Goal: Check status: Check status

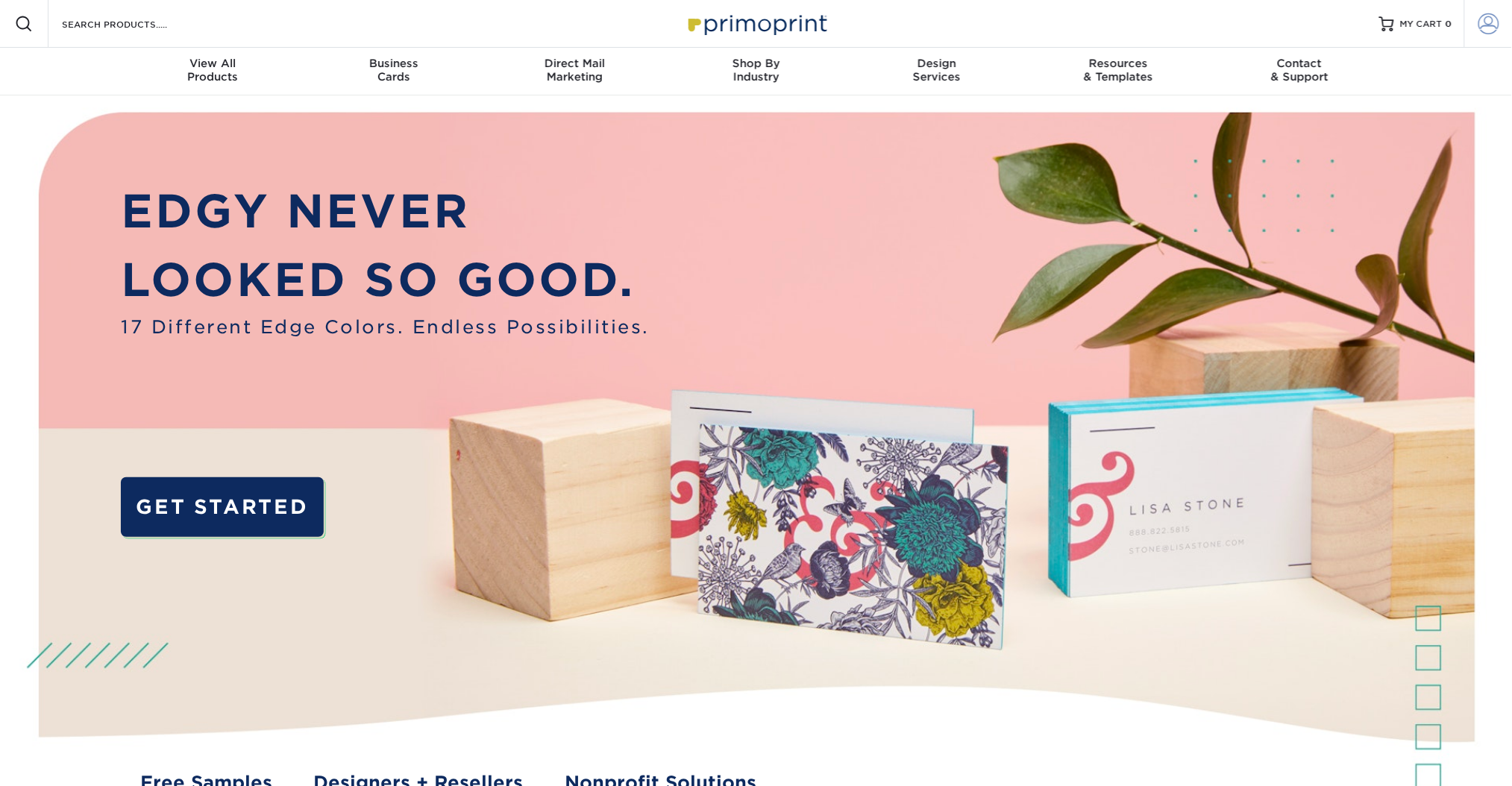
click at [1494, 21] on span at bounding box center [1489, 23] width 21 height 21
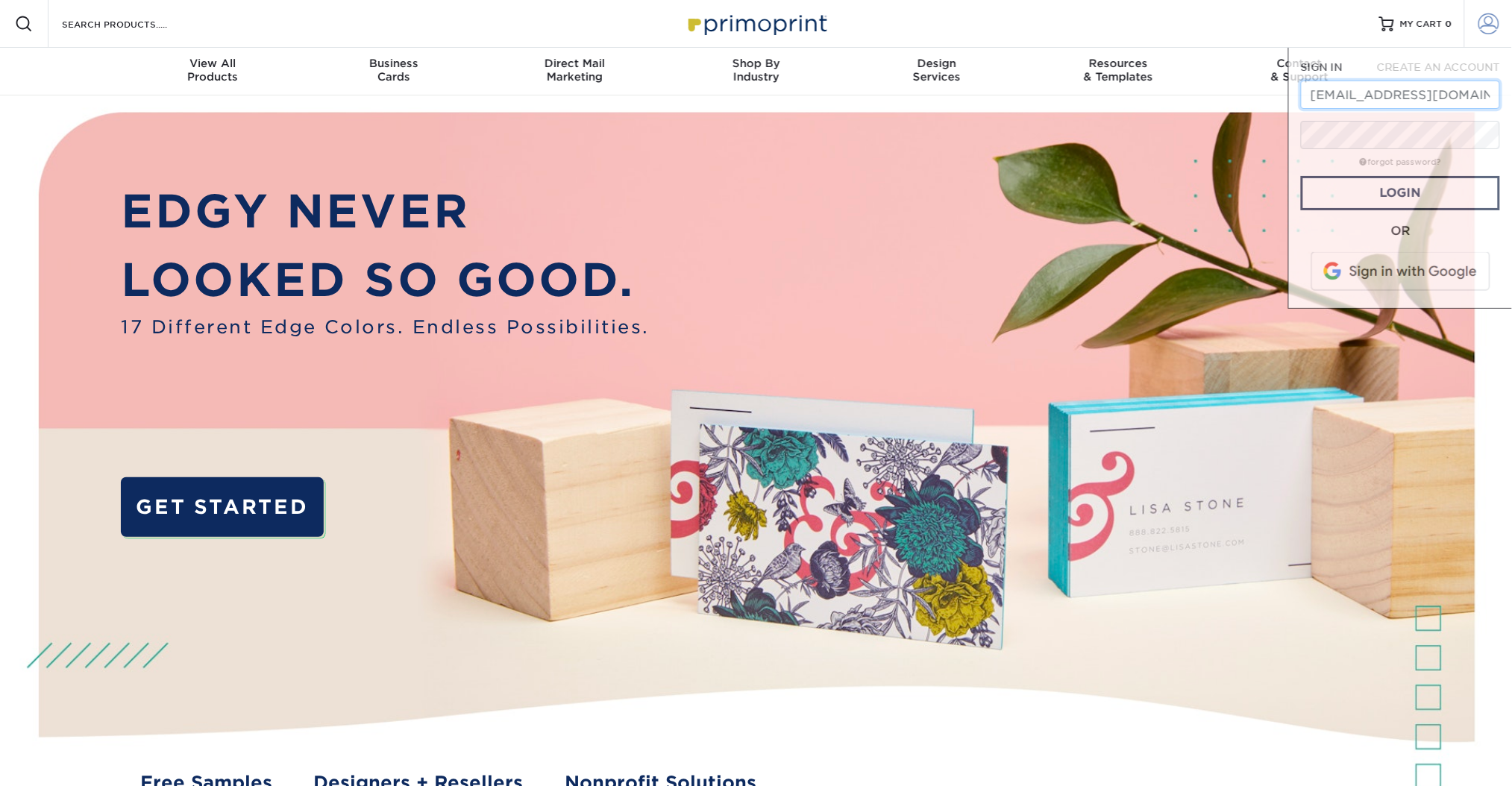
scroll to position [0, 96]
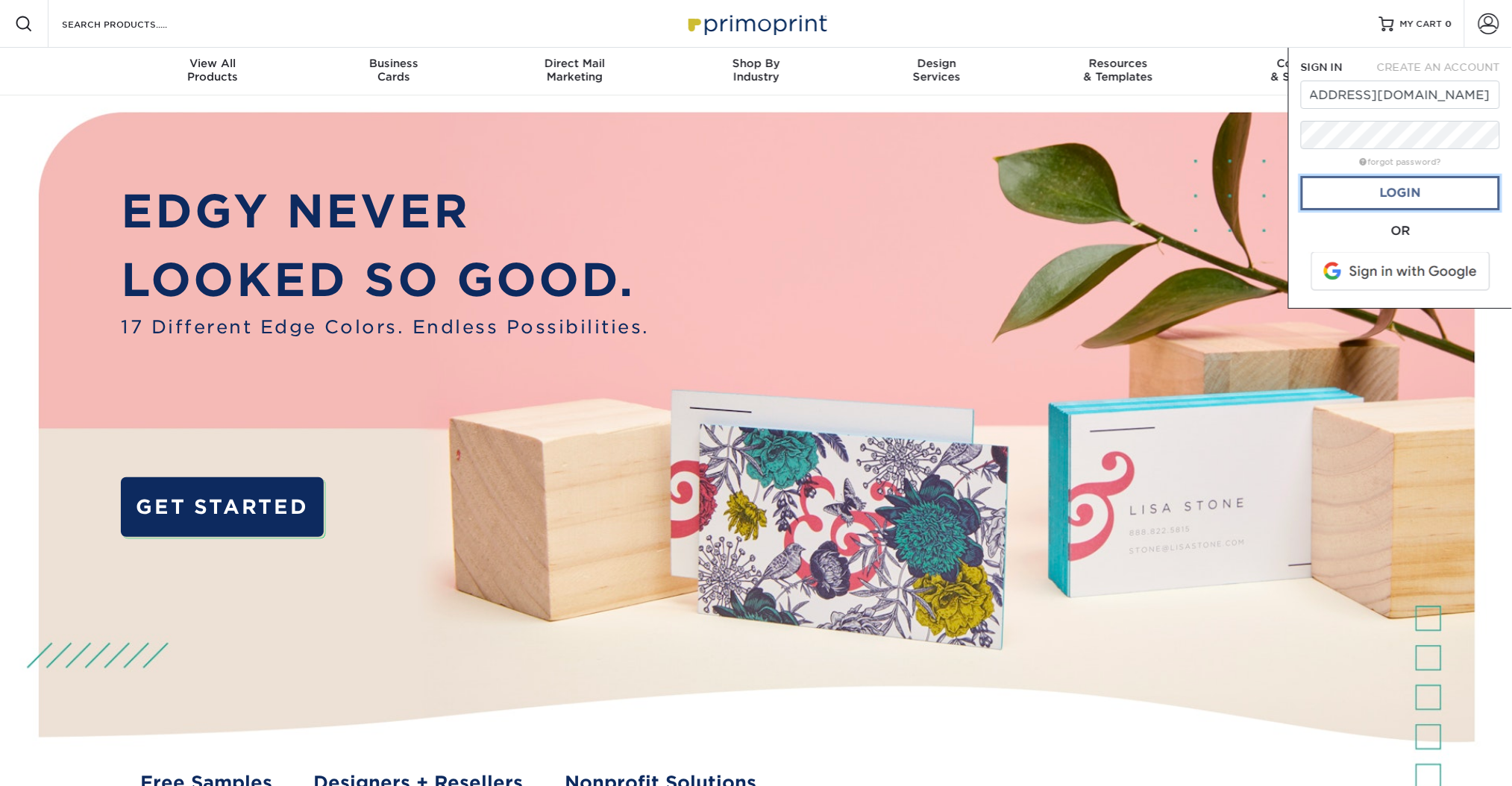
click at [1415, 195] on link "Login" at bounding box center [1400, 193] width 199 height 34
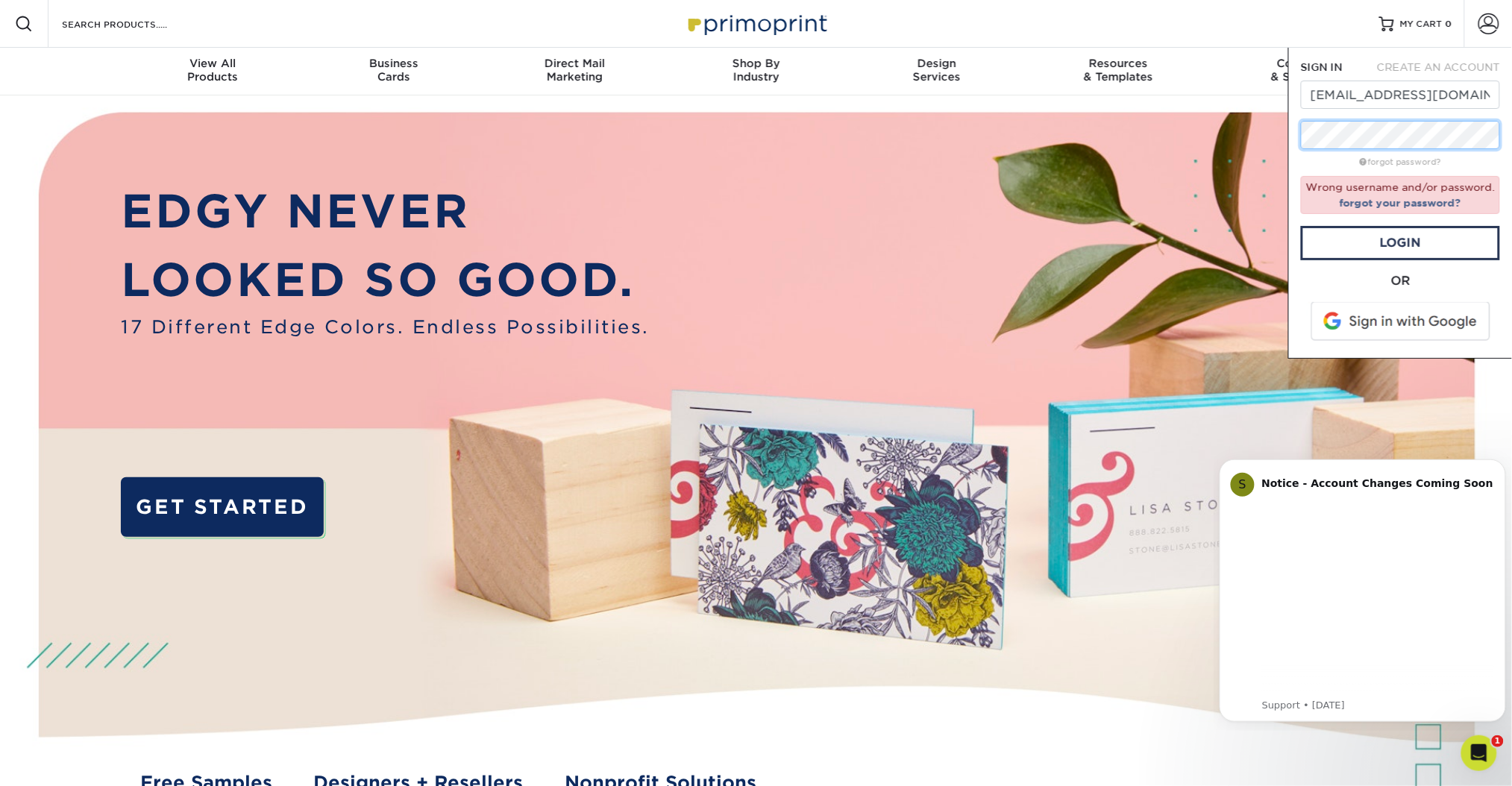
scroll to position [0, 0]
click at [1379, 232] on link "Login" at bounding box center [1400, 242] width 199 height 34
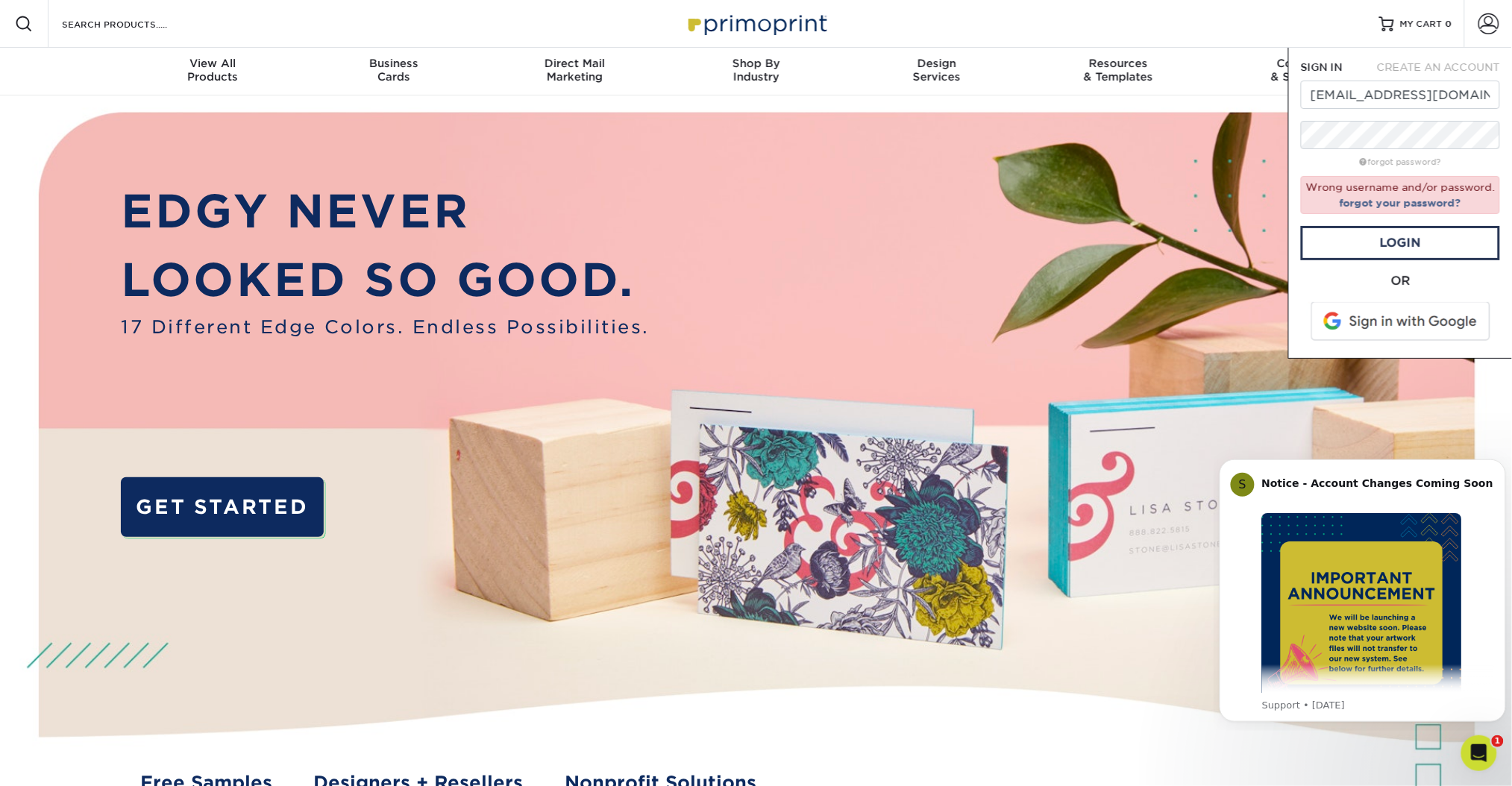
click at [1451, 112] on form "SIGN IN CREATE AN ACCOUNT avanlandingham@zioncanyohotsprings.com forgot passwor…" at bounding box center [1400, 202] width 199 height 286
click at [1449, 261] on form "SIGN IN CREATE AN ACCOUNT avanlandingham@zioncanyohotsprings.com forgot passwor…" at bounding box center [1400, 202] width 199 height 286
click at [1441, 237] on link "Login" at bounding box center [1400, 242] width 199 height 34
click at [1442, 86] on input "avanlandingham@zioncanyohotsprings.com" at bounding box center [1400, 95] width 199 height 29
click at [1410, 243] on link "Login" at bounding box center [1400, 242] width 199 height 34
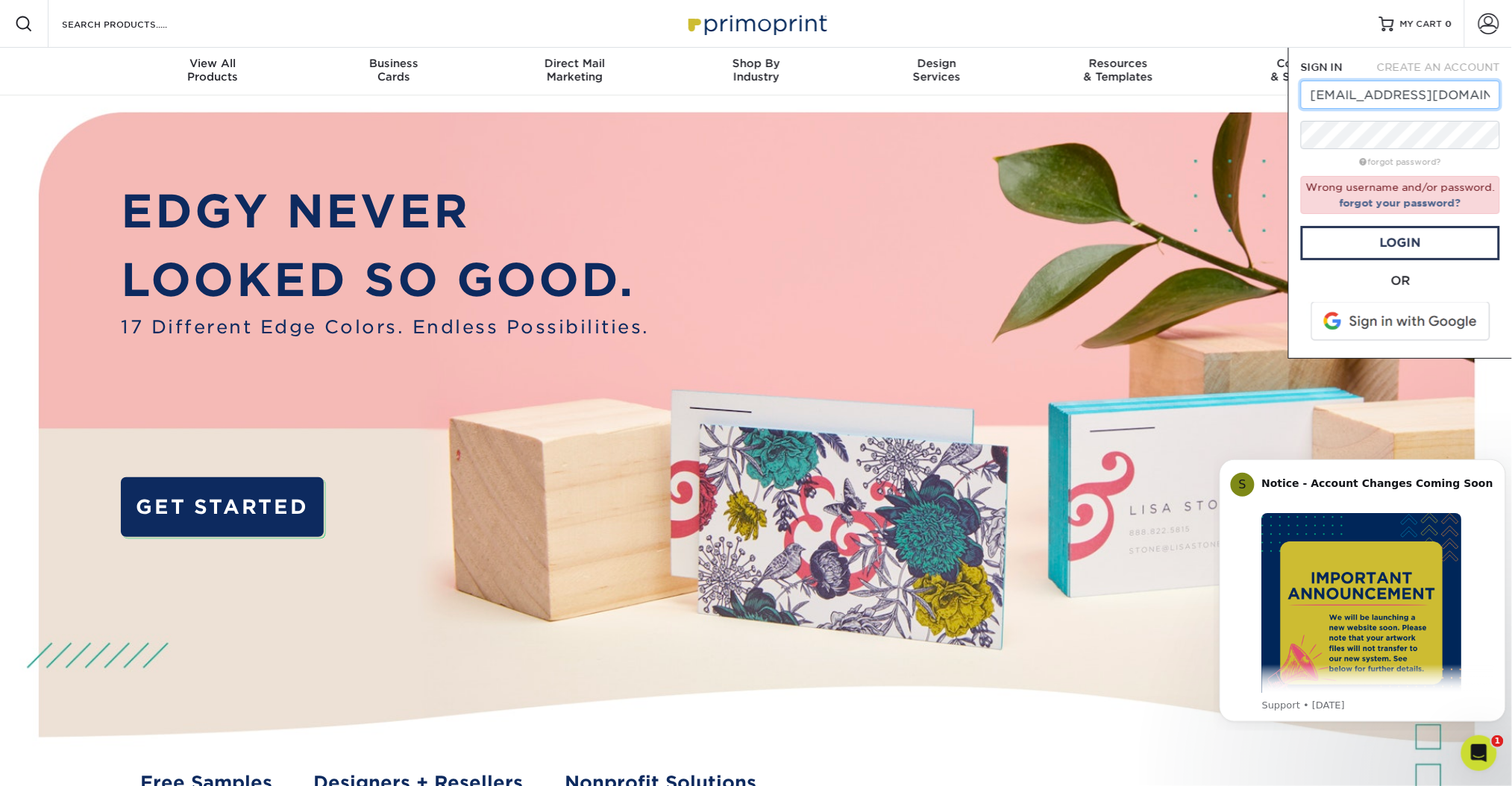
click at [1393, 99] on input "allievan2012@gmail.com" at bounding box center [1400, 95] width 199 height 29
type input "avanlandingham@zioncanyohotsprings.com"
click at [1404, 206] on link "forgot your password?" at bounding box center [1400, 203] width 122 height 12
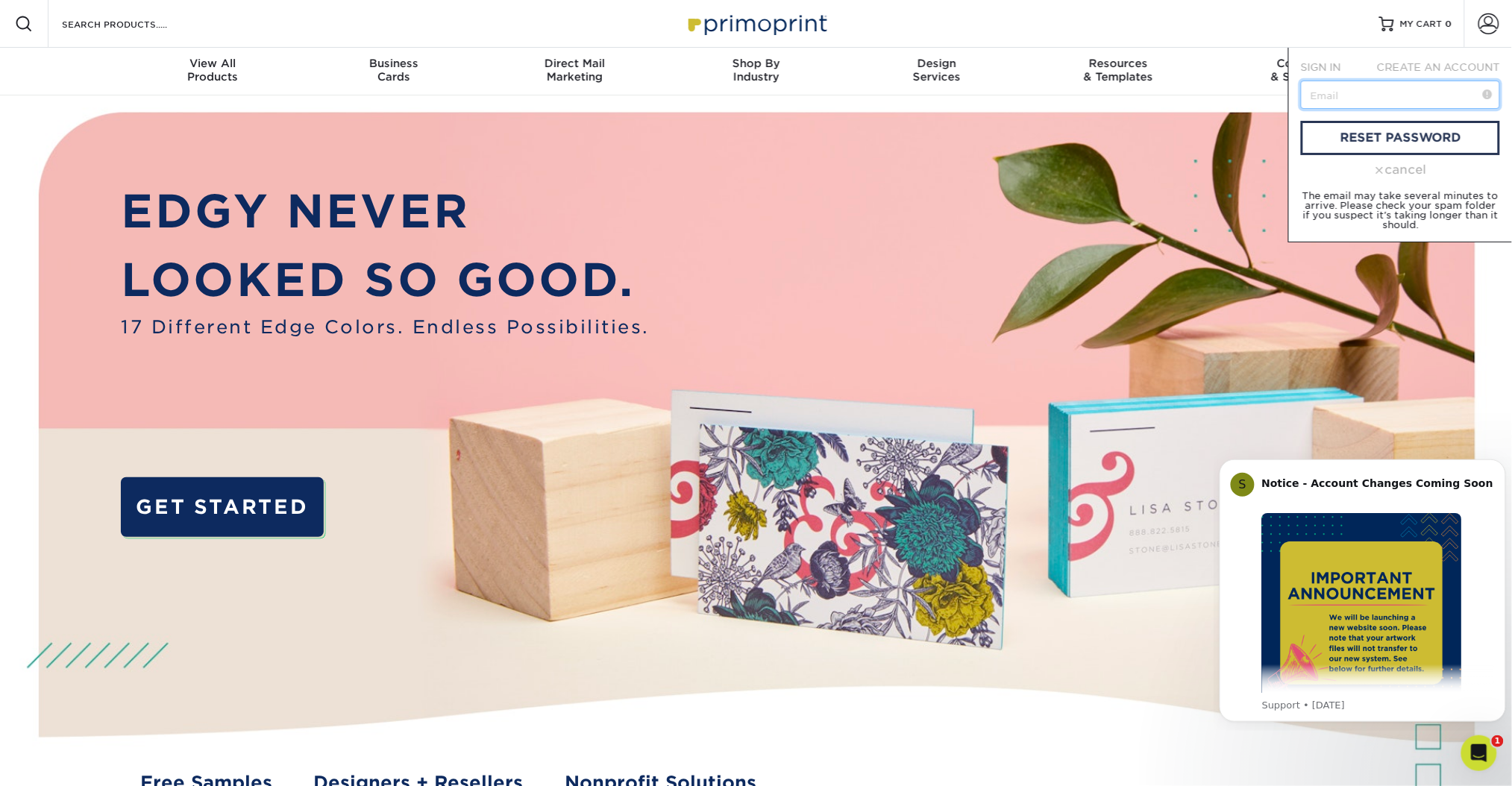
click at [1386, 103] on input "text" at bounding box center [1400, 95] width 199 height 29
type input "avanlandingham@zioncanyohotsprings.com"
click at [1384, 144] on link "reset password" at bounding box center [1400, 138] width 199 height 34
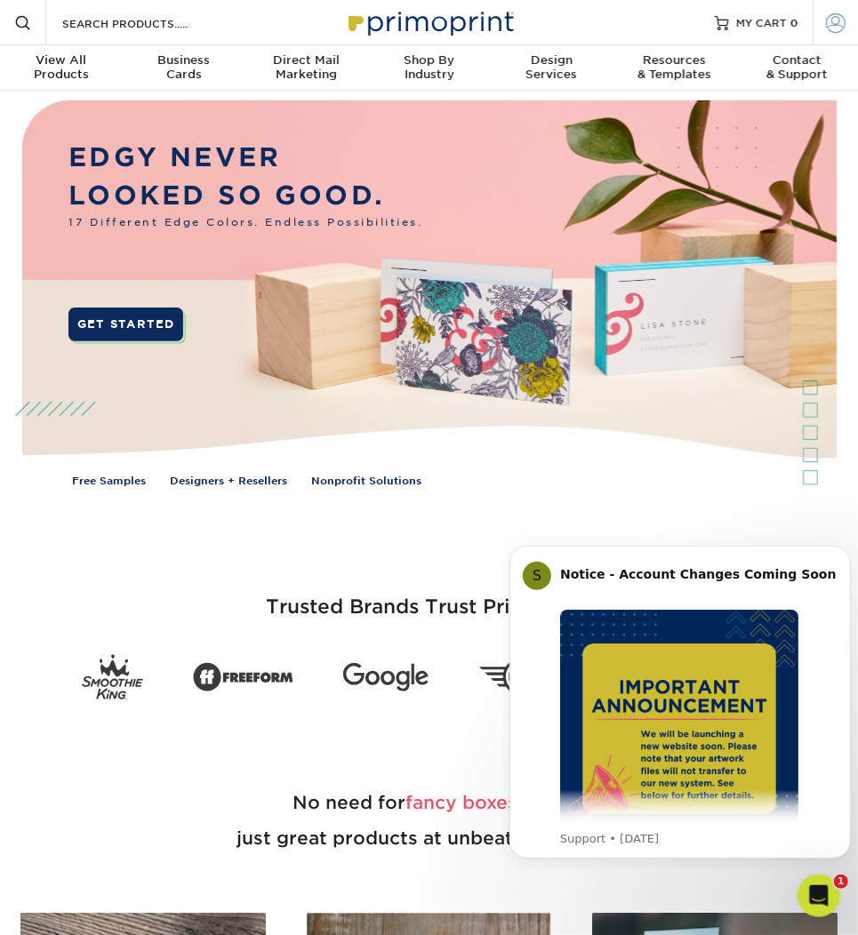
type input "avanlandingham@zioncanyohotsprings.com"
click at [826, 13] on span at bounding box center [836, 22] width 20 height 20
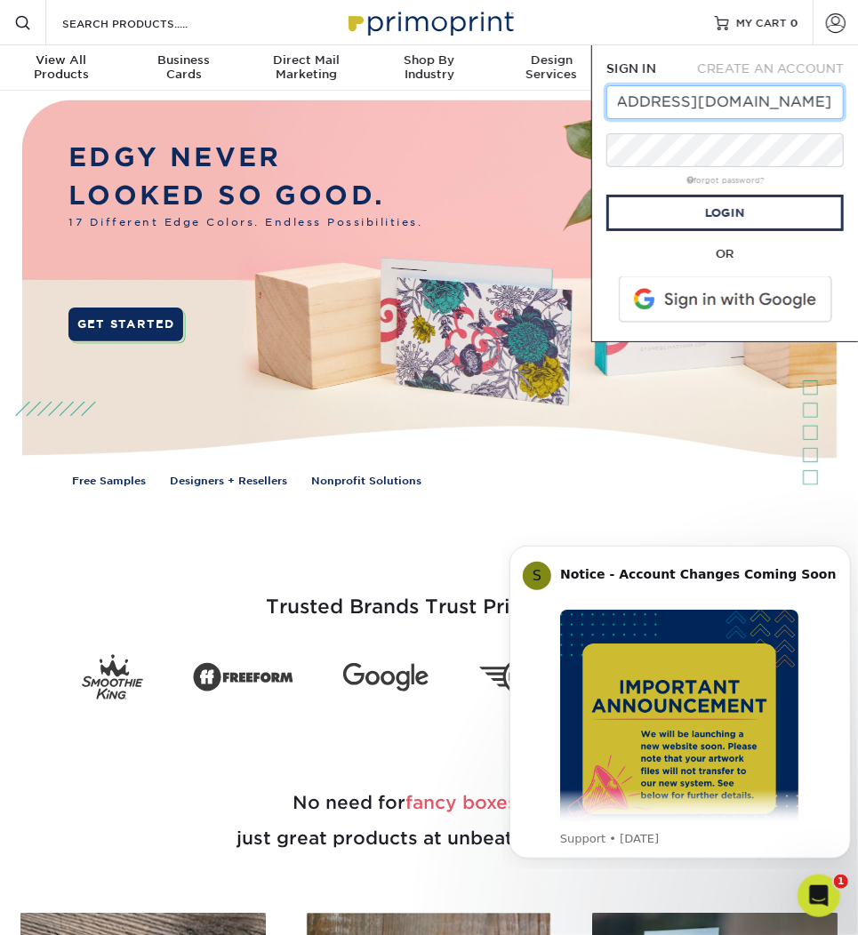
click at [771, 110] on input "avanlandingham@zioncanyohotsprings.com" at bounding box center [724, 102] width 237 height 34
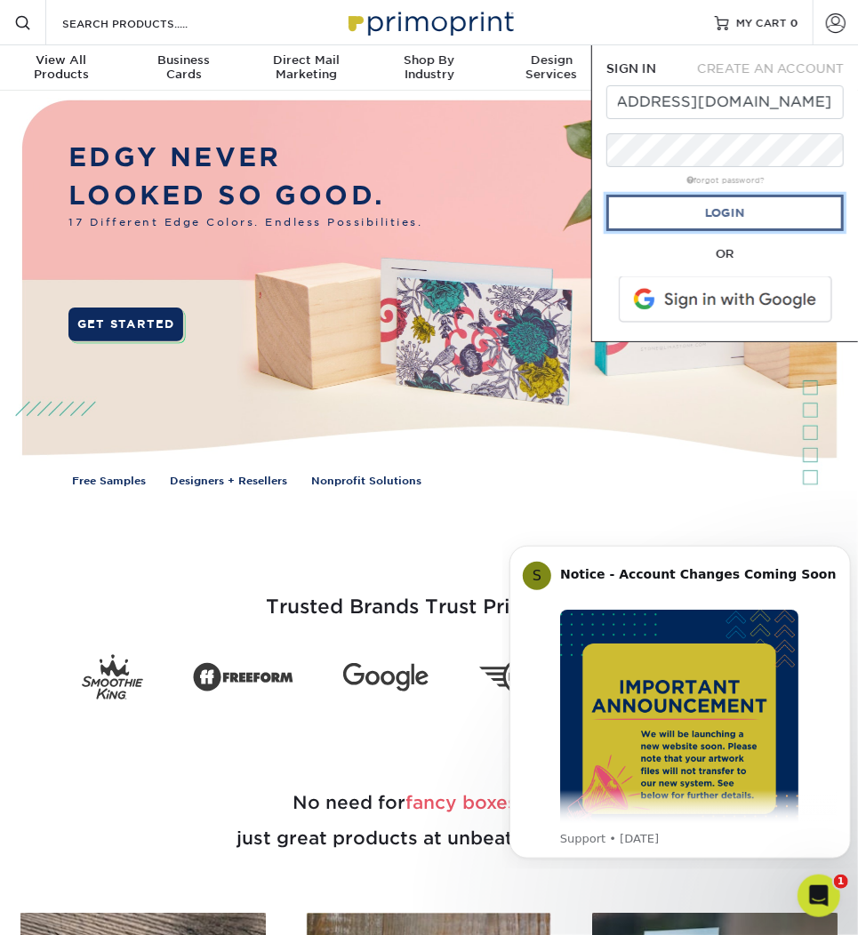
click at [752, 217] on link "Login" at bounding box center [724, 213] width 237 height 36
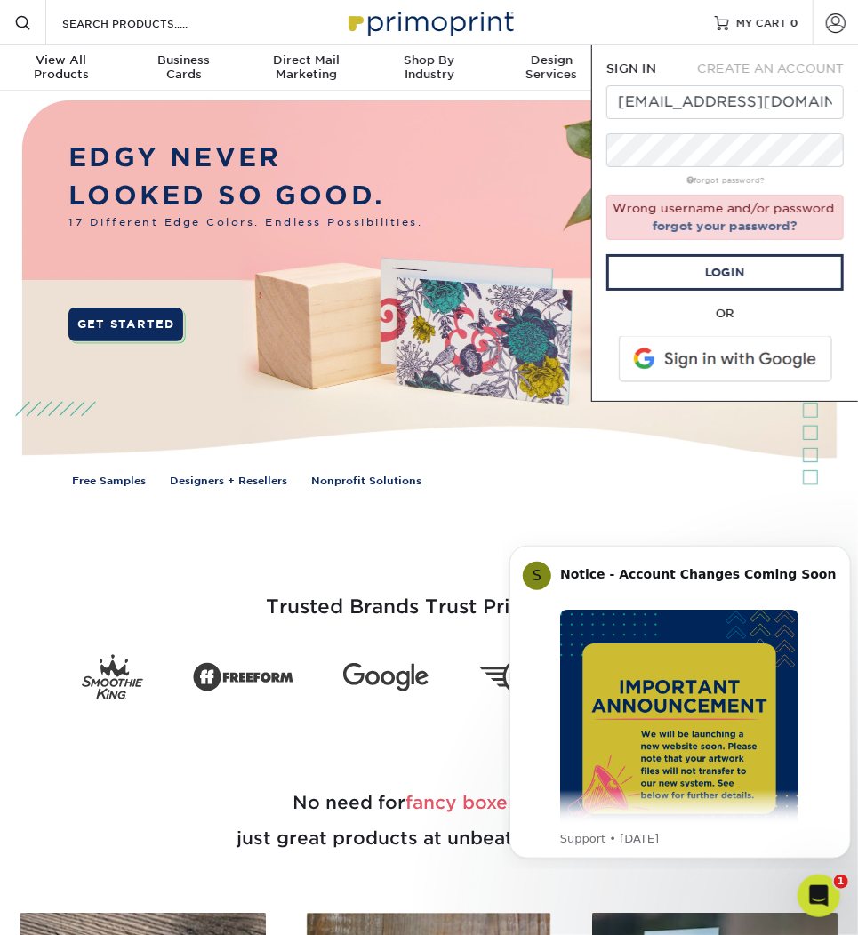
click at [735, 360] on span at bounding box center [726, 359] width 227 height 46
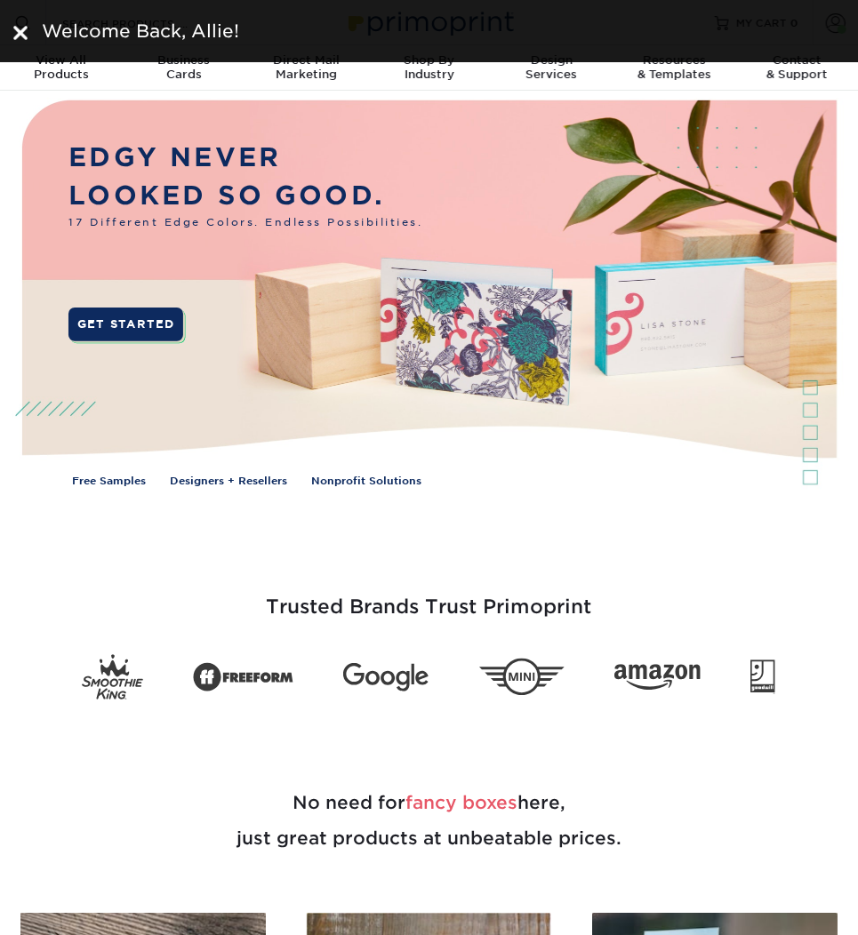
click at [20, 26] on img at bounding box center [20, 33] width 14 height 14
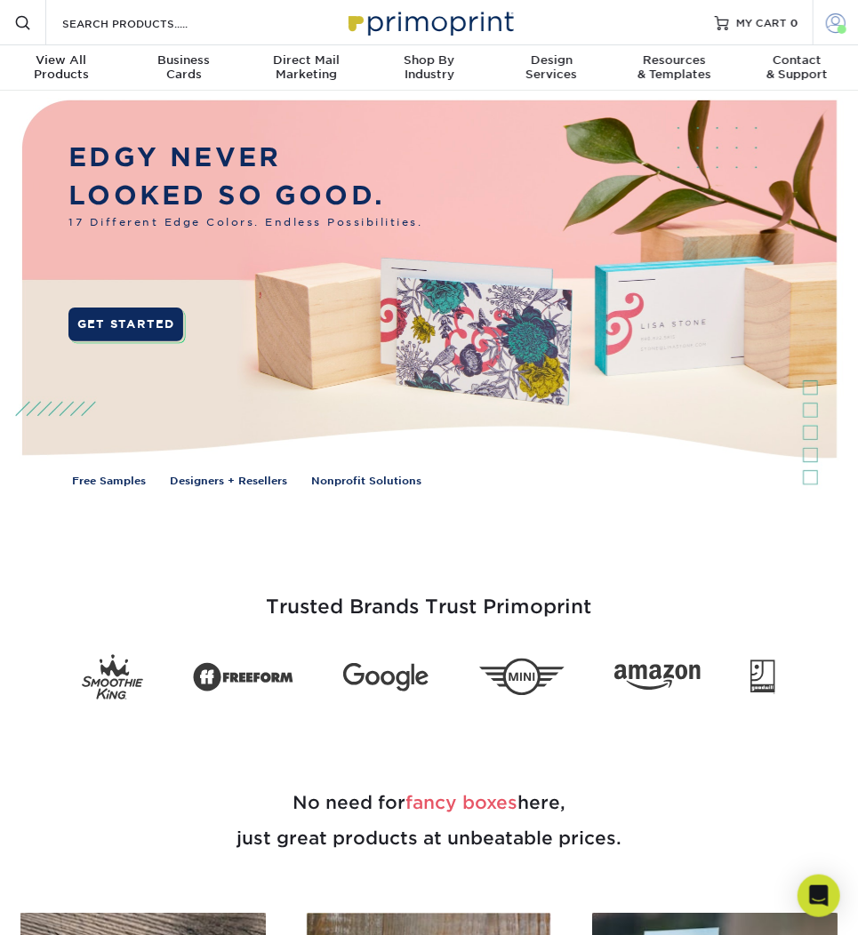
click at [837, 24] on span at bounding box center [836, 22] width 20 height 20
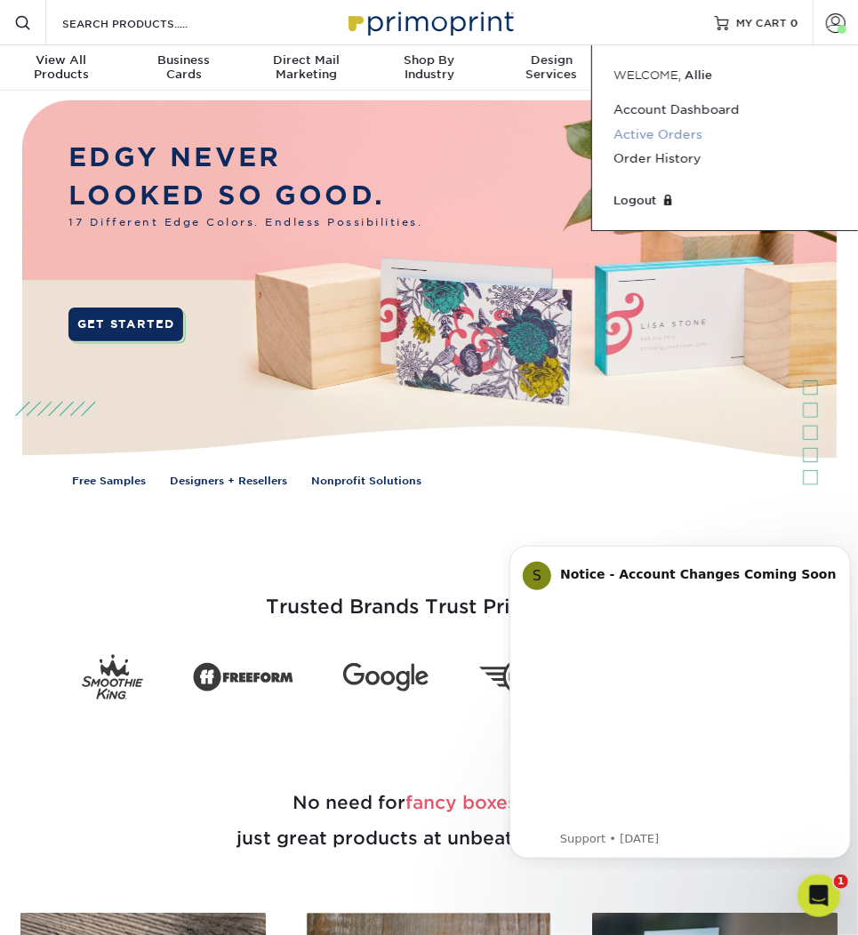
click at [678, 134] on link "Active Orders" at bounding box center [724, 135] width 223 height 24
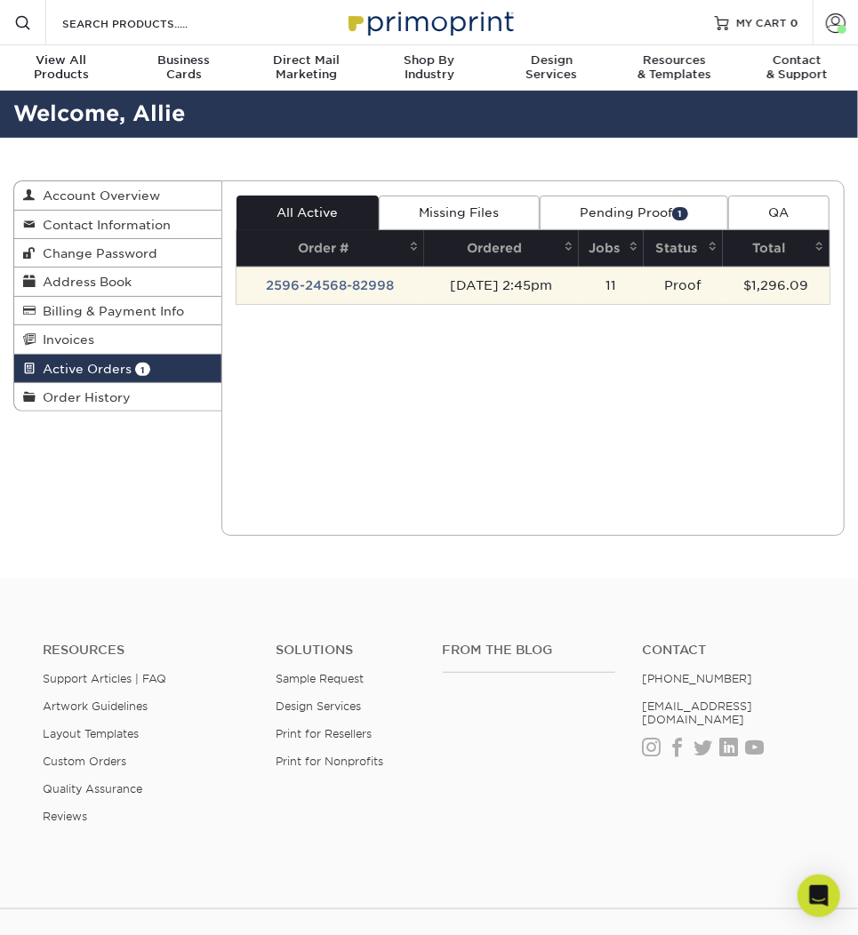
click at [512, 288] on td "09/06/2025 2:45pm" at bounding box center [501, 285] width 155 height 37
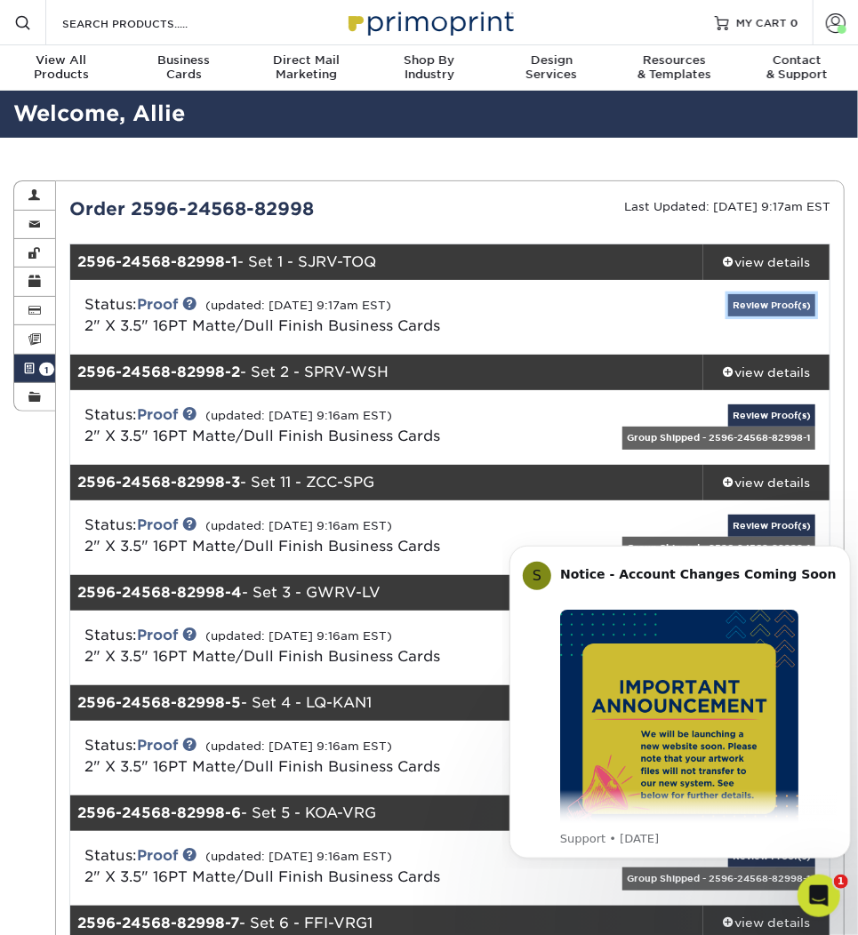
click at [773, 311] on link "Review Proof(s)" at bounding box center [771, 305] width 87 height 22
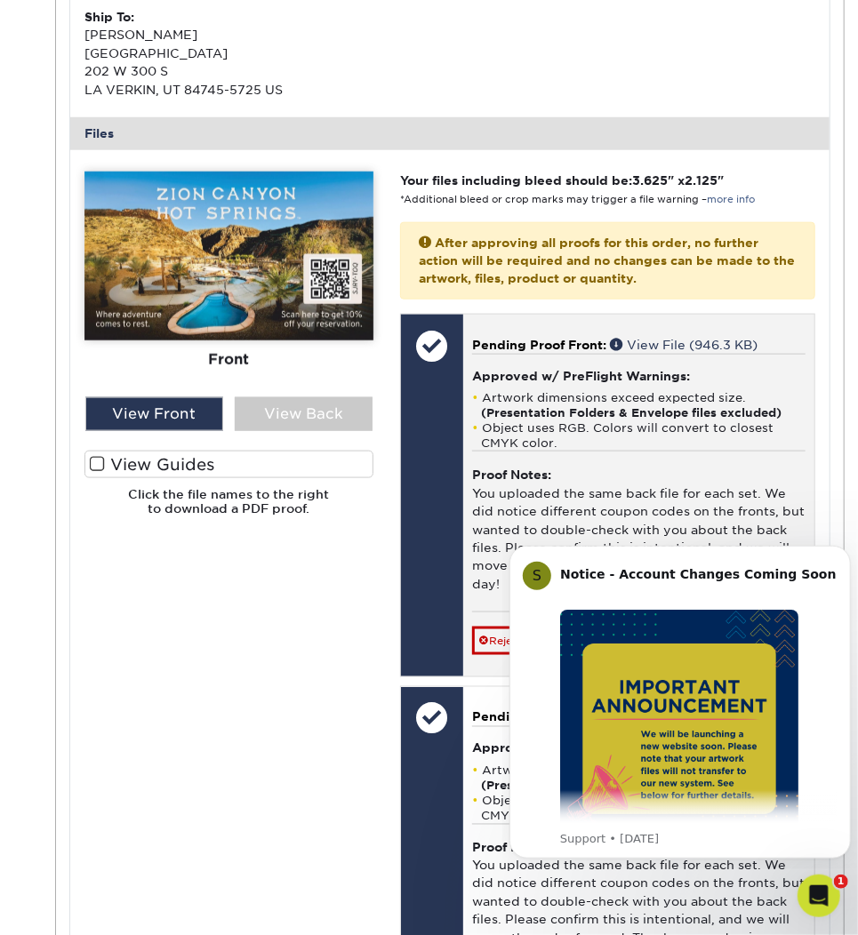
scroll to position [711, 0]
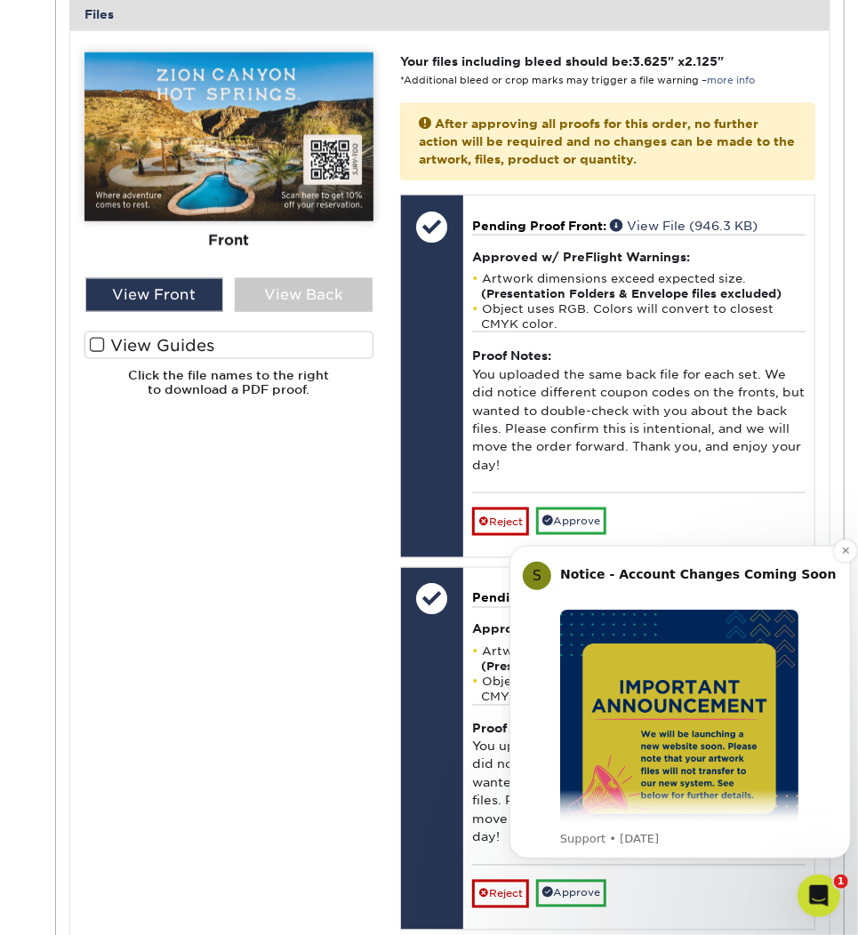
click at [832, 588] on div "Notice - Account Changes Coming Soon ​" at bounding box center [697, 582] width 277 height 35
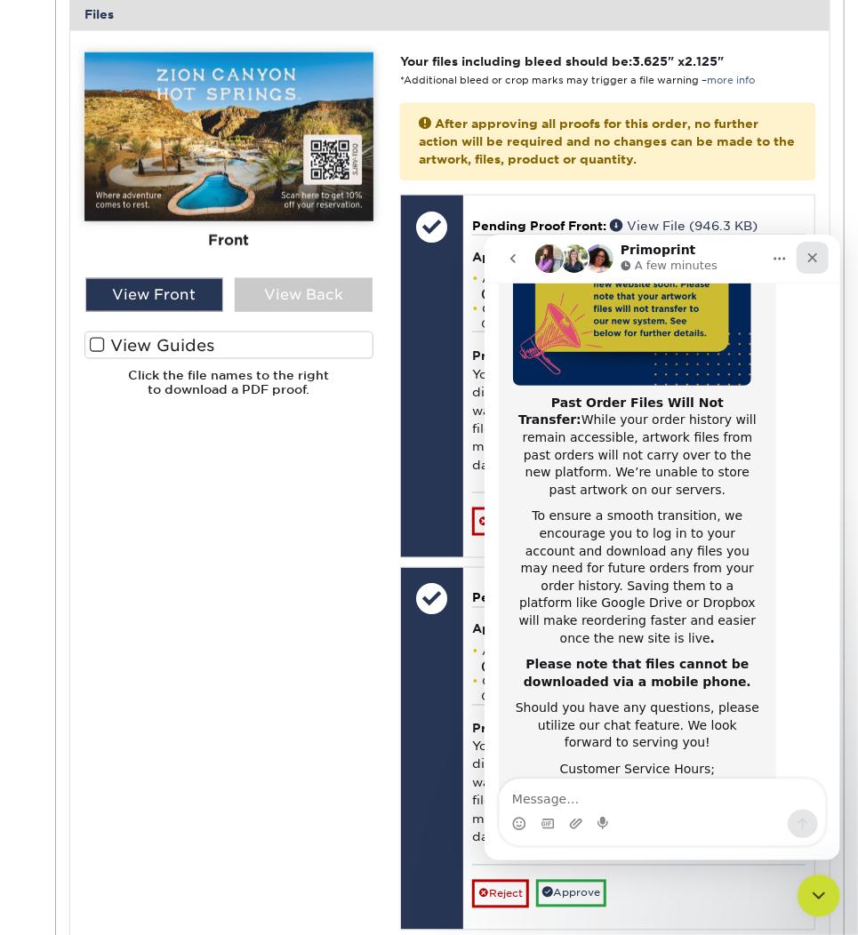
scroll to position [282, 0]
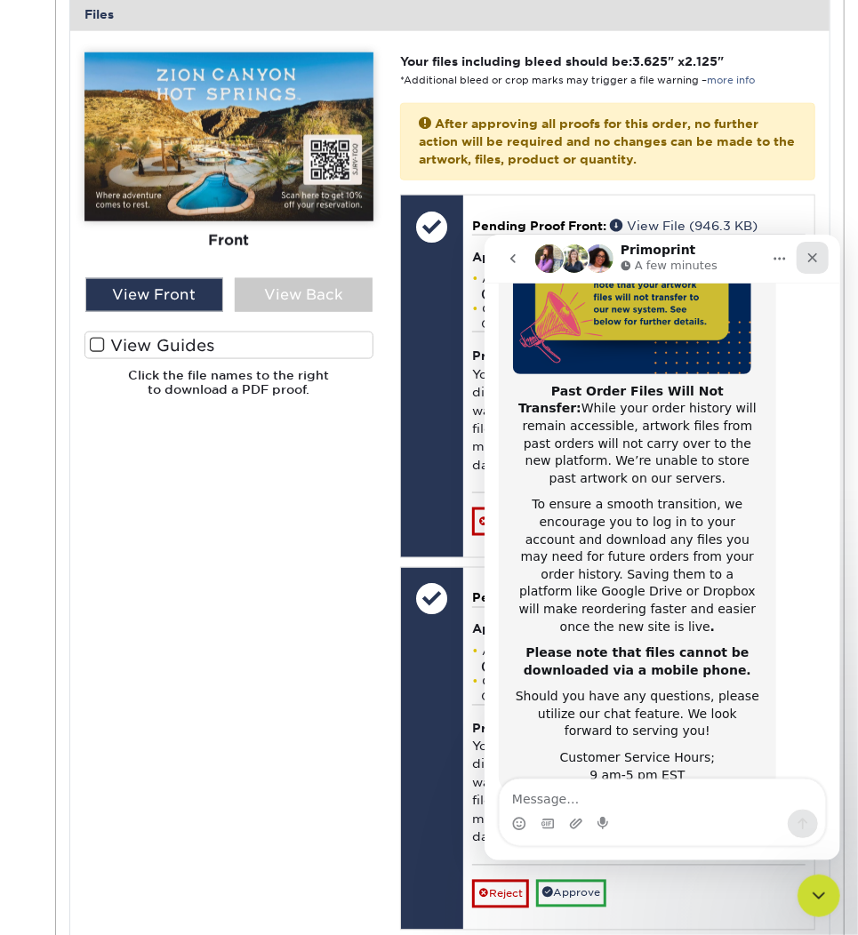
click at [819, 252] on div "Close" at bounding box center [812, 257] width 32 height 32
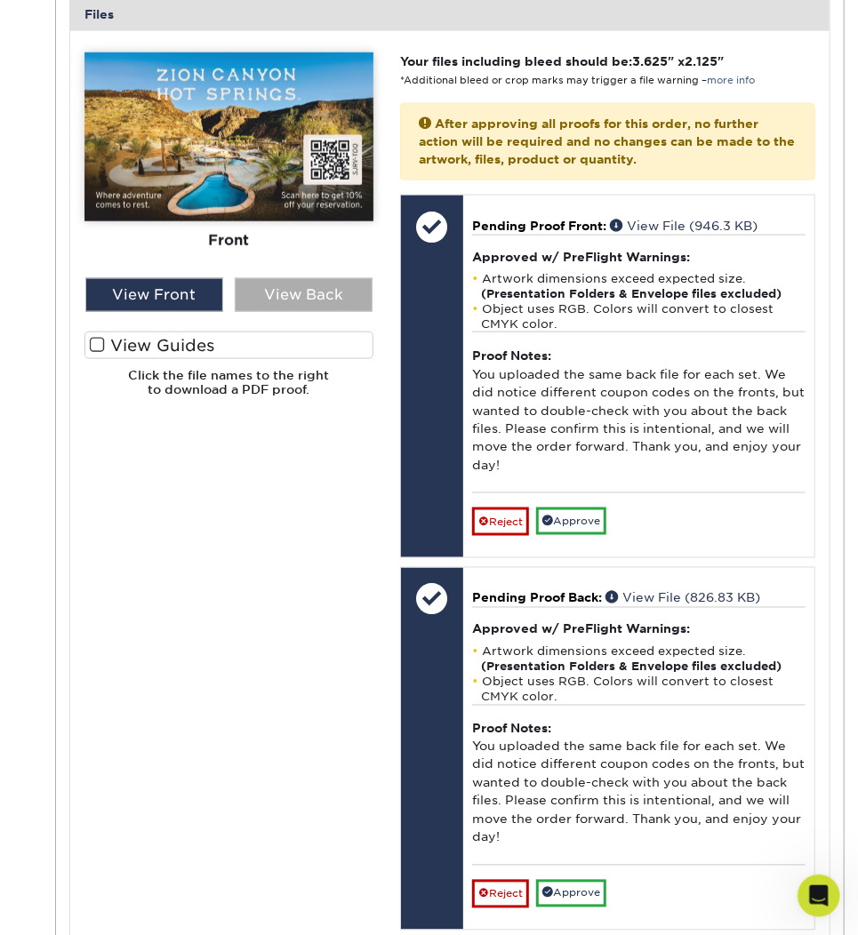
click at [300, 279] on div "View Back" at bounding box center [304, 295] width 138 height 34
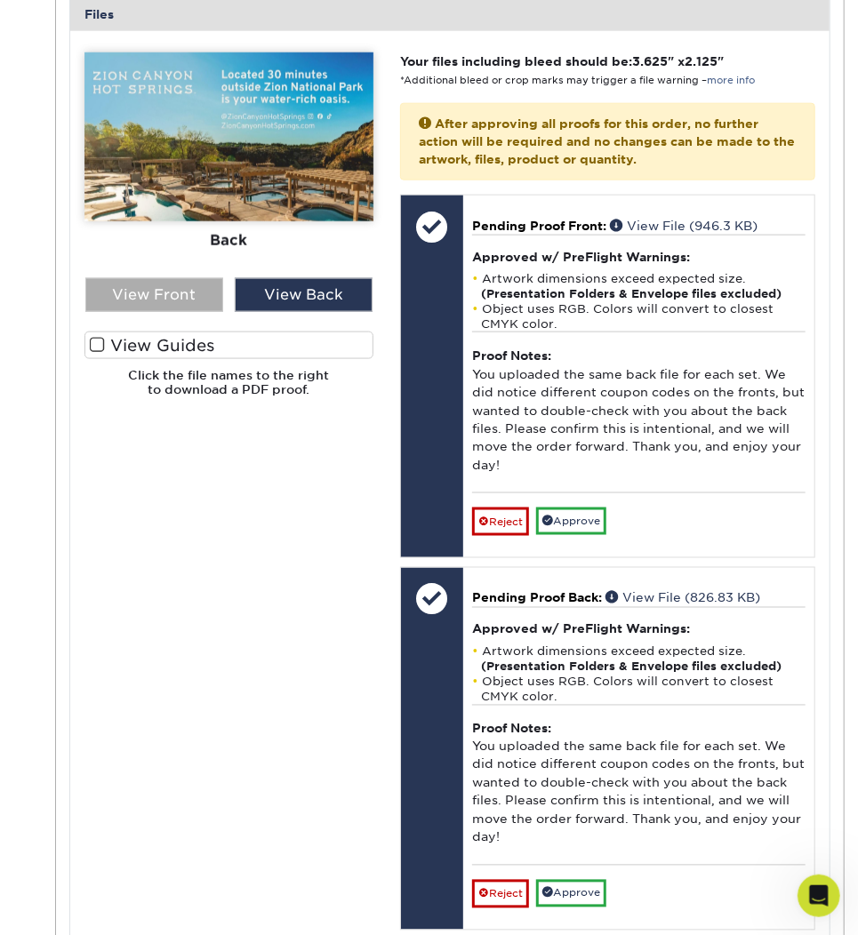
click at [200, 278] on div "View Front" at bounding box center [154, 295] width 138 height 34
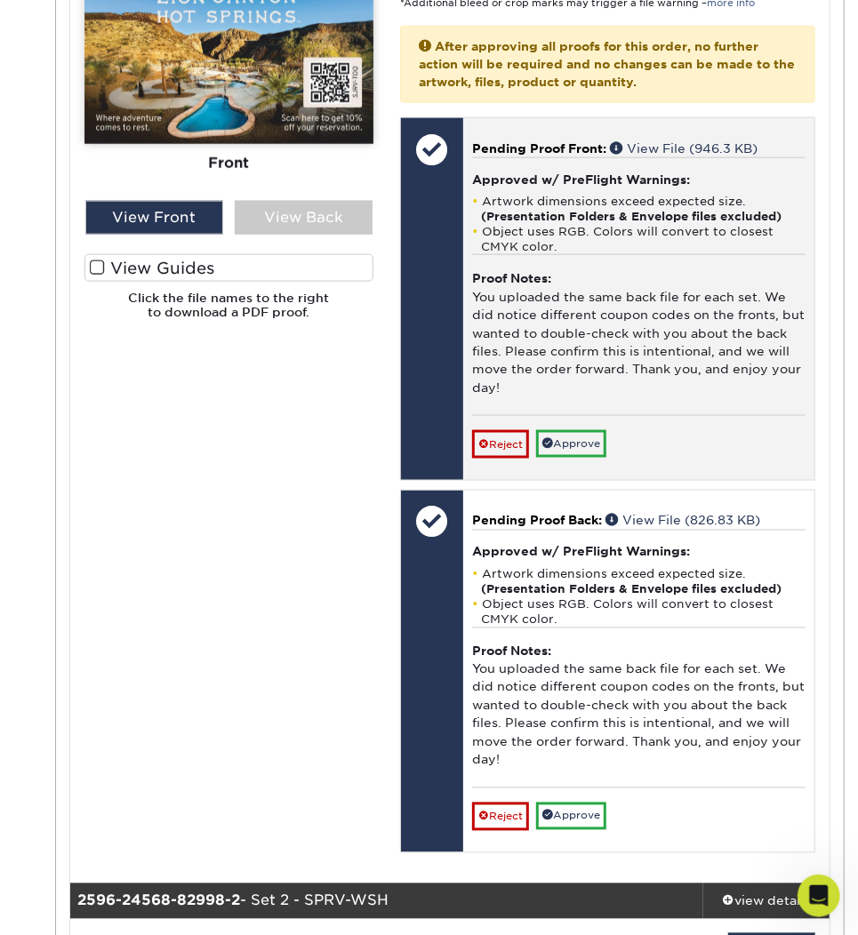
scroll to position [829, 0]
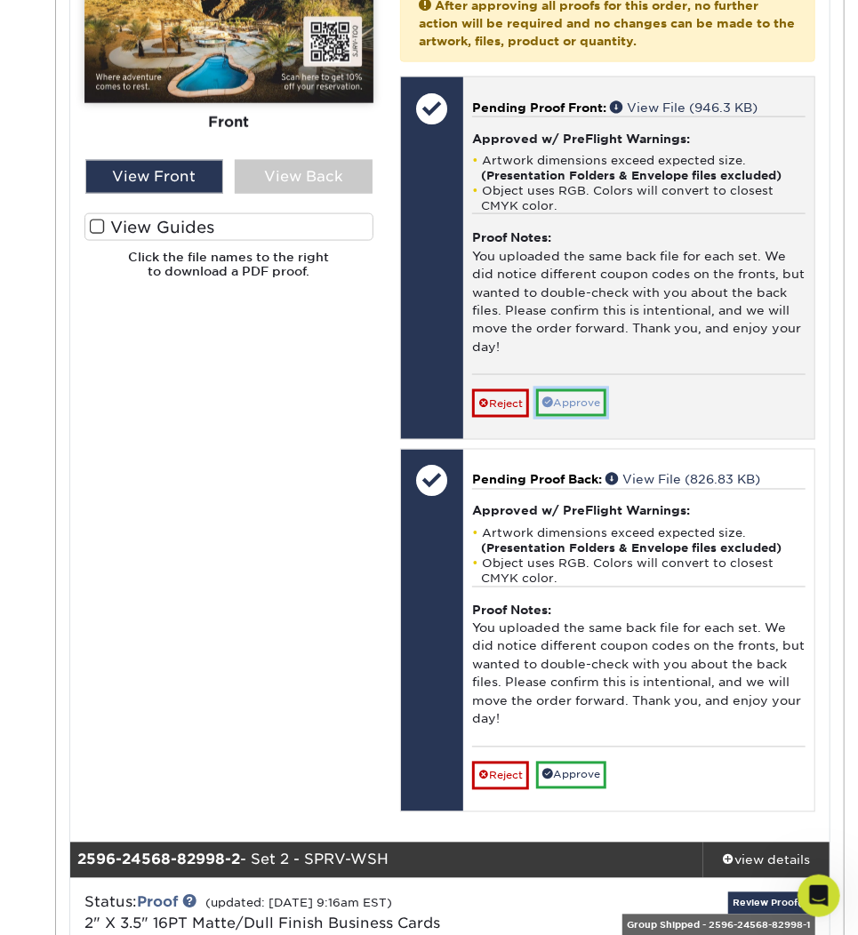
click at [565, 402] on link "Approve" at bounding box center [571, 403] width 70 height 28
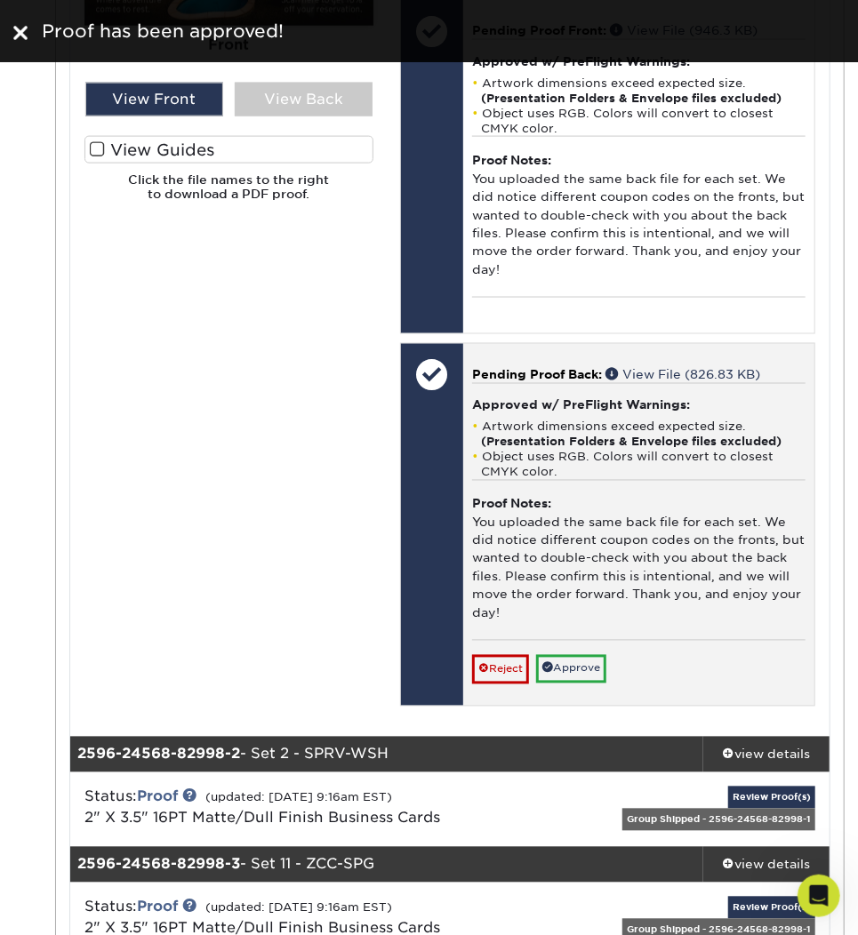
scroll to position [948, 0]
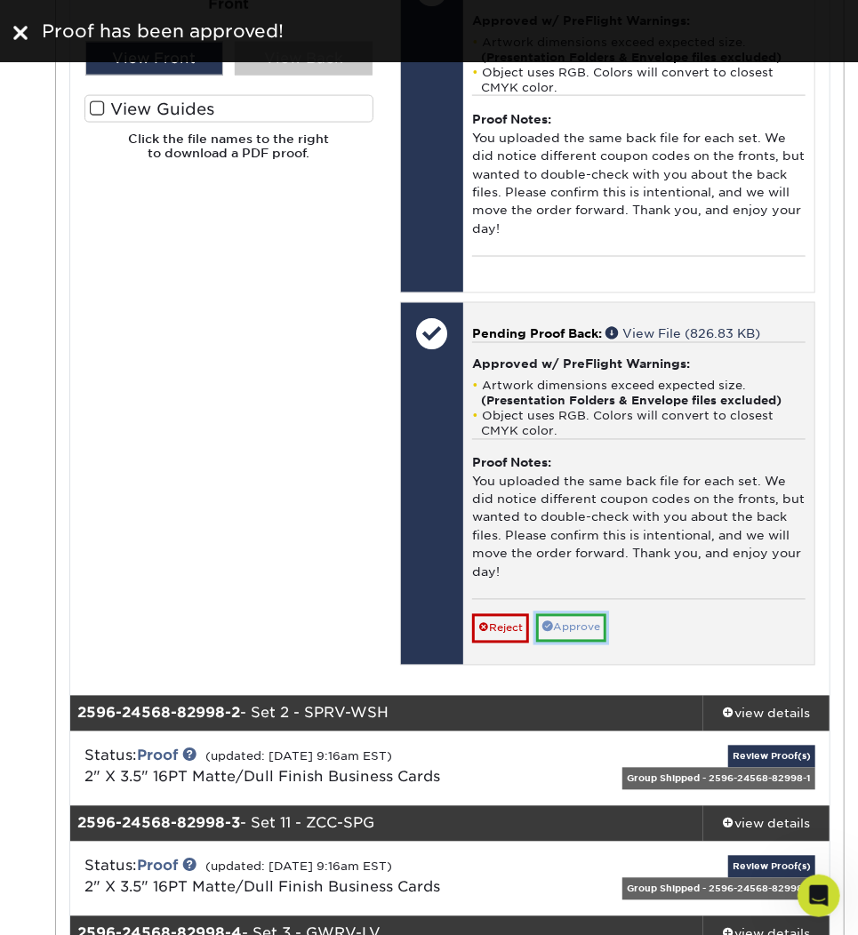
click at [577, 628] on link "Approve" at bounding box center [571, 628] width 70 height 28
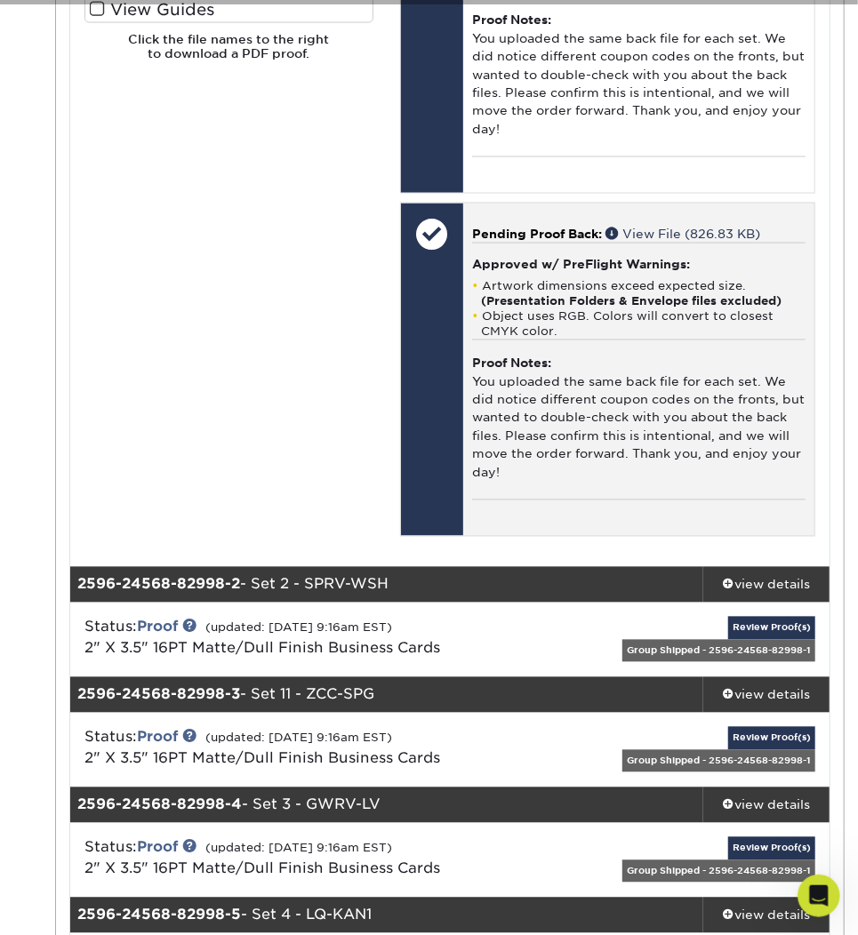
scroll to position [1185, 0]
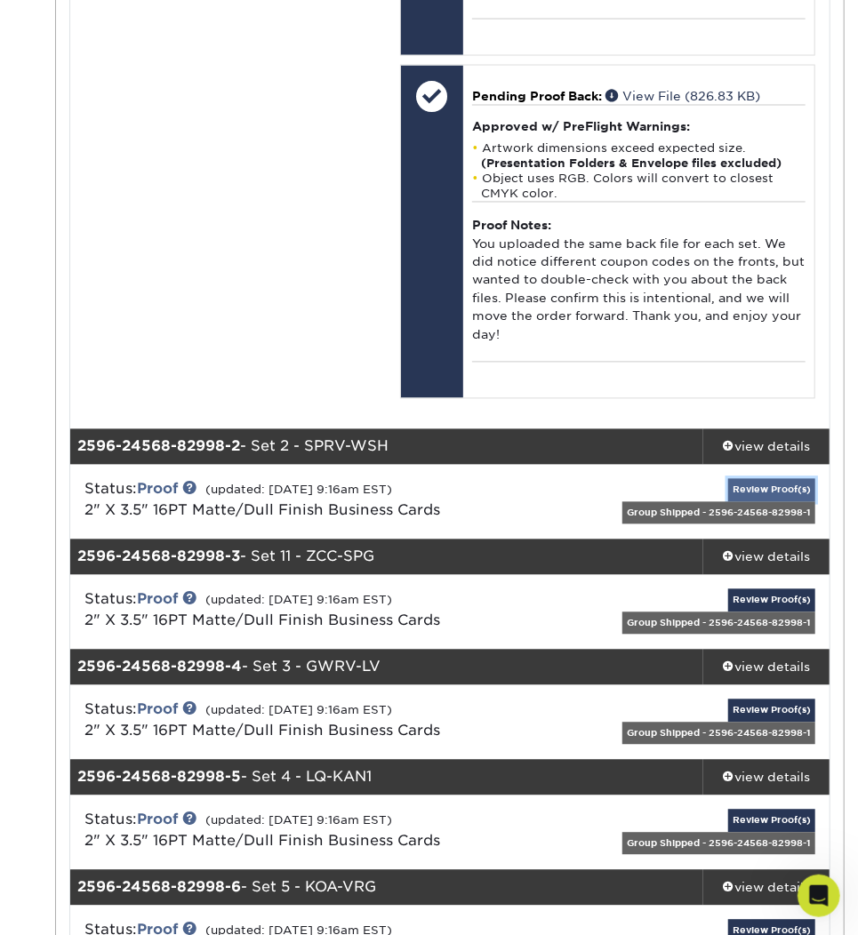
click at [768, 485] on link "Review Proof(s)" at bounding box center [771, 490] width 87 height 22
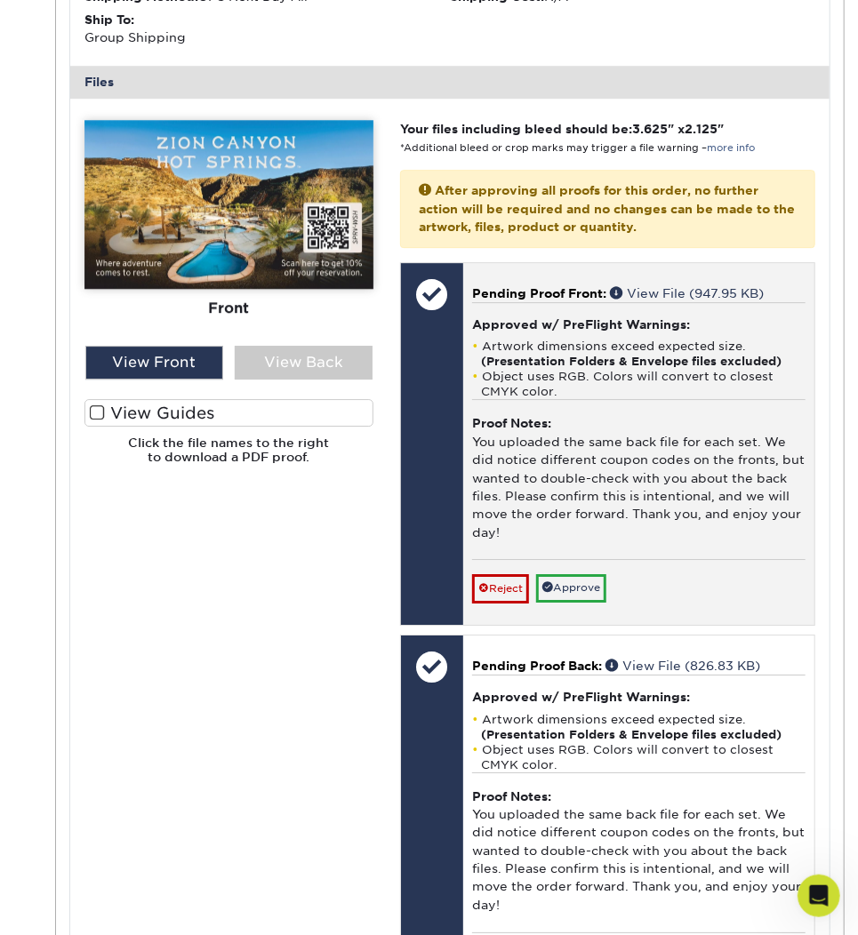
scroll to position [2014, 0]
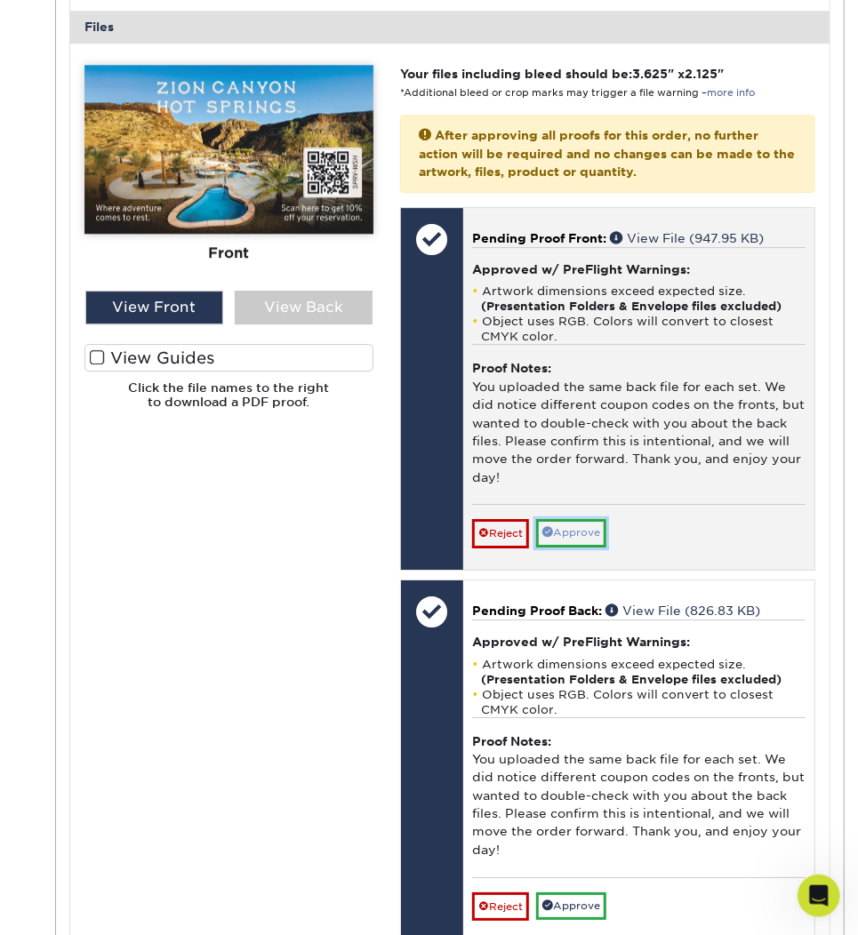
click at [581, 538] on link "Approve" at bounding box center [571, 533] width 70 height 28
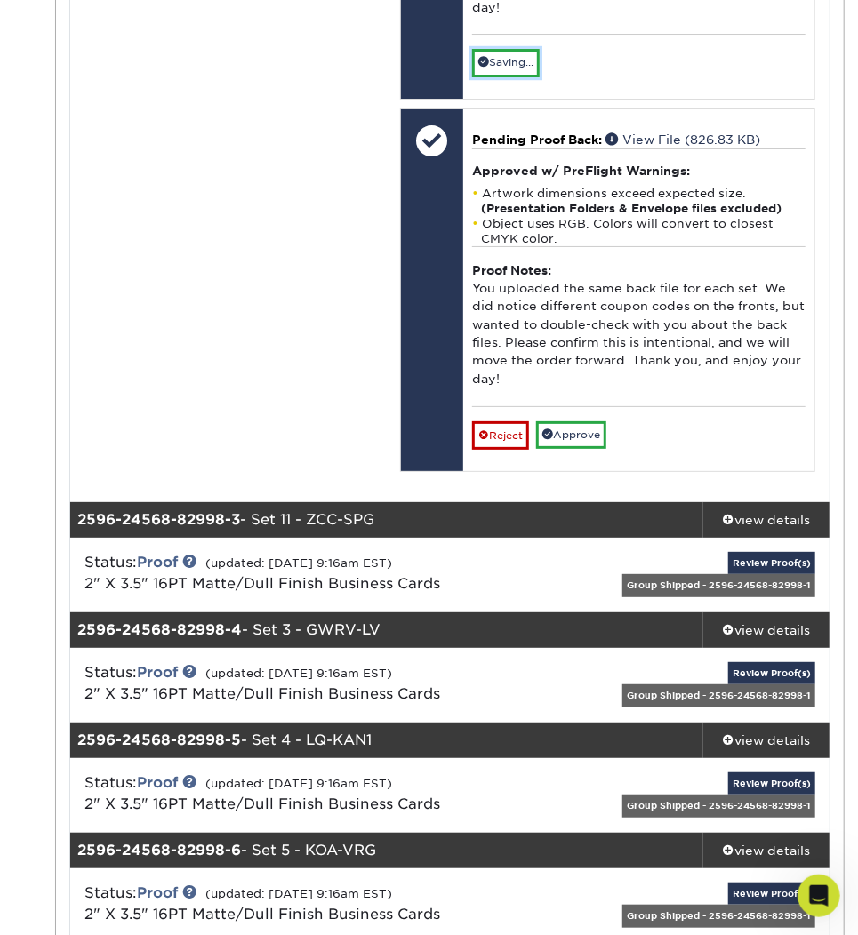
scroll to position [2489, 0]
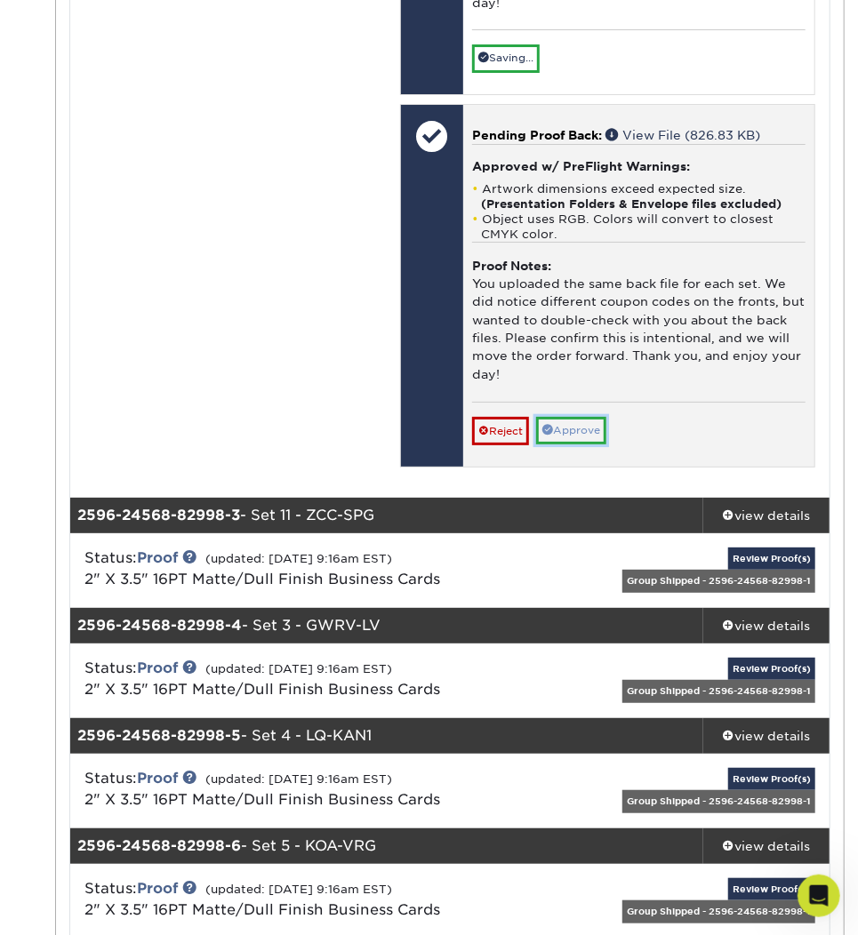
click at [573, 418] on link "Approve" at bounding box center [571, 431] width 70 height 28
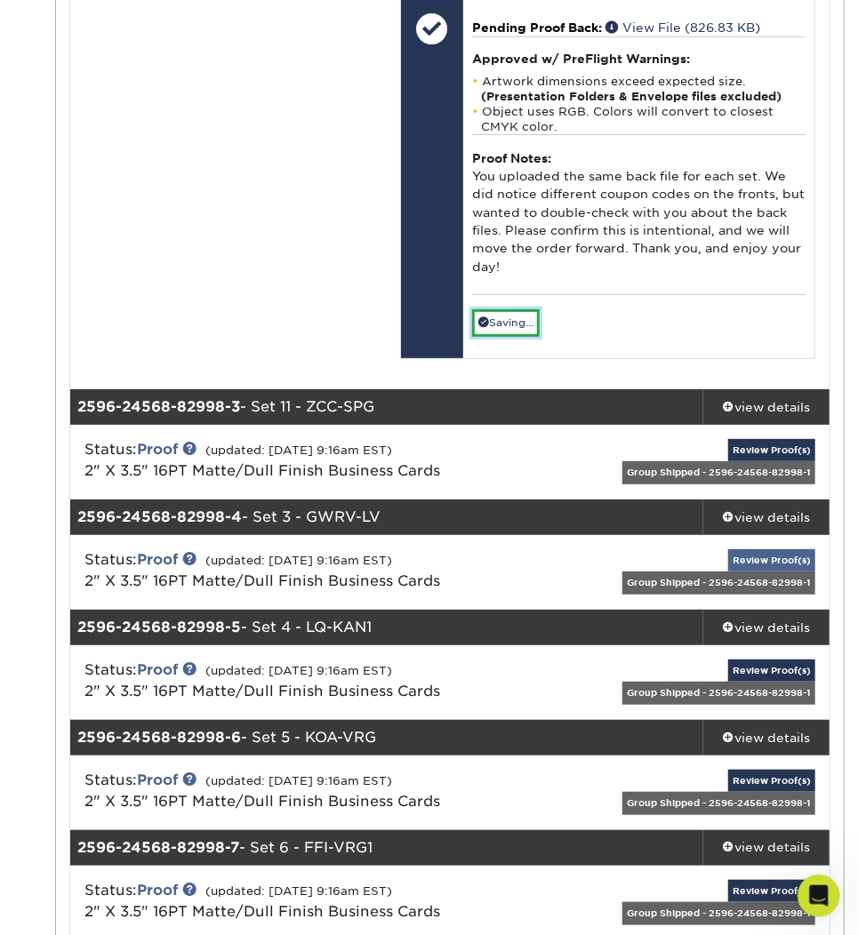
scroll to position [2726, 0]
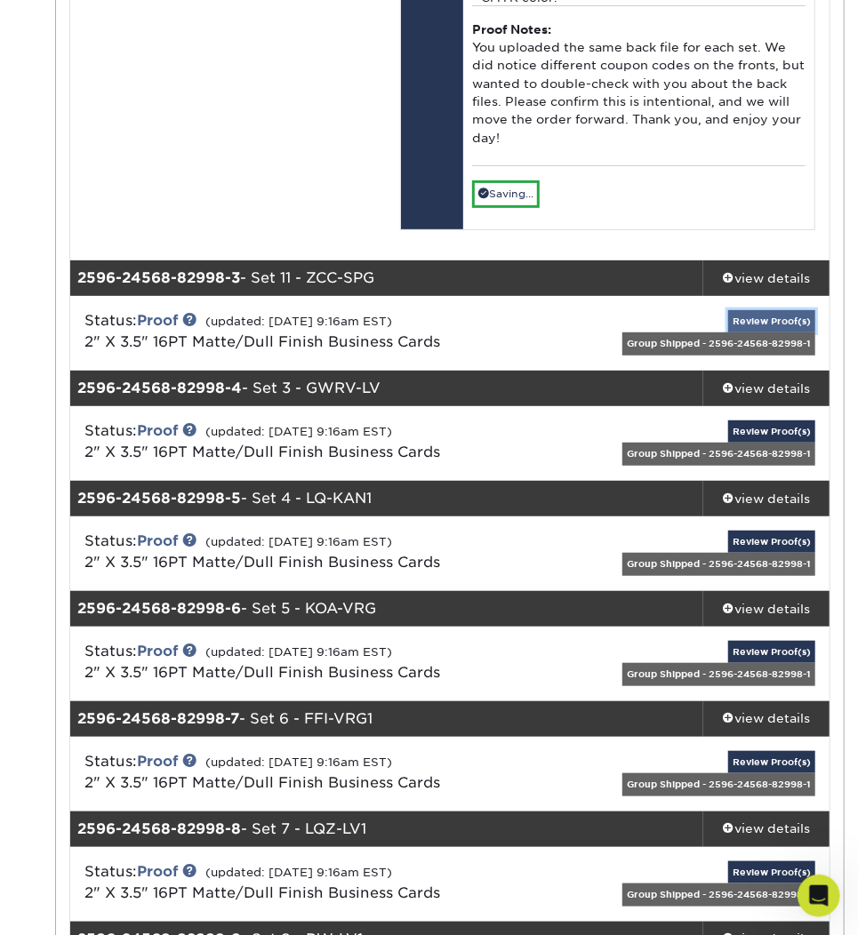
click at [794, 312] on link "Review Proof(s)" at bounding box center [771, 321] width 87 height 22
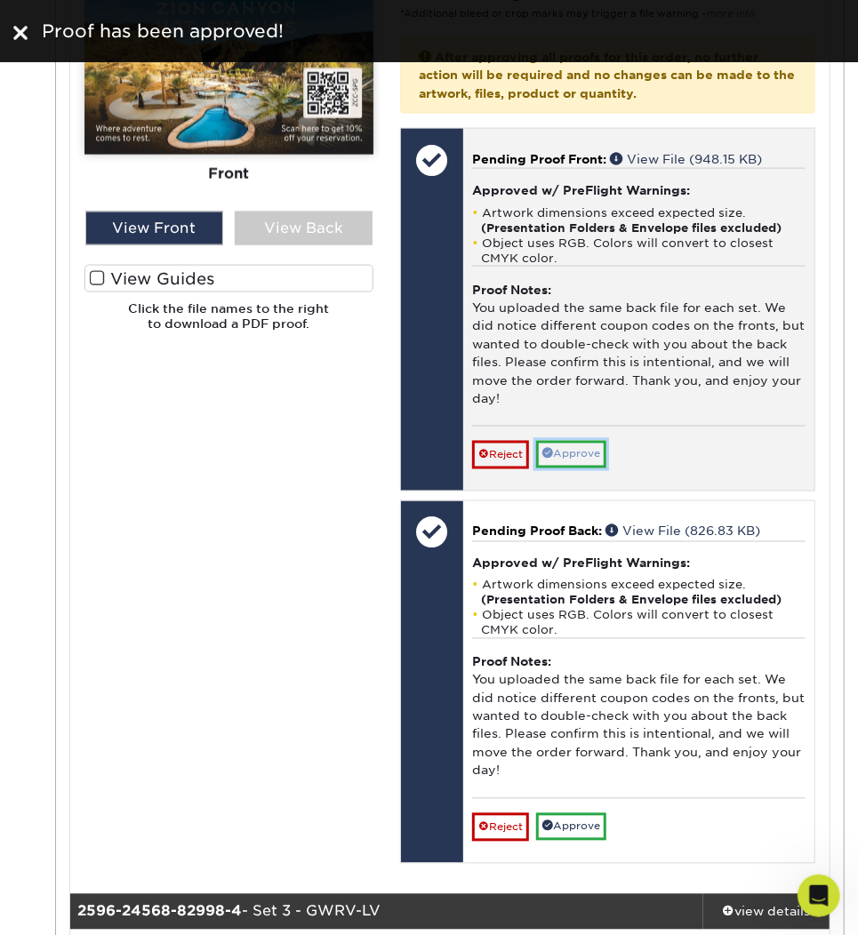
click at [575, 448] on link "Approve" at bounding box center [571, 455] width 70 height 28
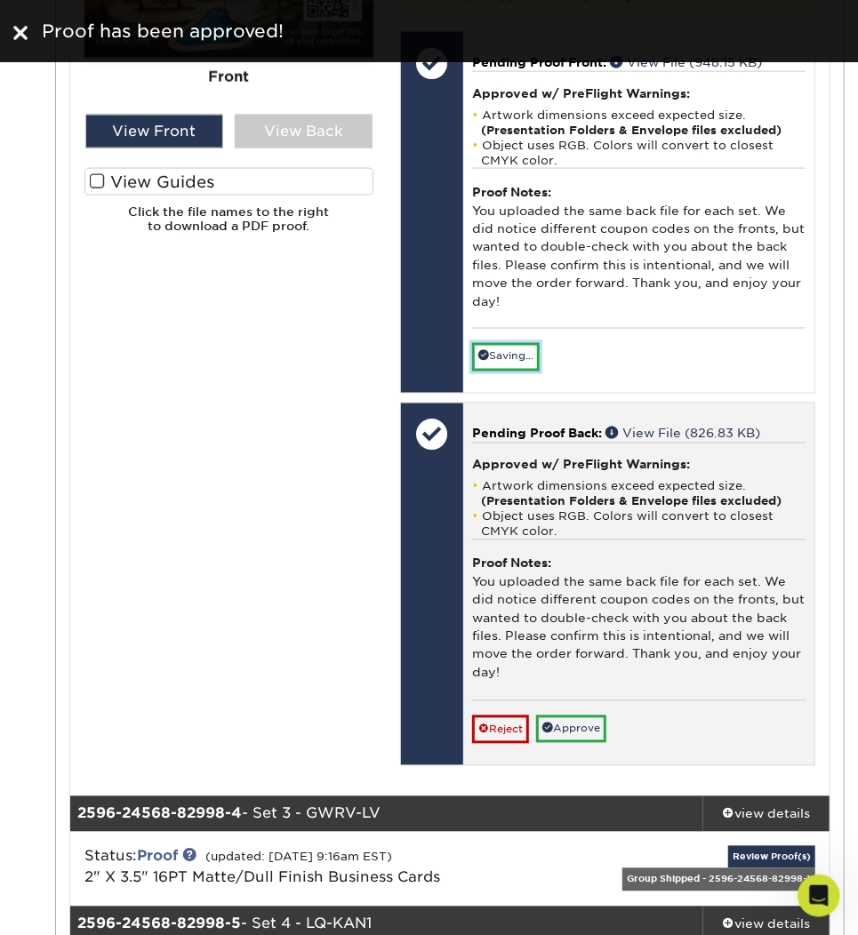
scroll to position [3648, 0]
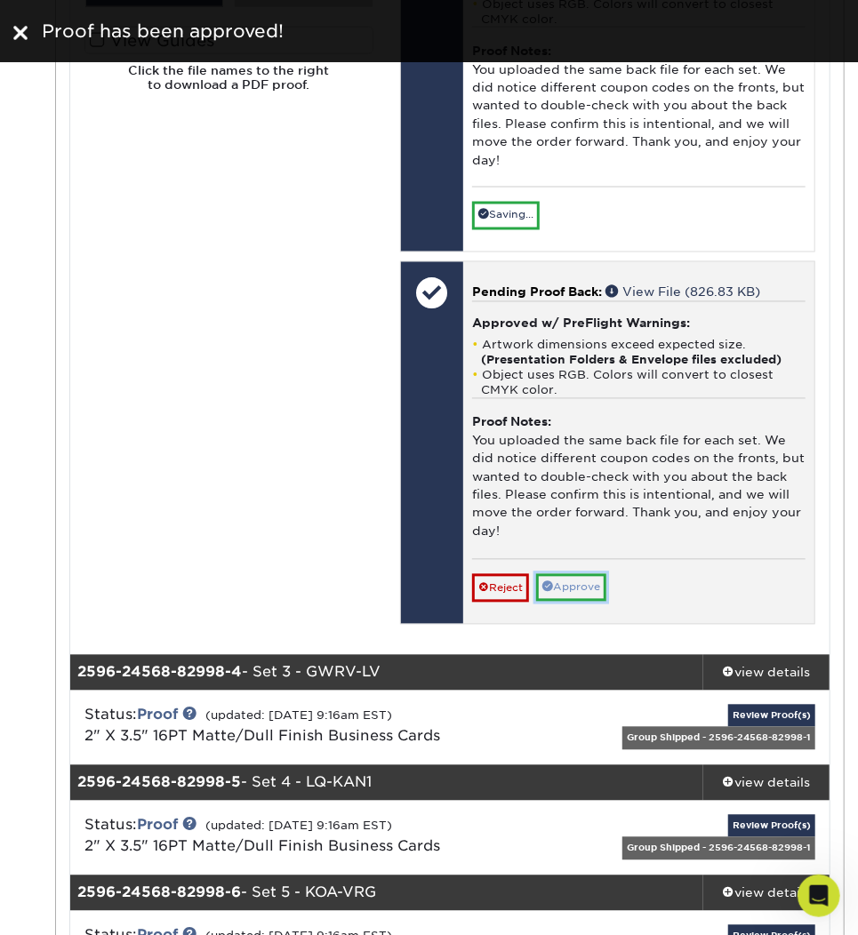
click at [581, 578] on link "Approve" at bounding box center [571, 588] width 70 height 28
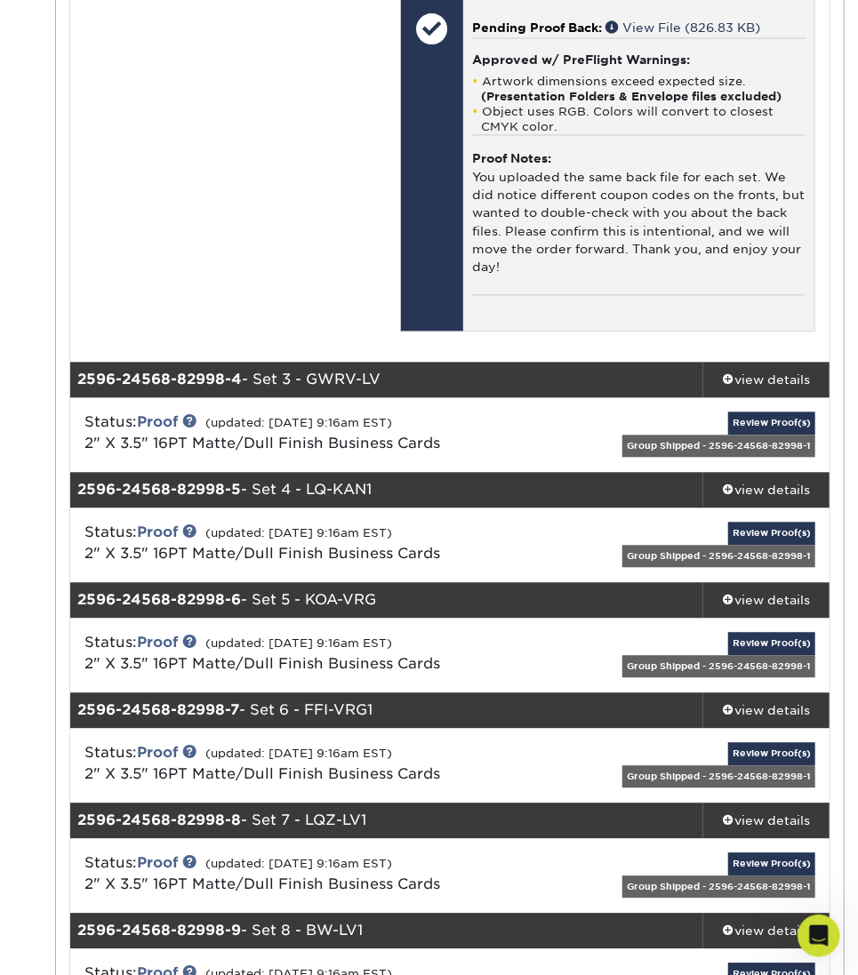
scroll to position [3885, 0]
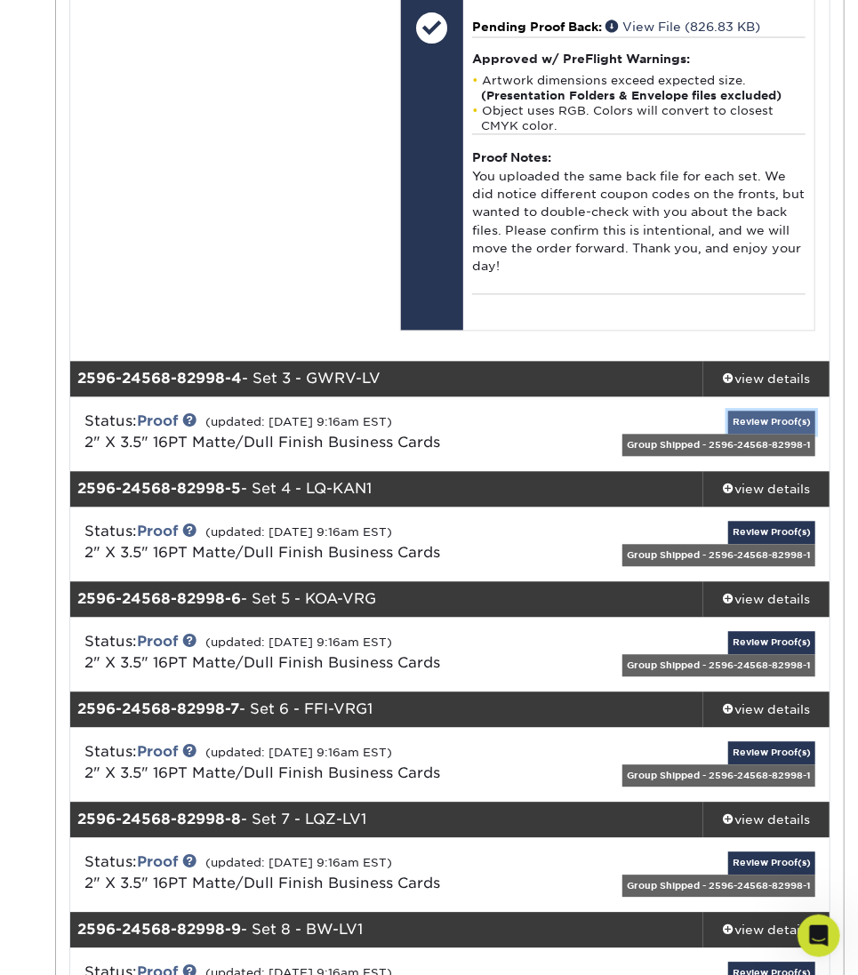
click at [771, 423] on link "Review Proof(s)" at bounding box center [771, 422] width 87 height 22
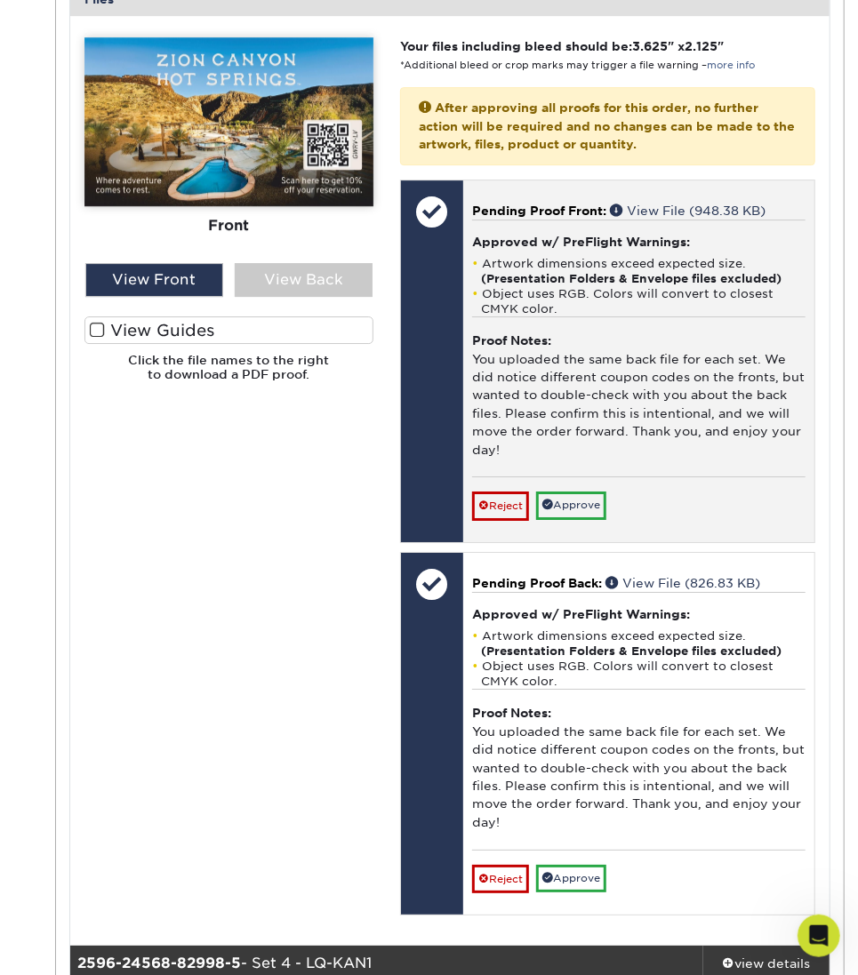
scroll to position [4714, 0]
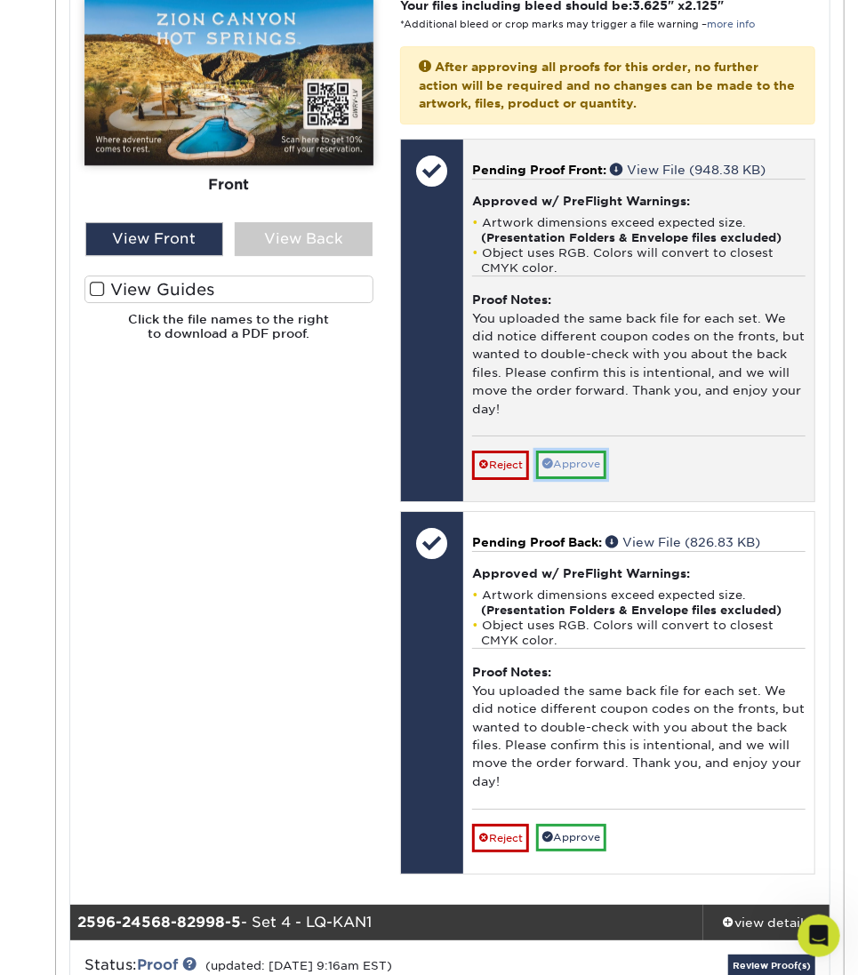
click at [589, 457] on link "Approve" at bounding box center [571, 465] width 70 height 28
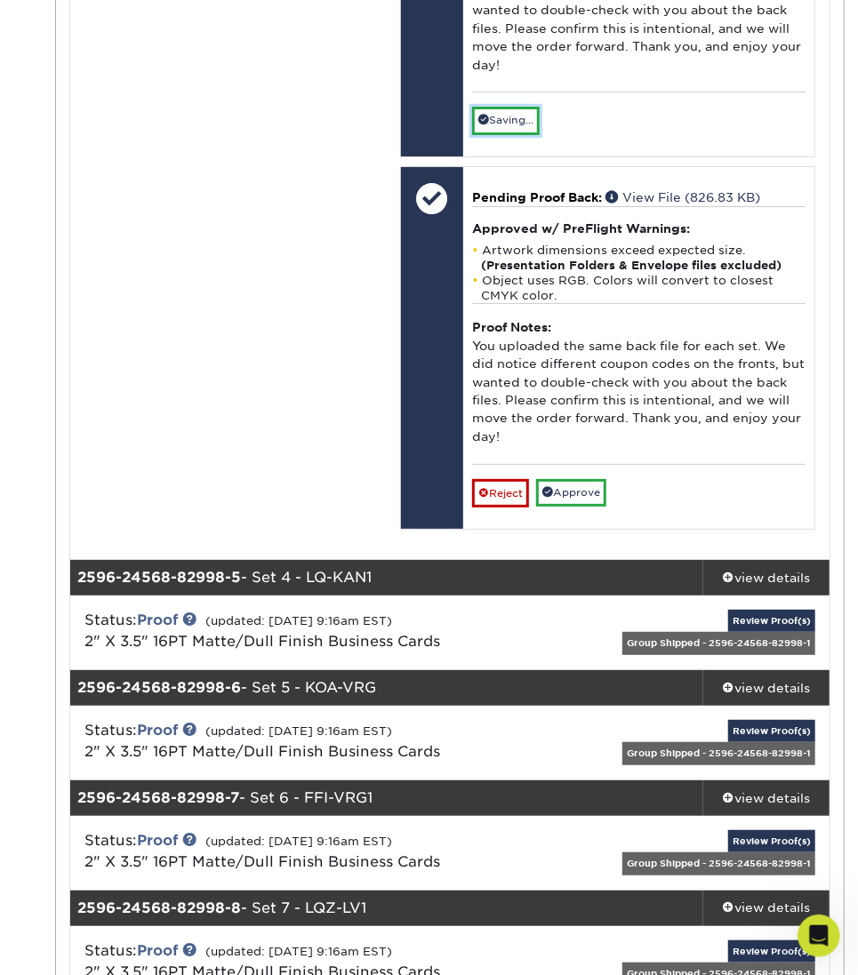
scroll to position [5070, 0]
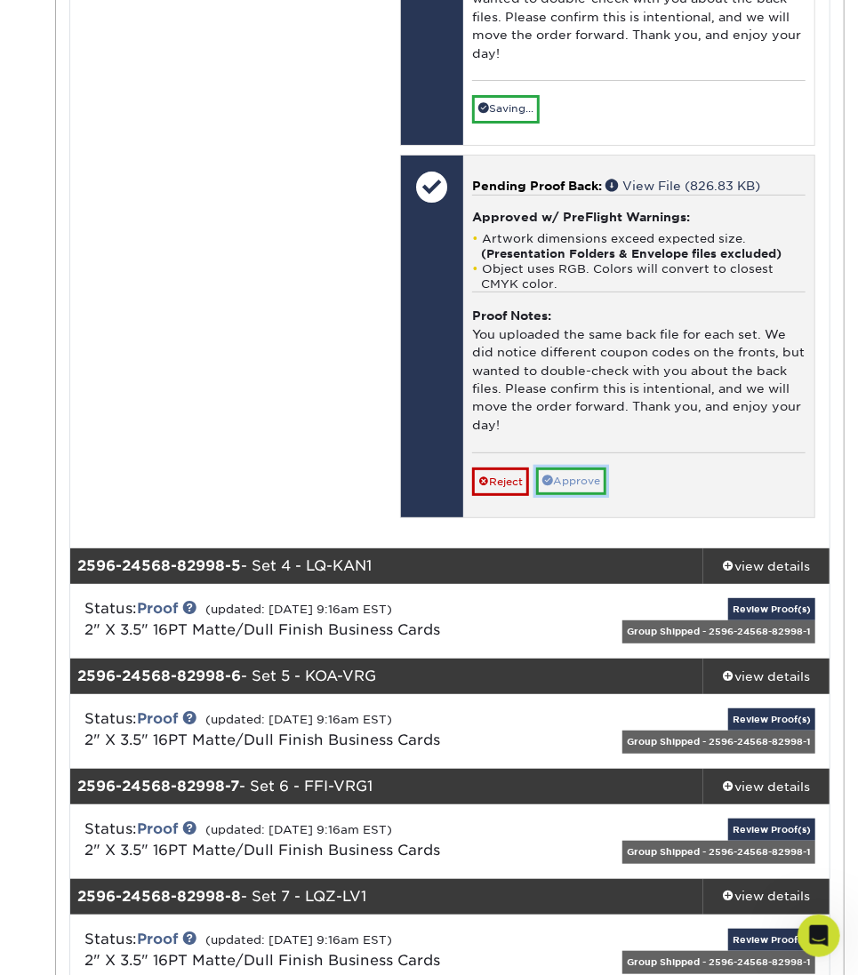
click at [587, 488] on link "Approve" at bounding box center [571, 482] width 70 height 28
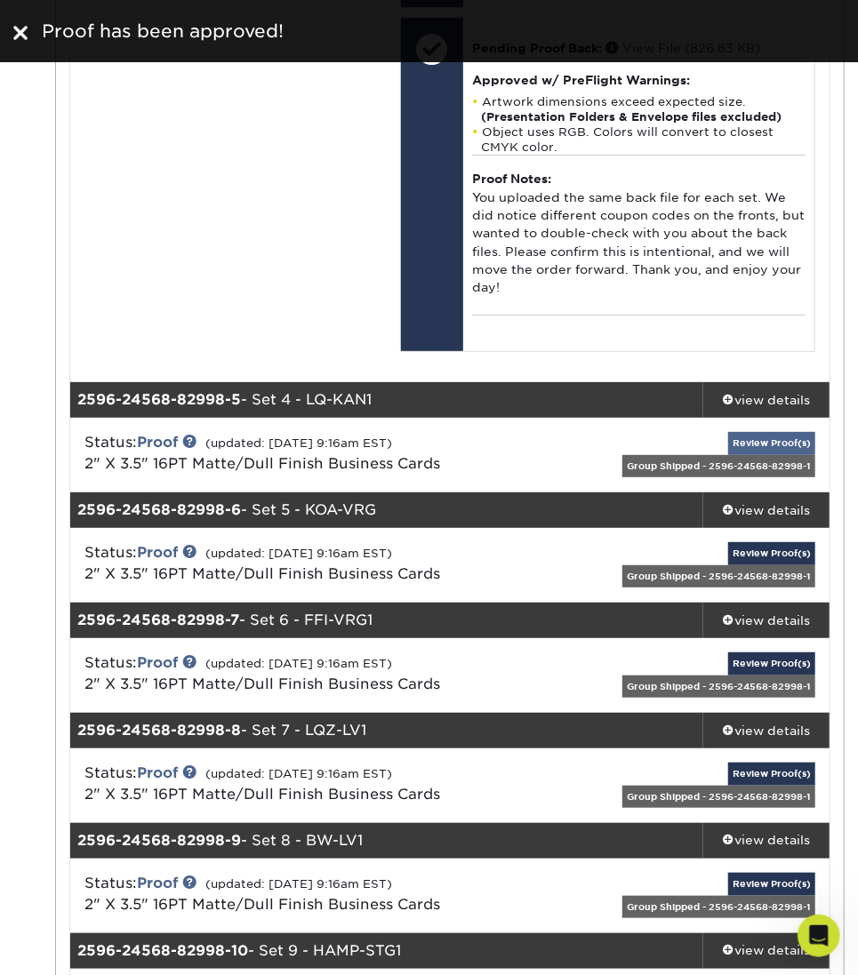
scroll to position [5176, 0]
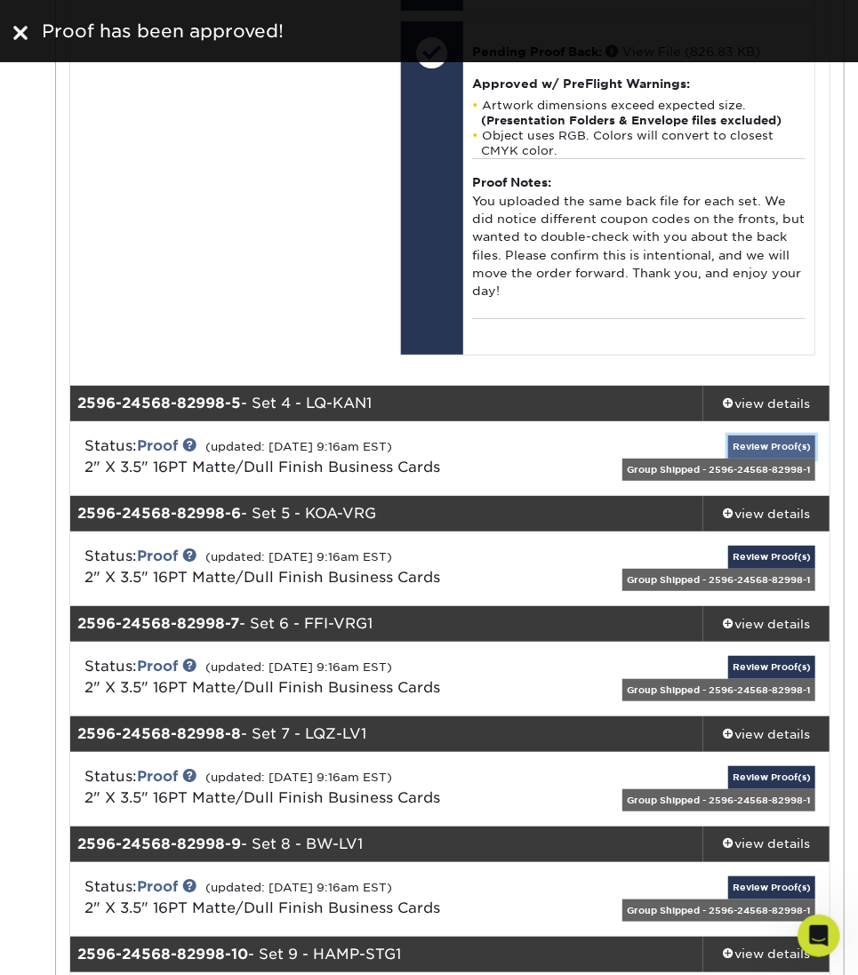
click at [776, 445] on link "Review Proof(s)" at bounding box center [771, 447] width 87 height 22
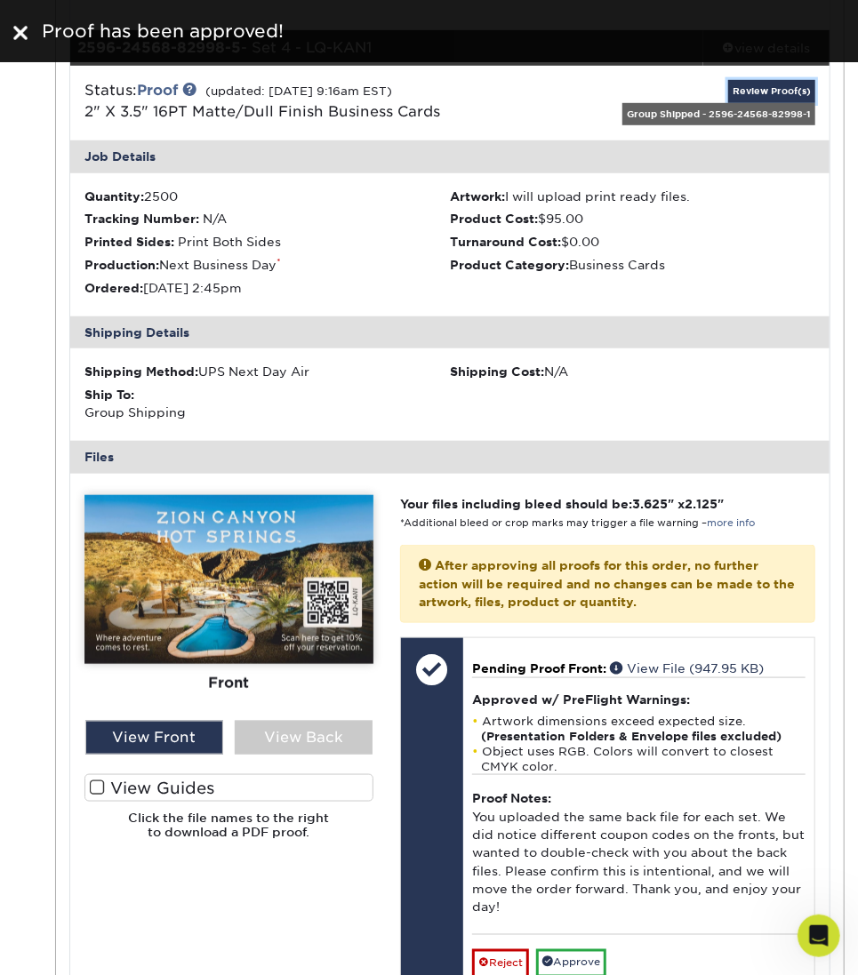
scroll to position [6006, 0]
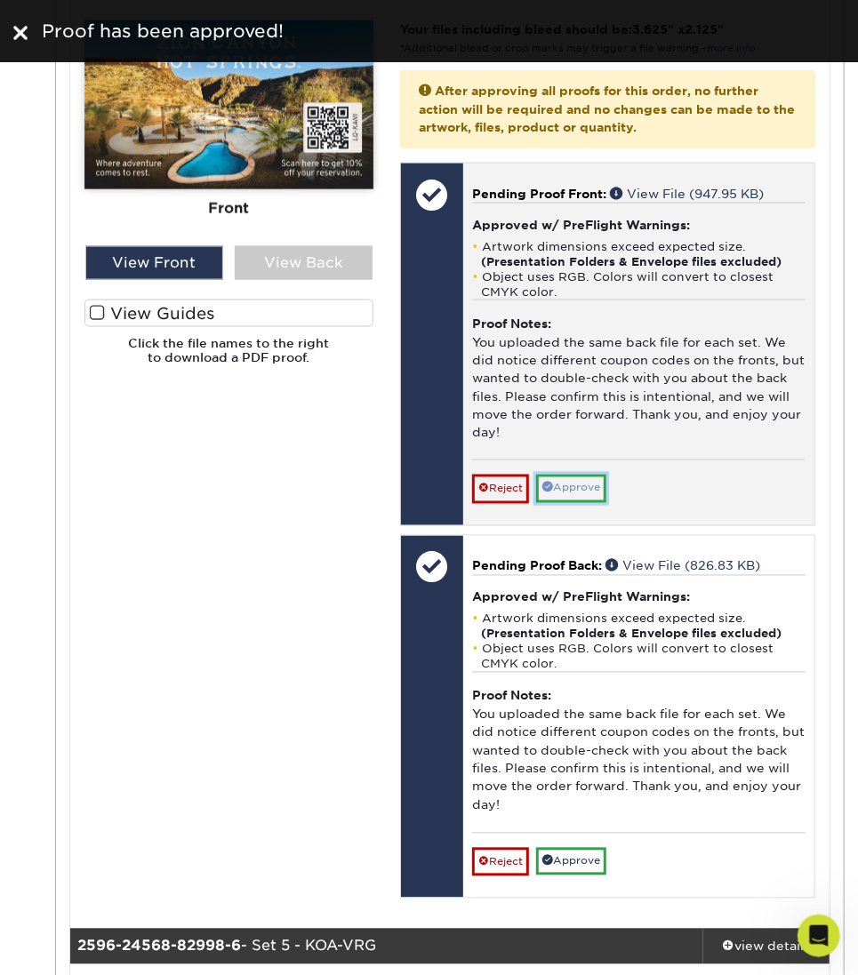
click at [589, 496] on link "Approve" at bounding box center [571, 489] width 70 height 28
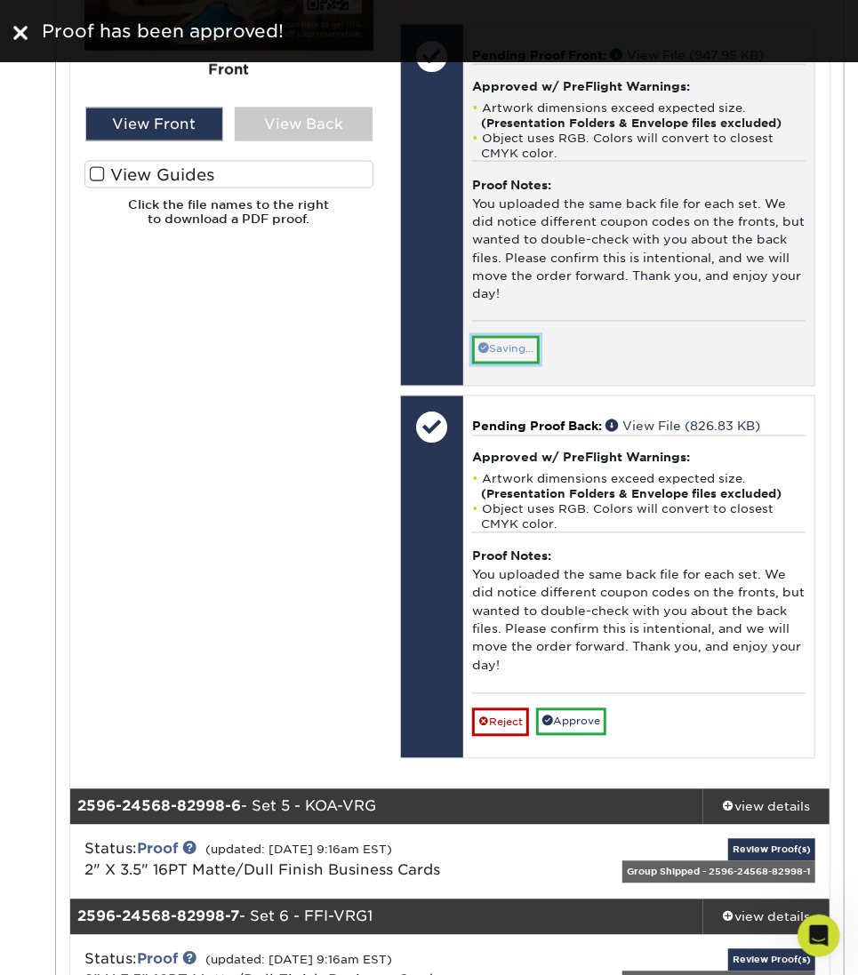
scroll to position [6362, 0]
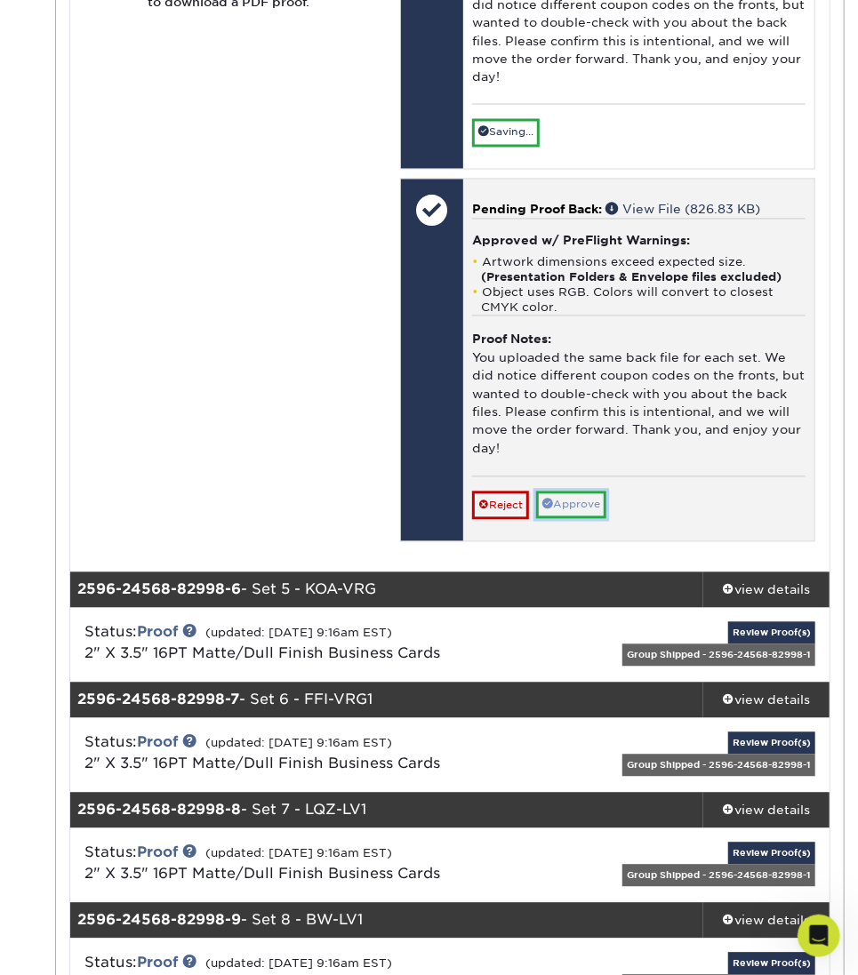
click at [585, 494] on link "Approve" at bounding box center [571, 506] width 70 height 28
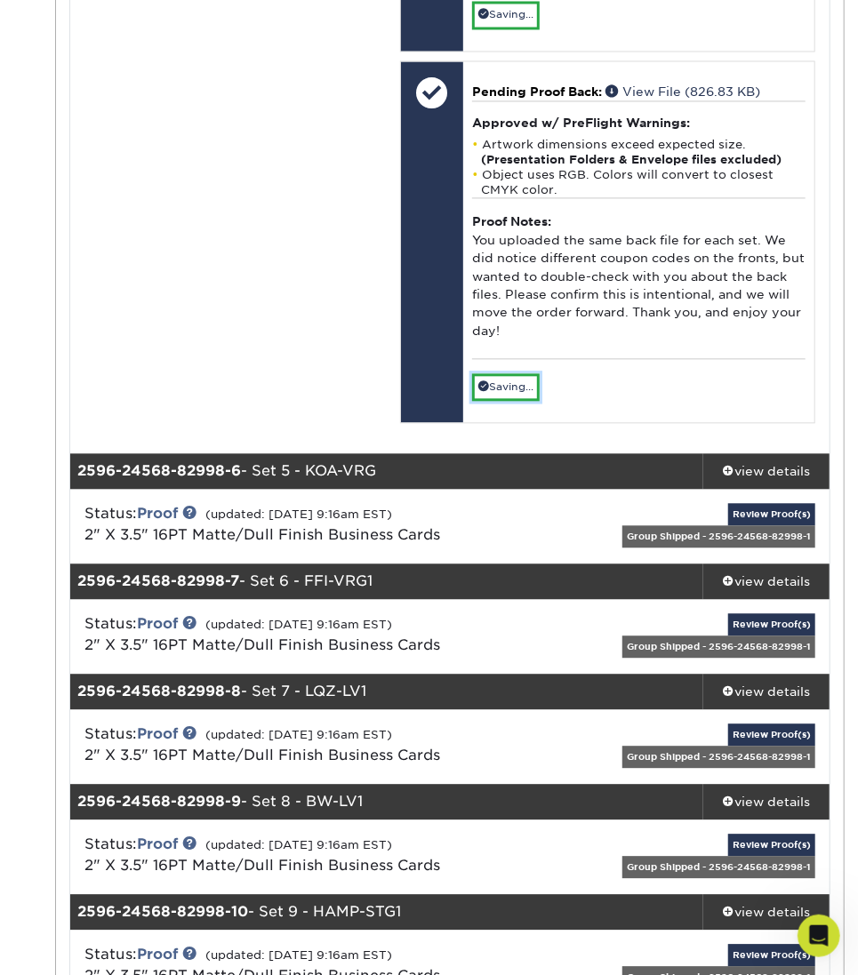
scroll to position [6598, 0]
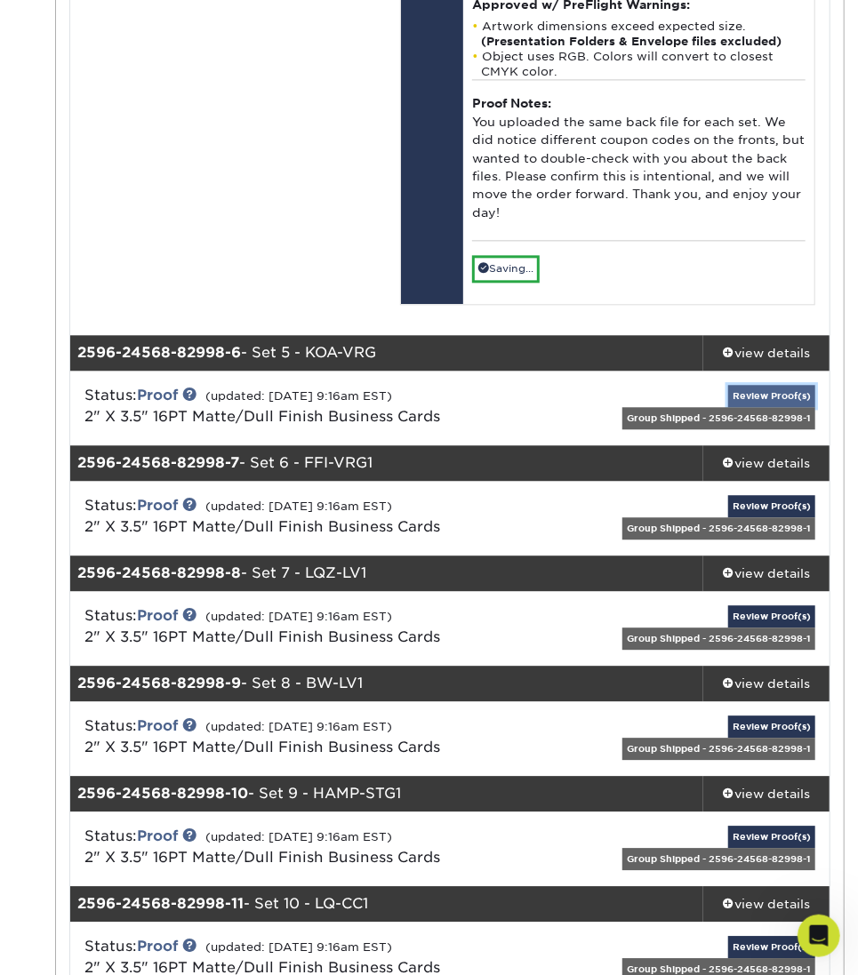
click at [784, 393] on link "Review Proof(s)" at bounding box center [771, 396] width 87 height 22
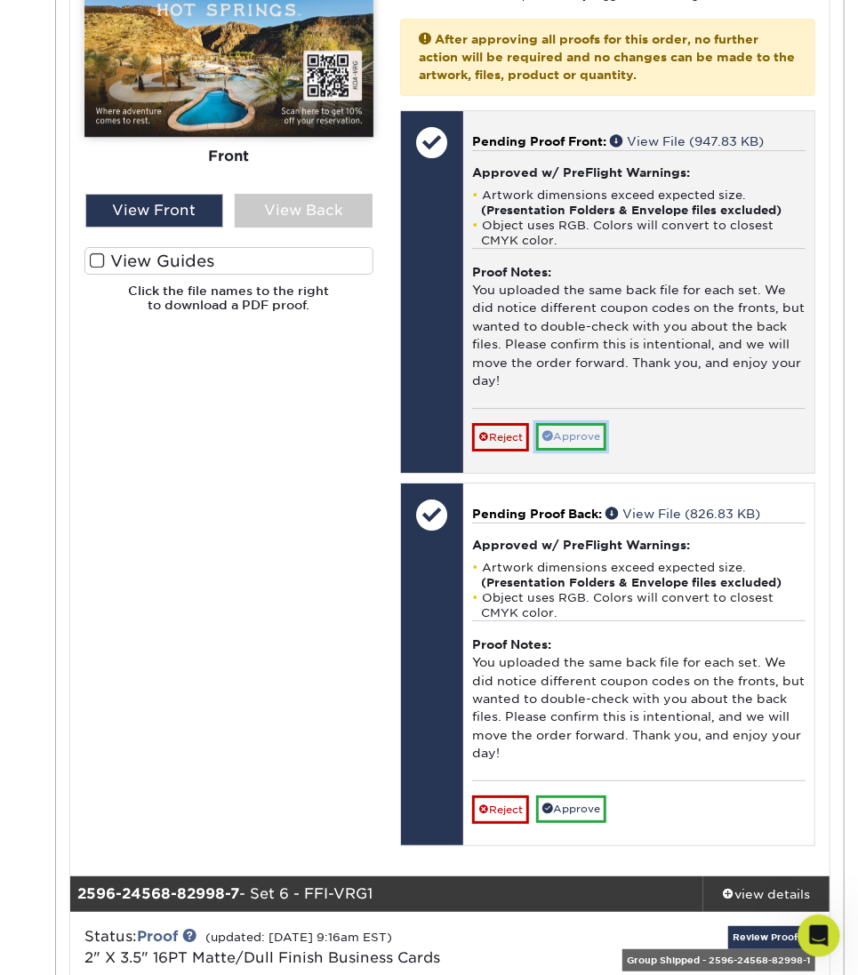
click at [594, 440] on link "Approve" at bounding box center [571, 437] width 70 height 28
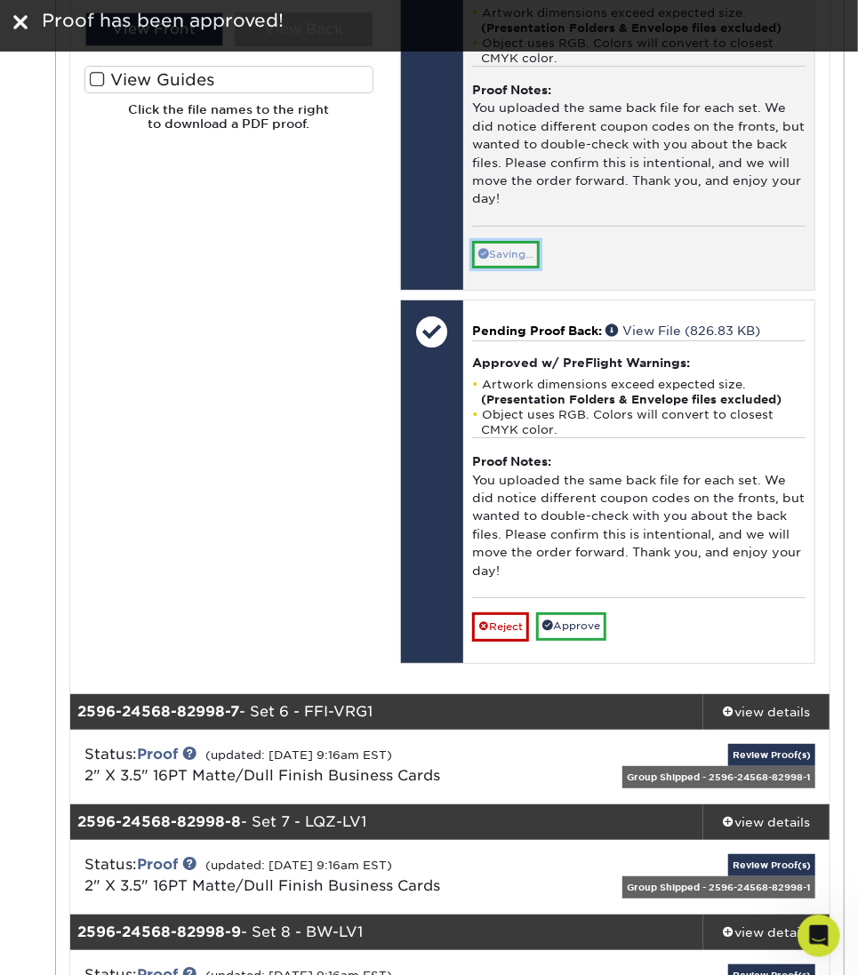
scroll to position [7731, 0]
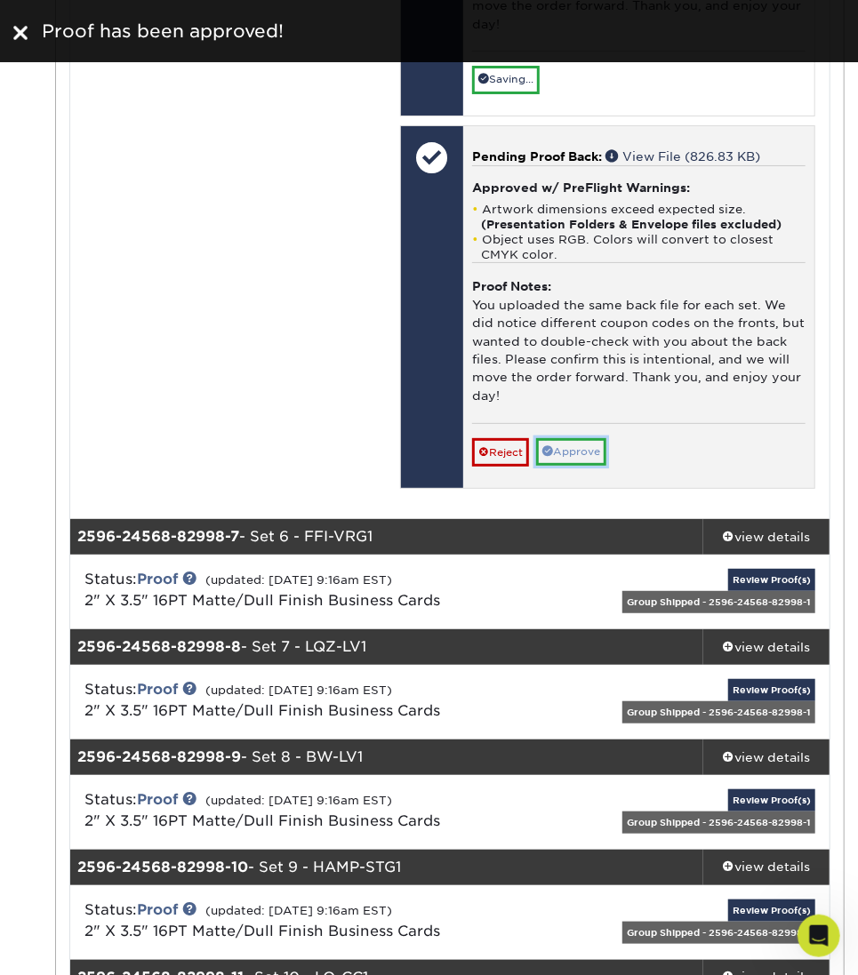
click at [591, 444] on link "Approve" at bounding box center [571, 452] width 70 height 28
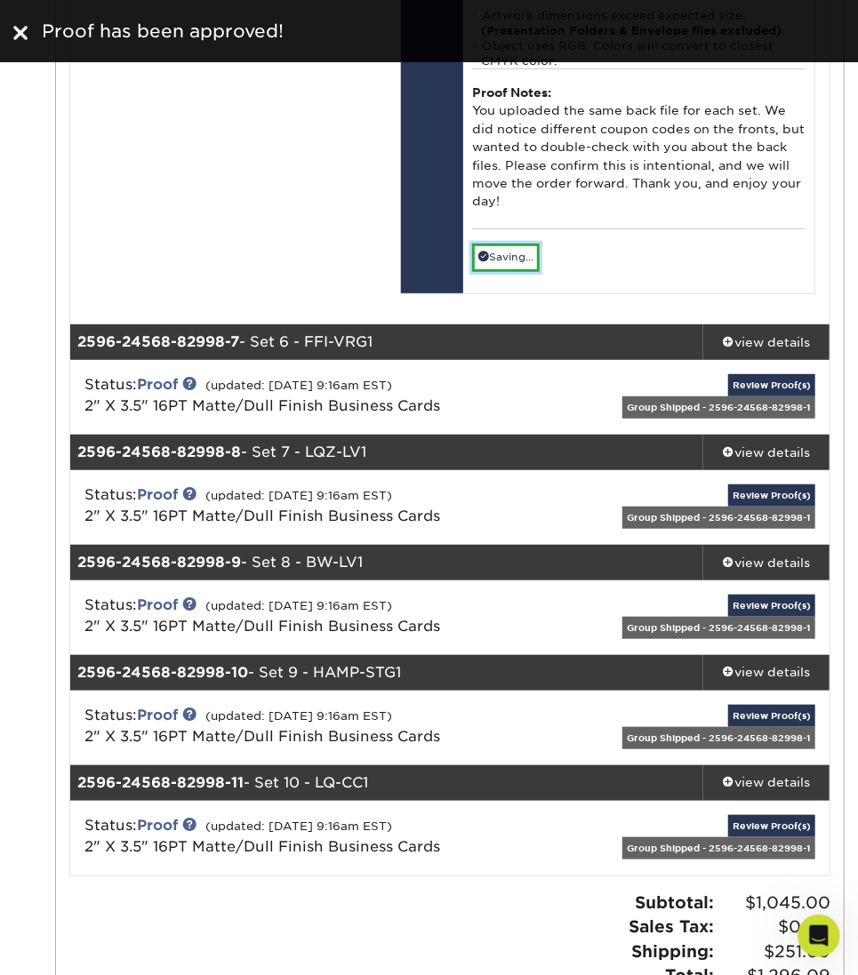
scroll to position [8086, 0]
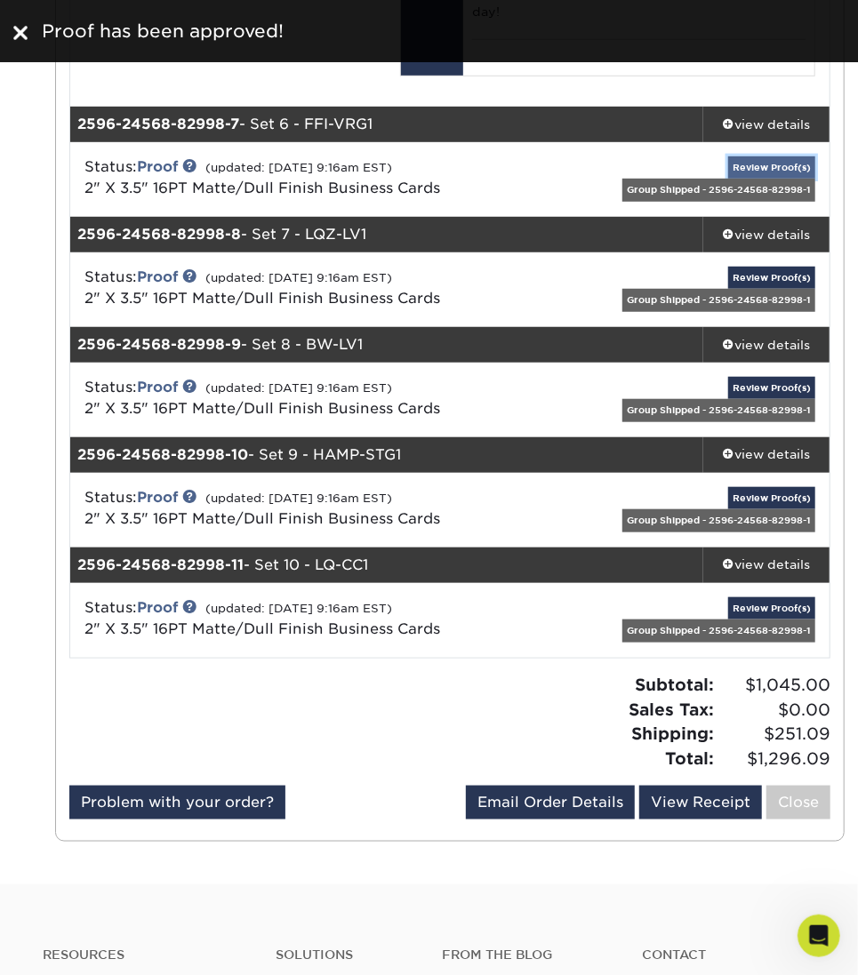
click at [780, 172] on link "Review Proof(s)" at bounding box center [771, 167] width 87 height 22
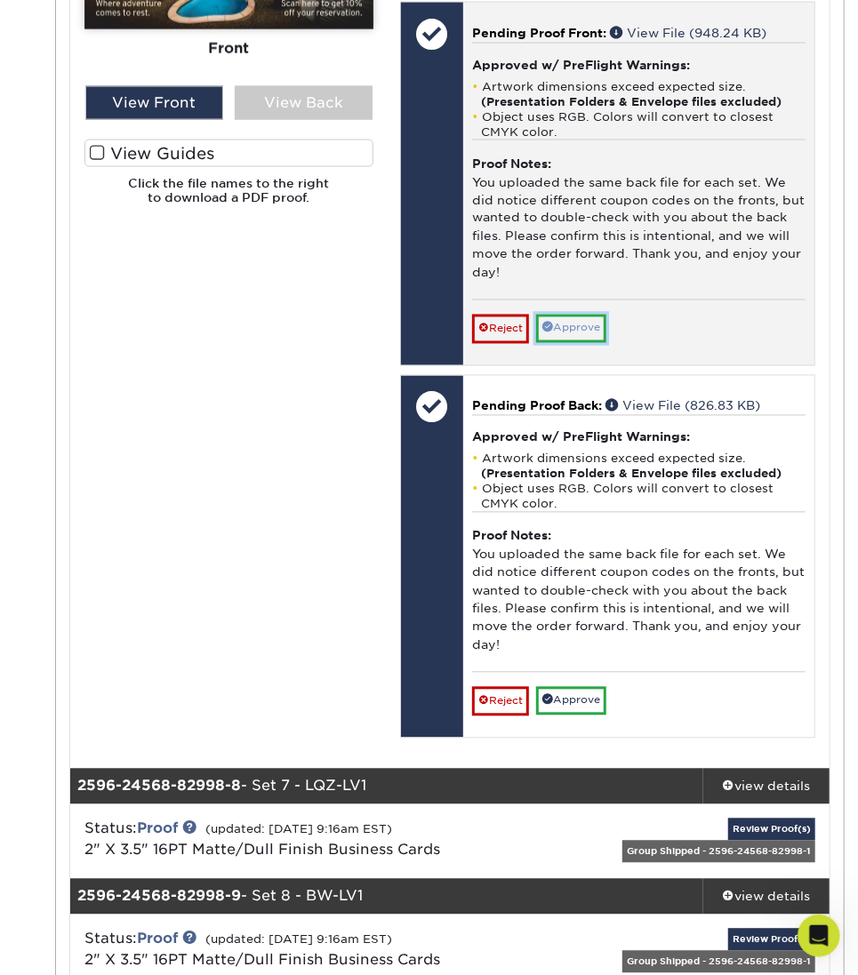
click at [577, 335] on link "Approve" at bounding box center [571, 329] width 70 height 28
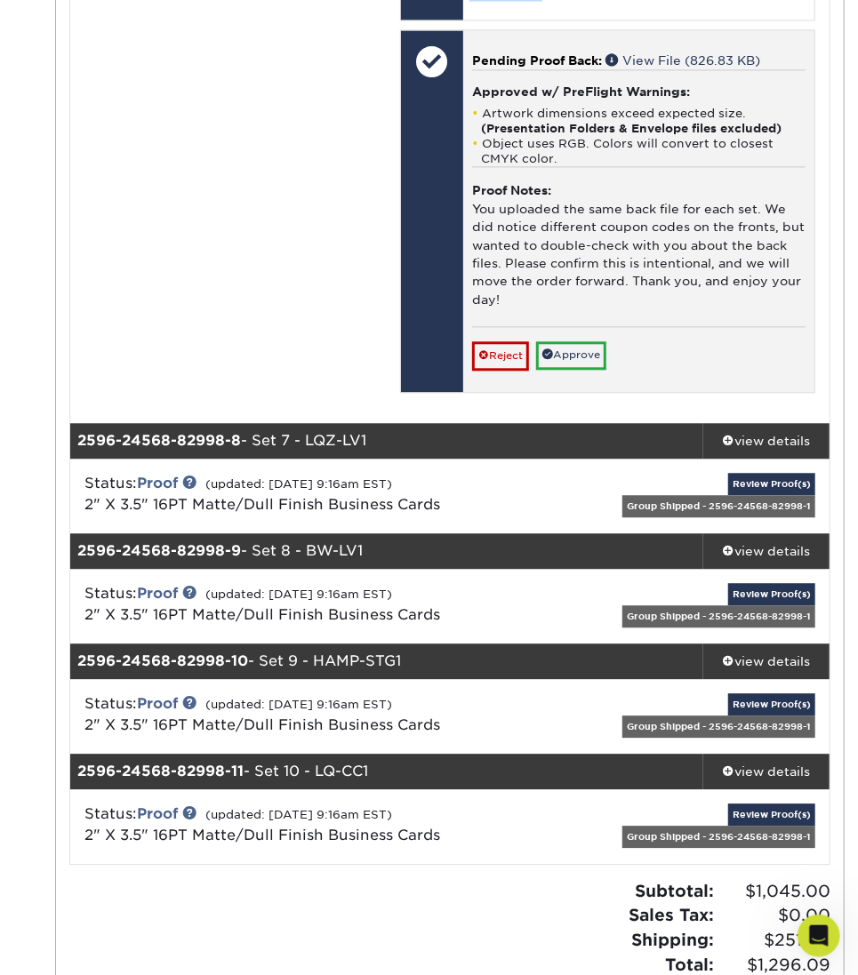
scroll to position [9153, 0]
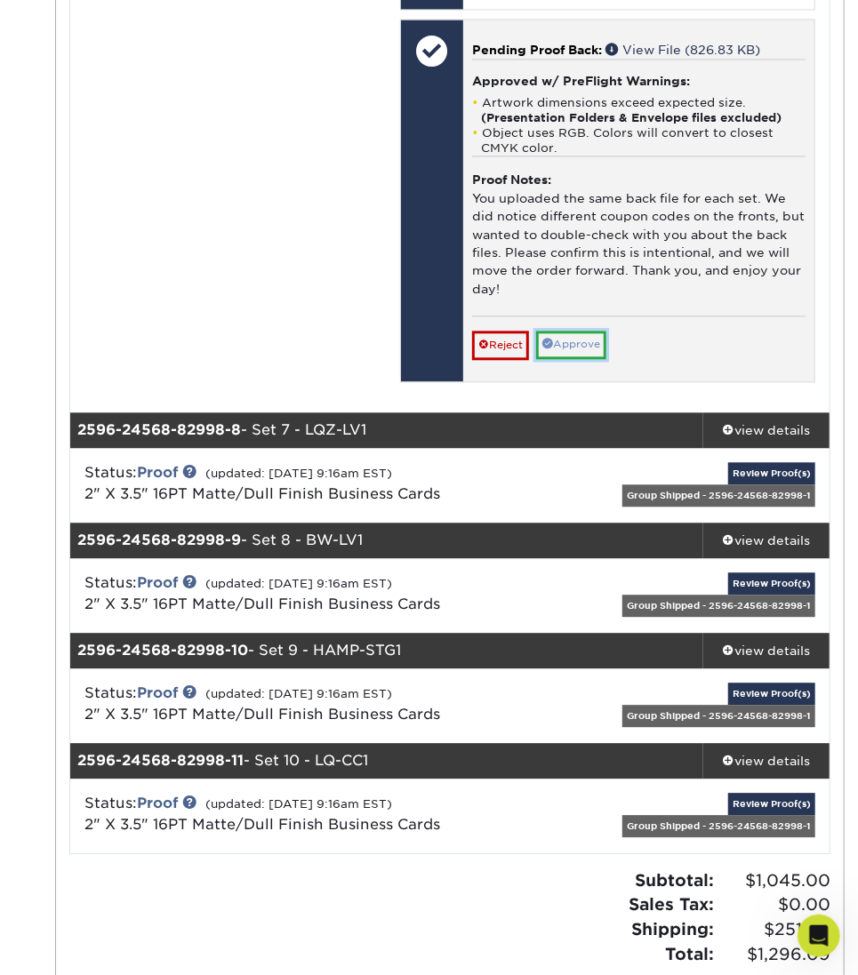
click at [577, 355] on link "Approve" at bounding box center [571, 345] width 70 height 28
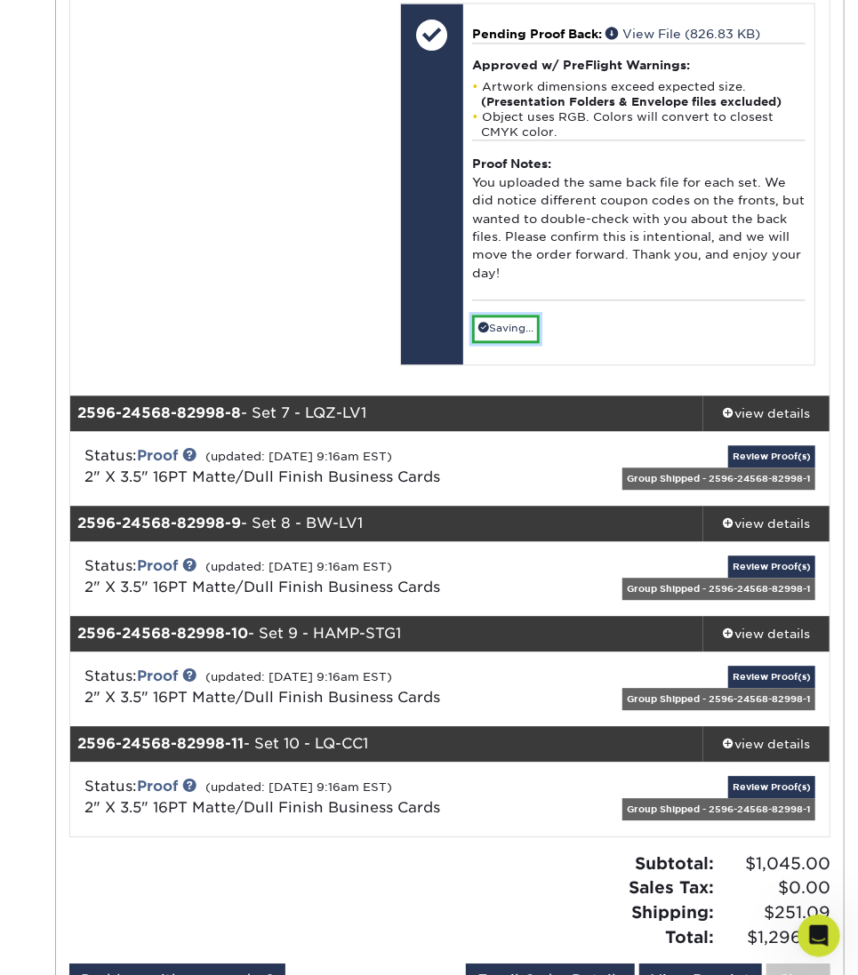
scroll to position [9390, 0]
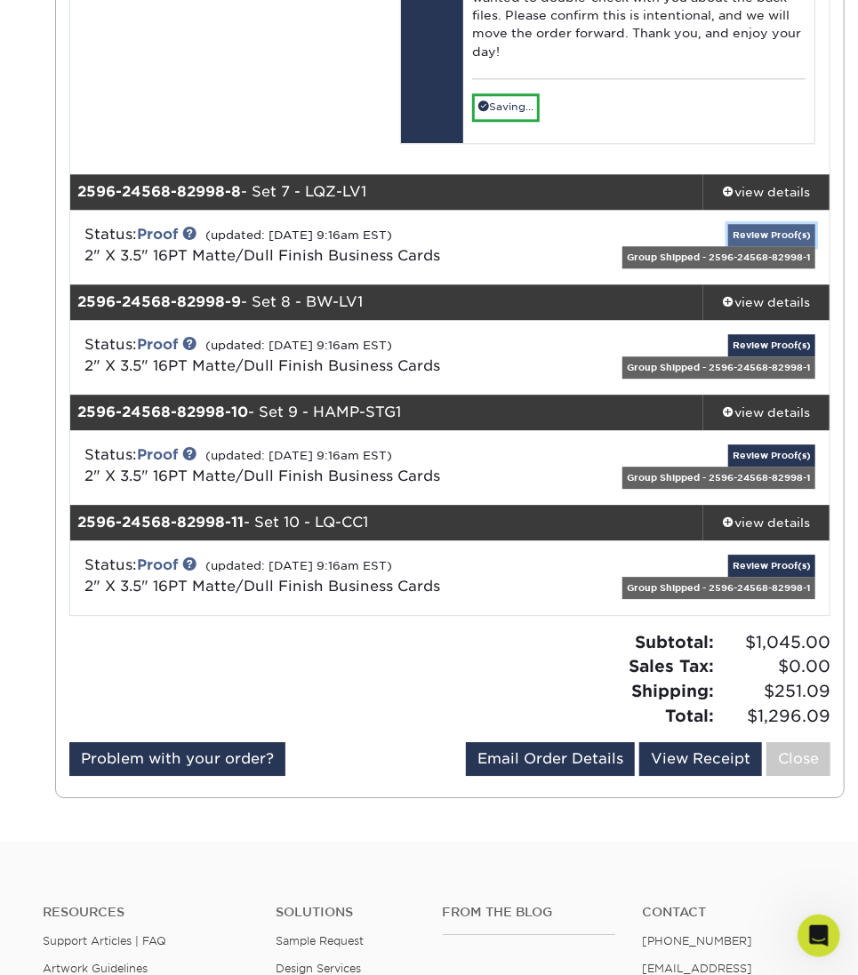
click at [761, 234] on link "Review Proof(s)" at bounding box center [771, 235] width 87 height 22
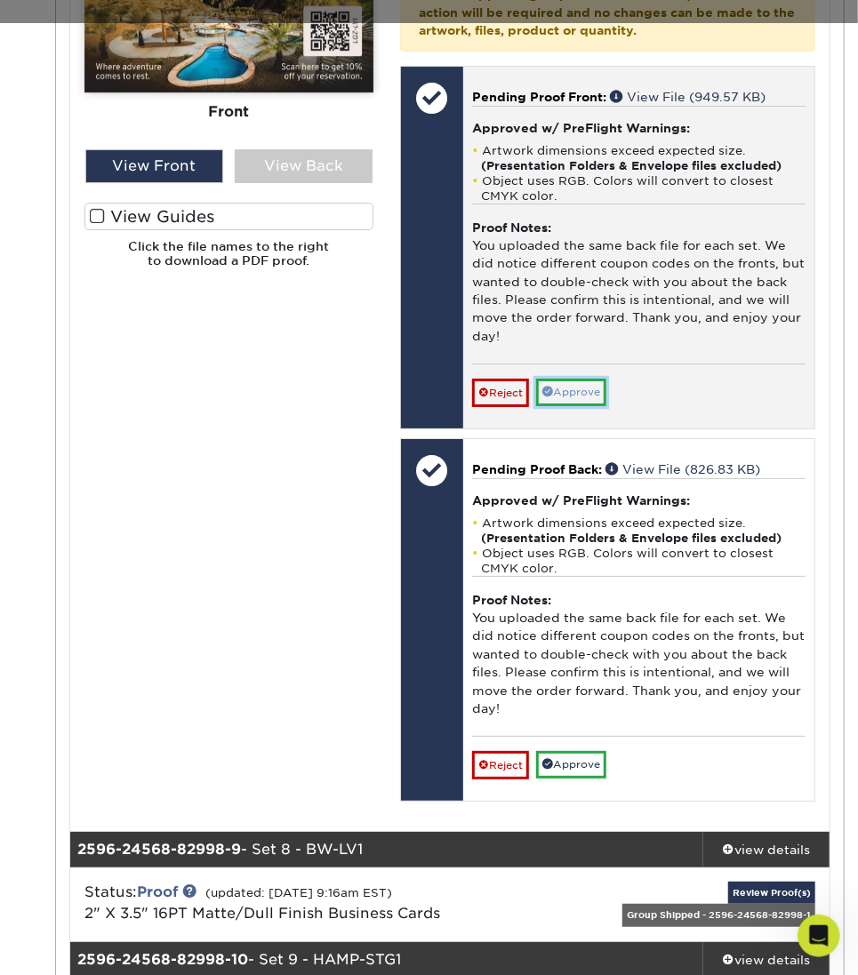
click at [581, 389] on link "Approve" at bounding box center [571, 393] width 70 height 28
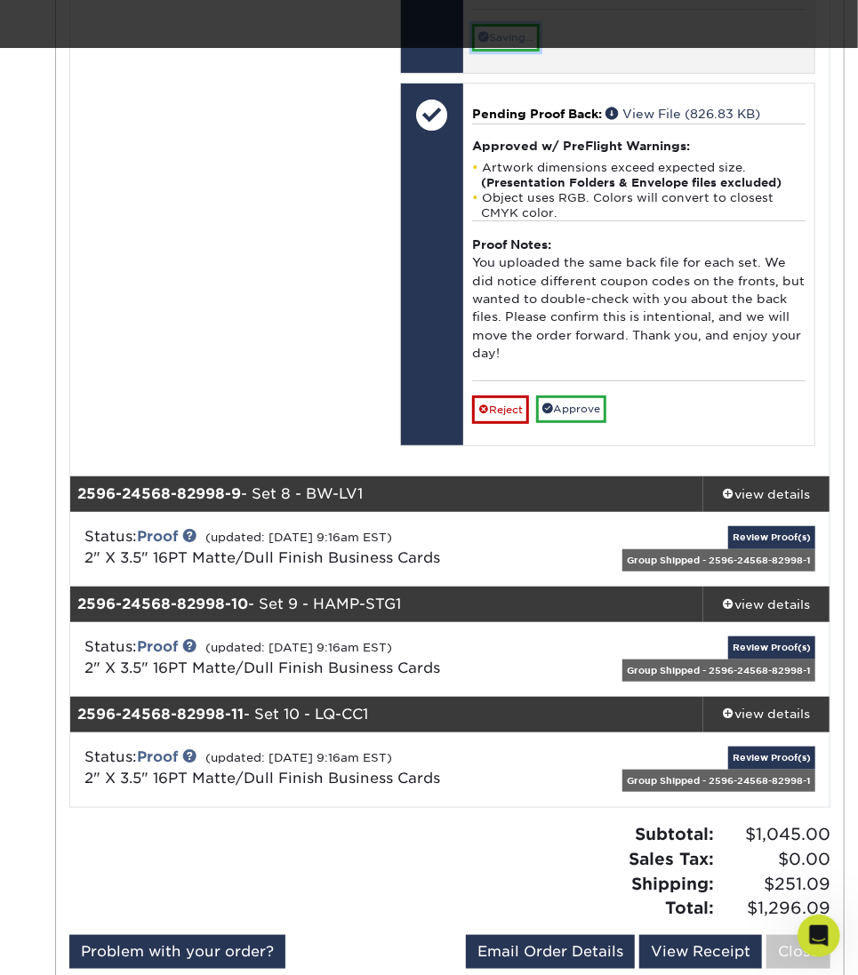
scroll to position [10407, 0]
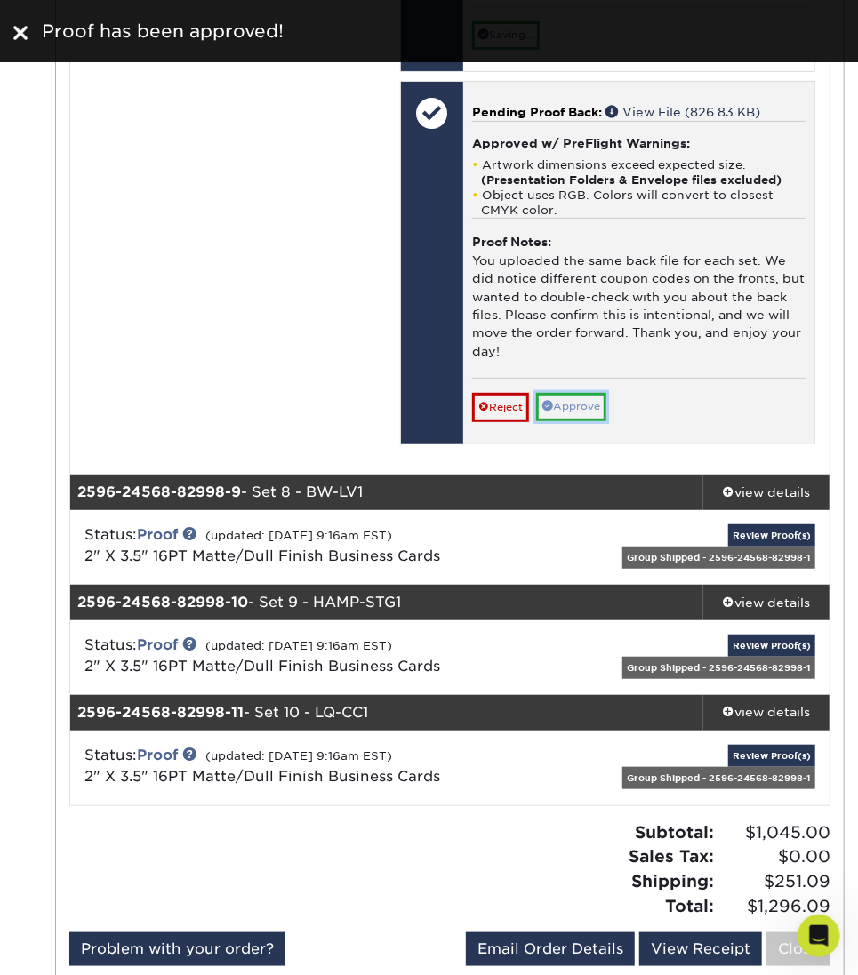
click at [583, 405] on link "Approve" at bounding box center [571, 407] width 70 height 28
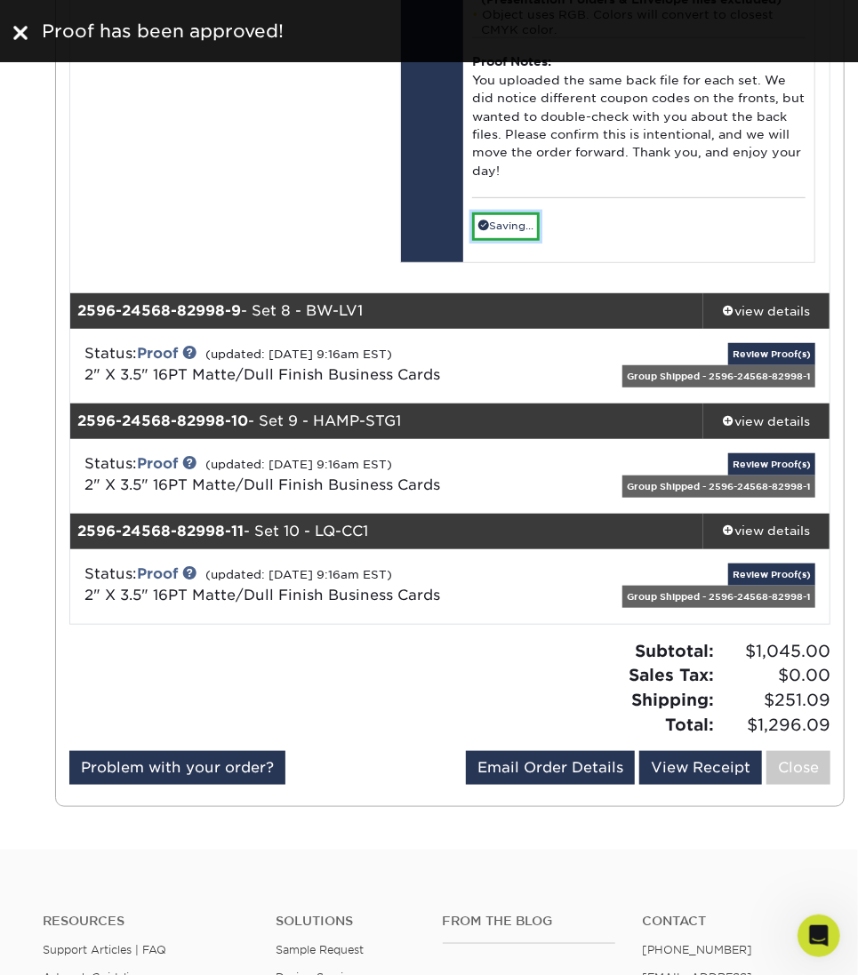
scroll to position [10644, 0]
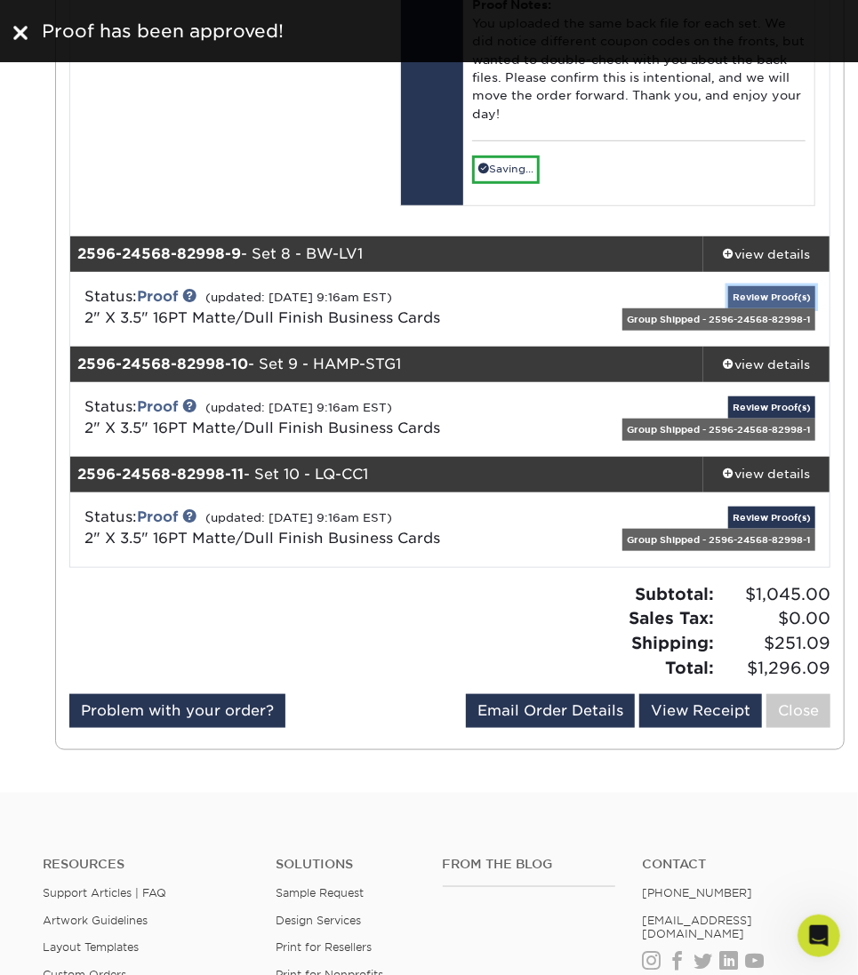
click at [795, 291] on link "Review Proof(s)" at bounding box center [771, 297] width 87 height 22
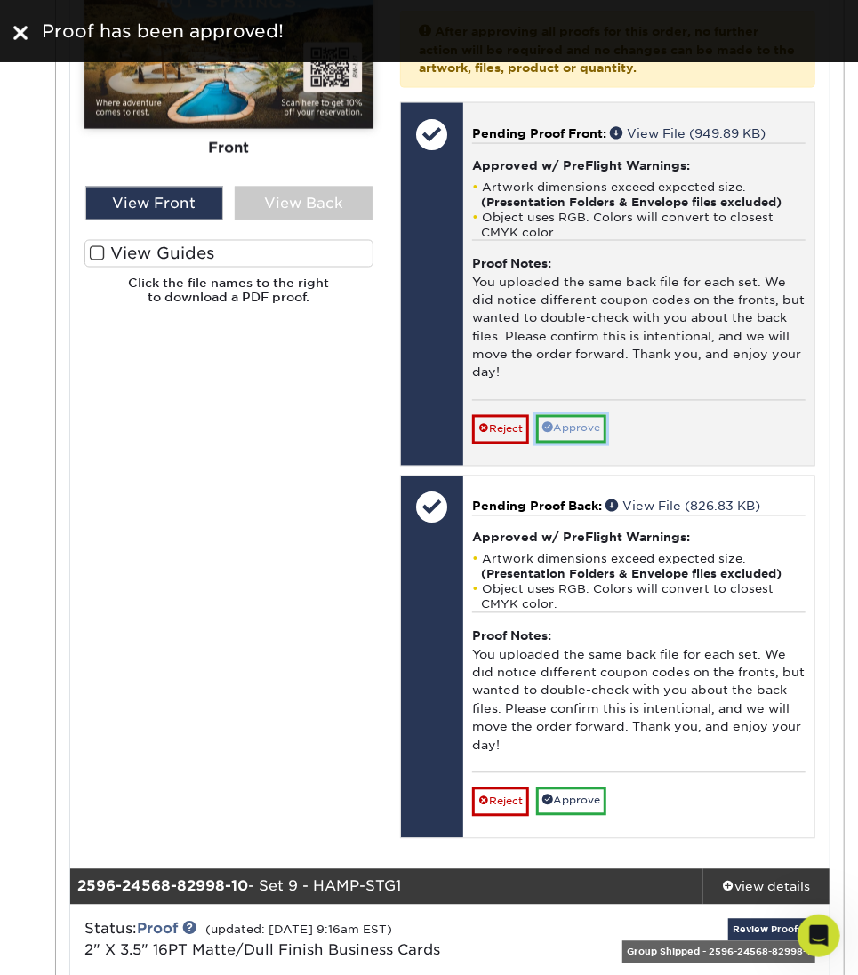
click at [545, 433] on span at bounding box center [547, 427] width 11 height 11
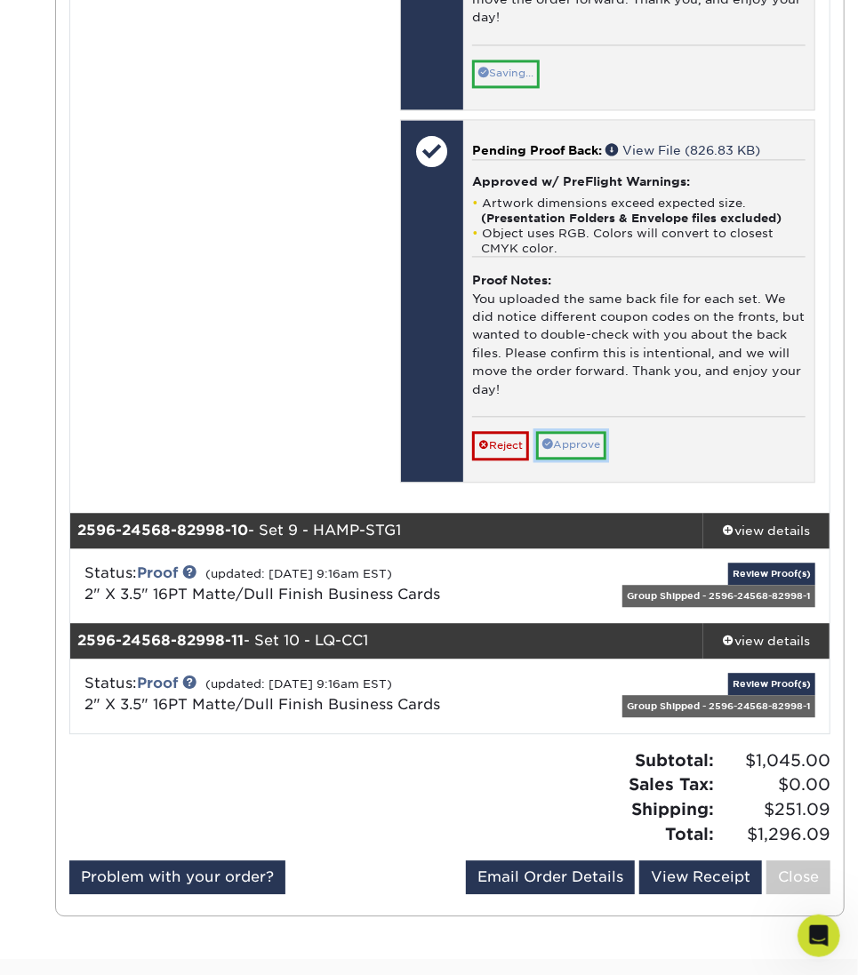
click at [575, 455] on link "Approve" at bounding box center [571, 445] width 70 height 28
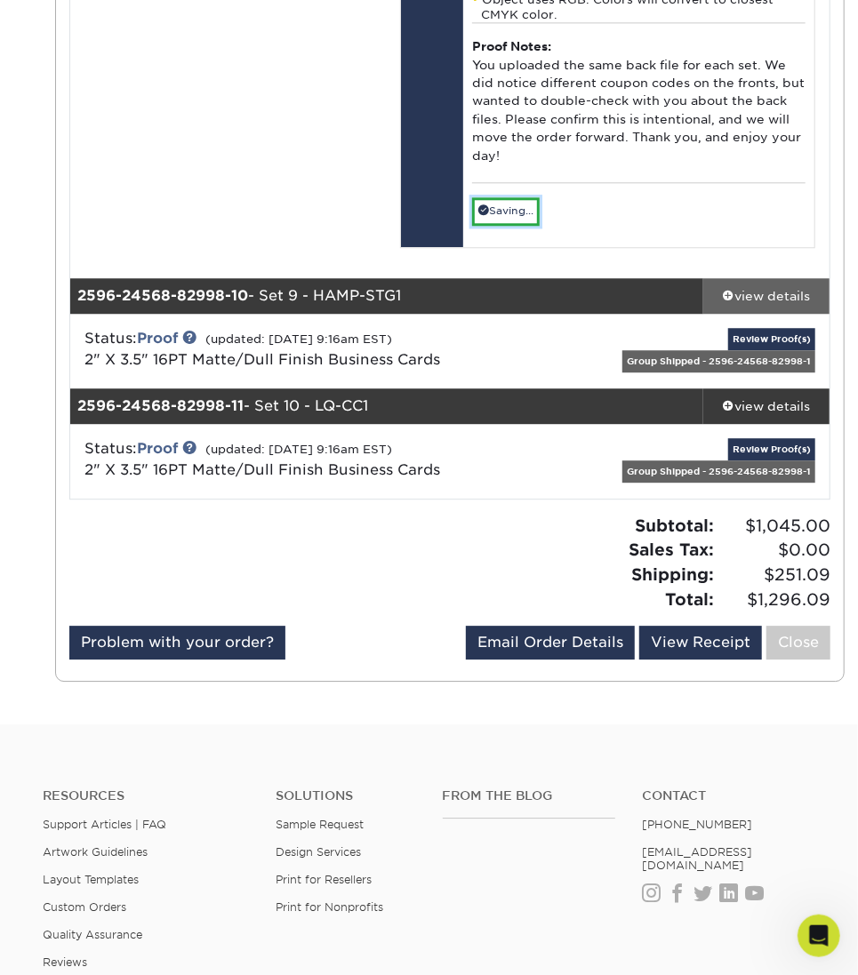
scroll to position [11921, 0]
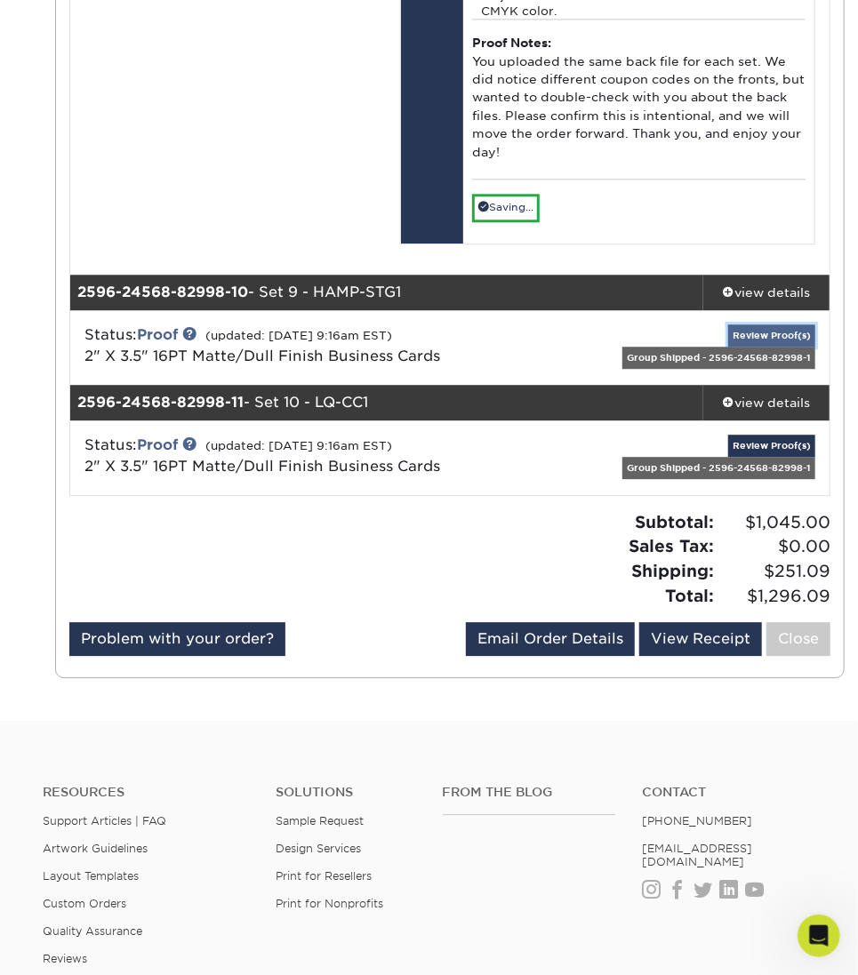
click at [786, 335] on link "Review Proof(s)" at bounding box center [771, 335] width 87 height 22
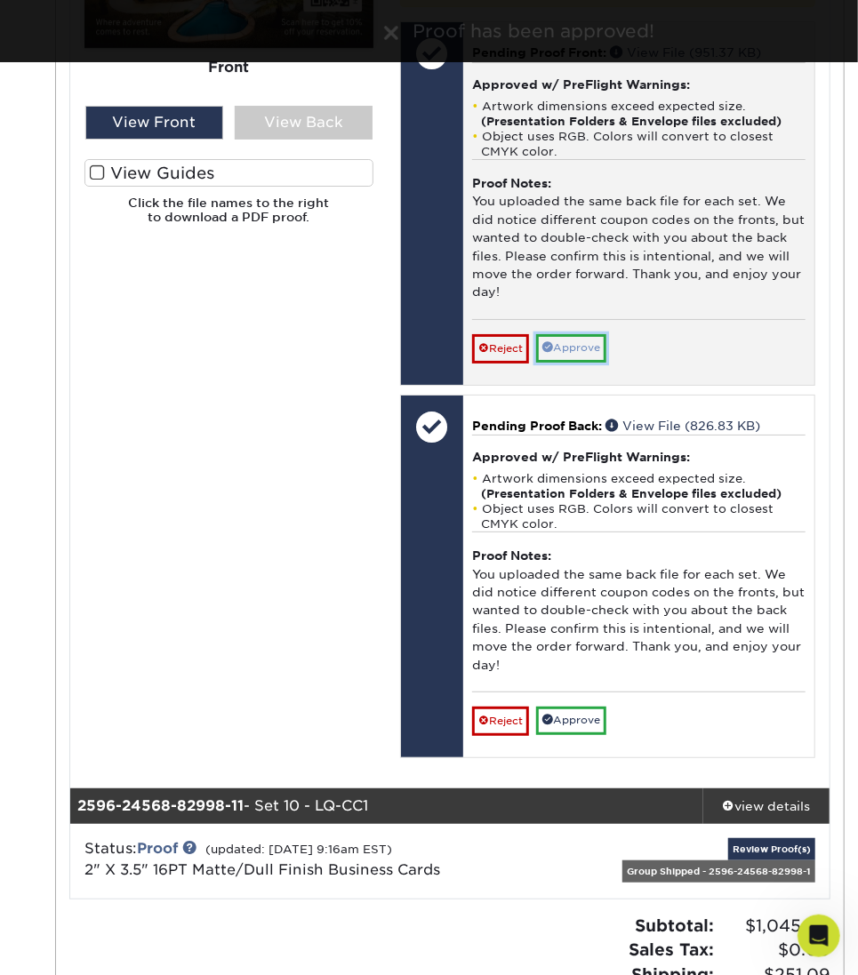
click at [603, 352] on link "Approve" at bounding box center [571, 348] width 70 height 28
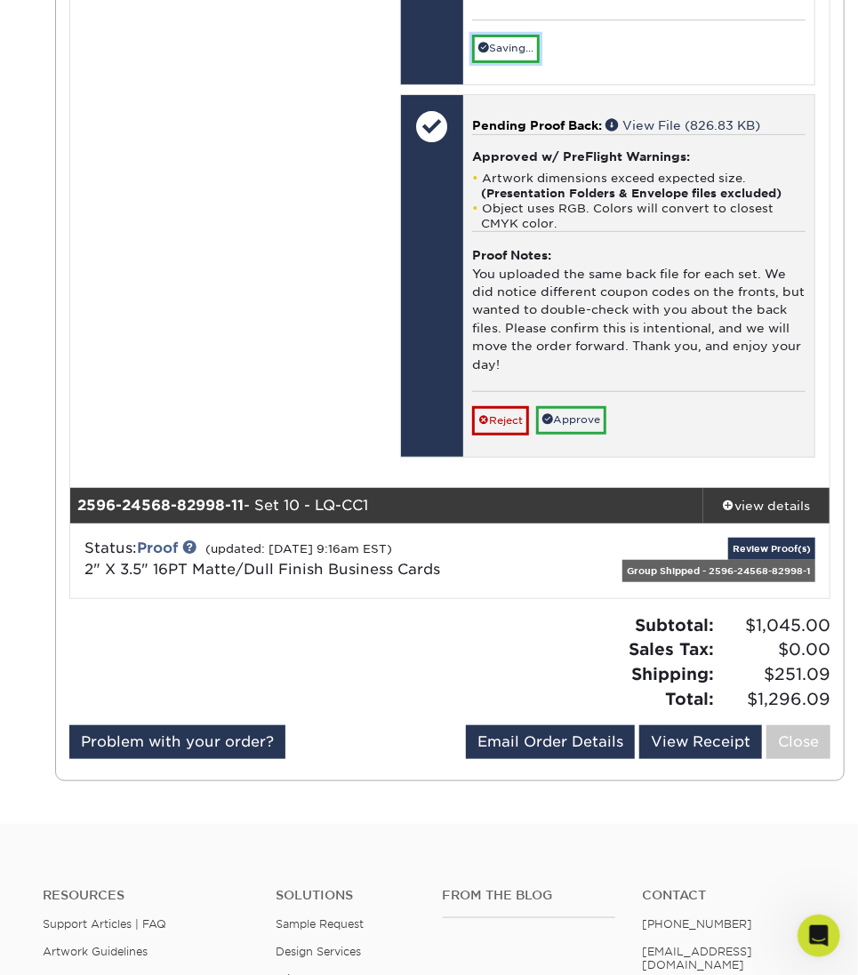
scroll to position [13081, 0]
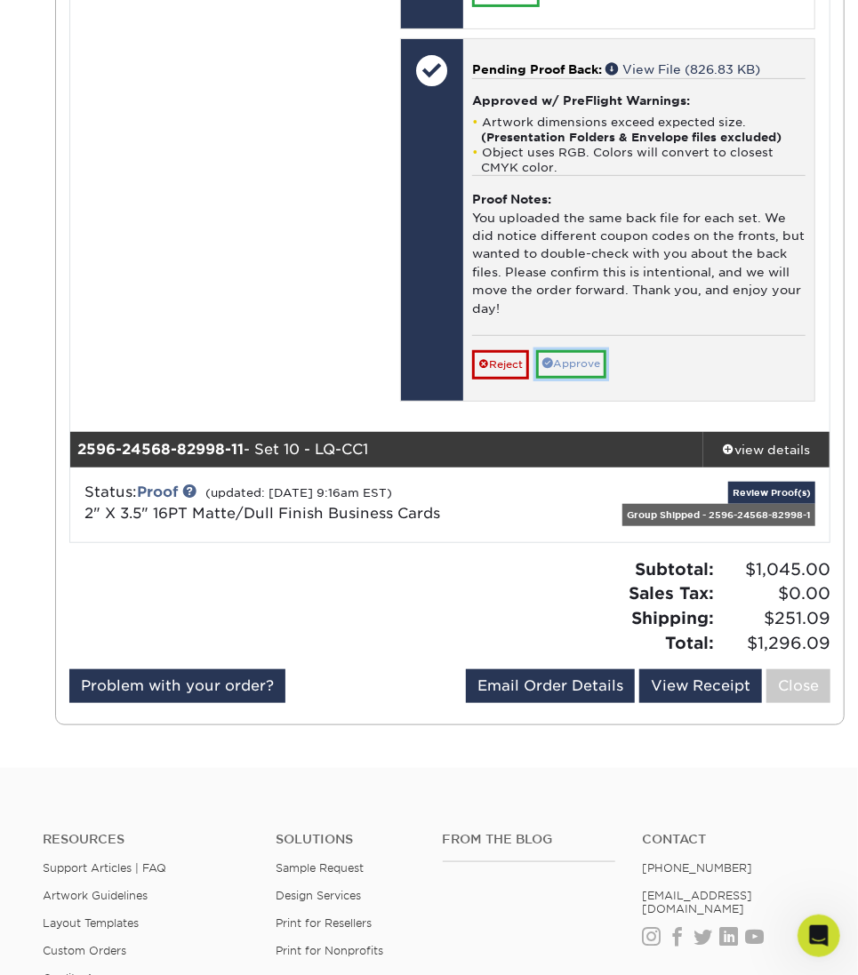
click at [589, 378] on link "Approve" at bounding box center [571, 364] width 70 height 28
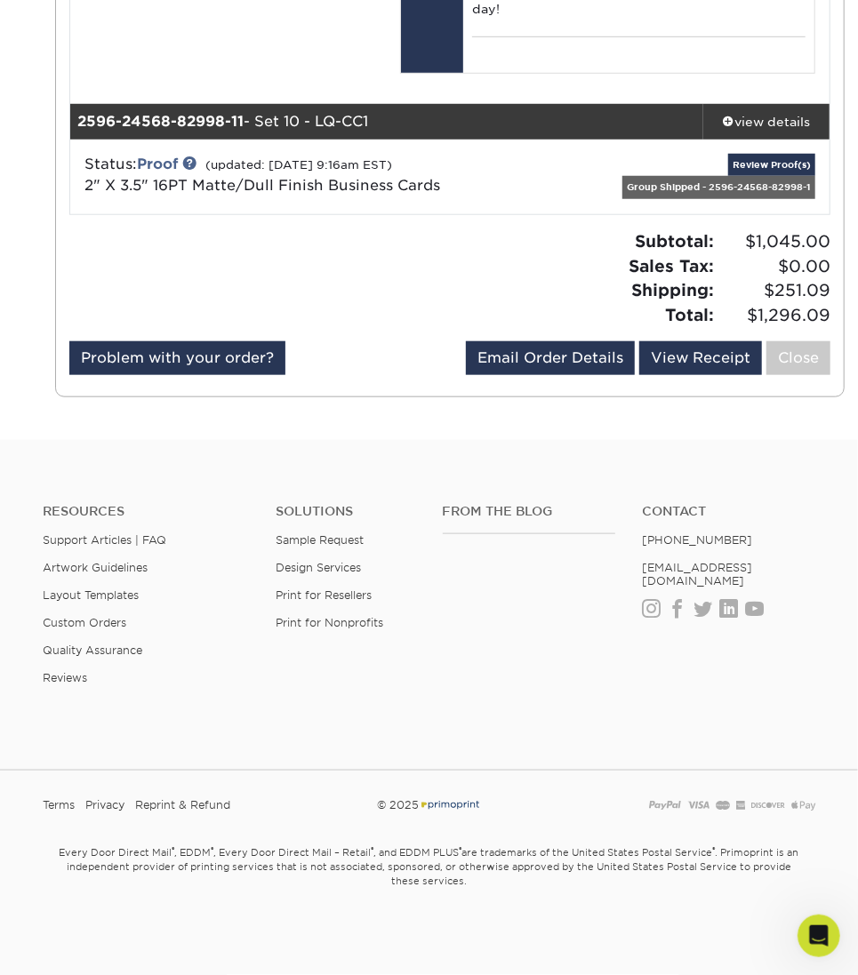
scroll to position [13361, 0]
click at [765, 161] on link "Review Proof(s)" at bounding box center [771, 165] width 87 height 22
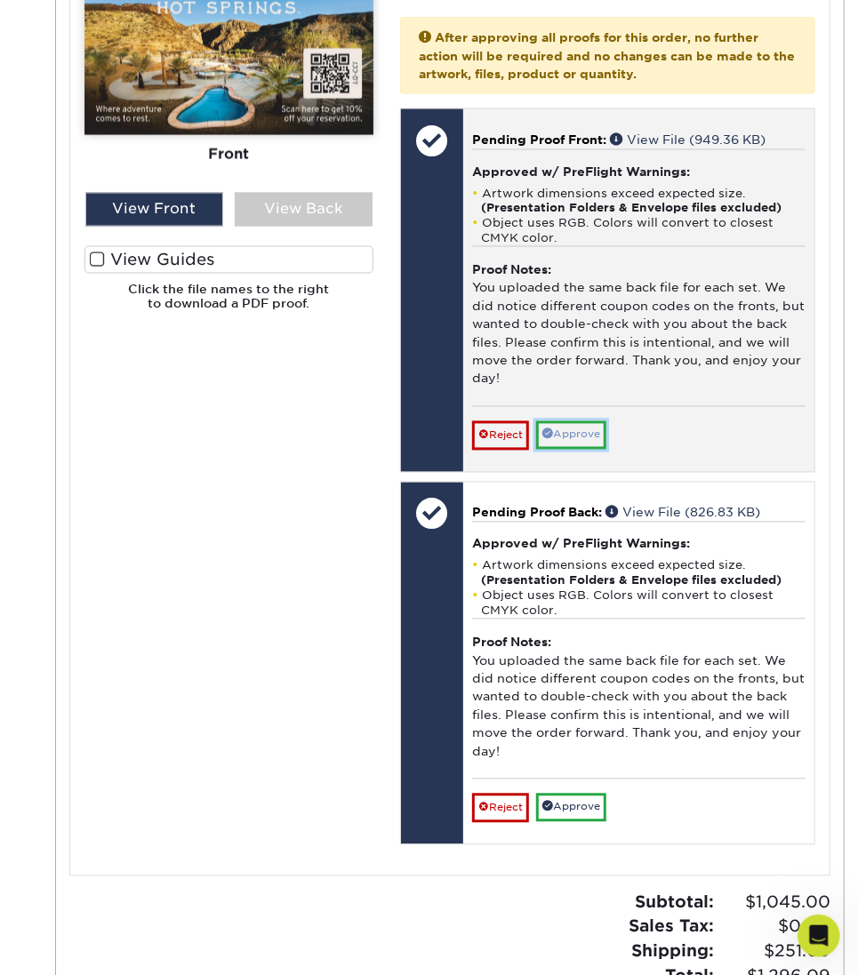
click at [584, 444] on link "Approve" at bounding box center [571, 435] width 70 height 28
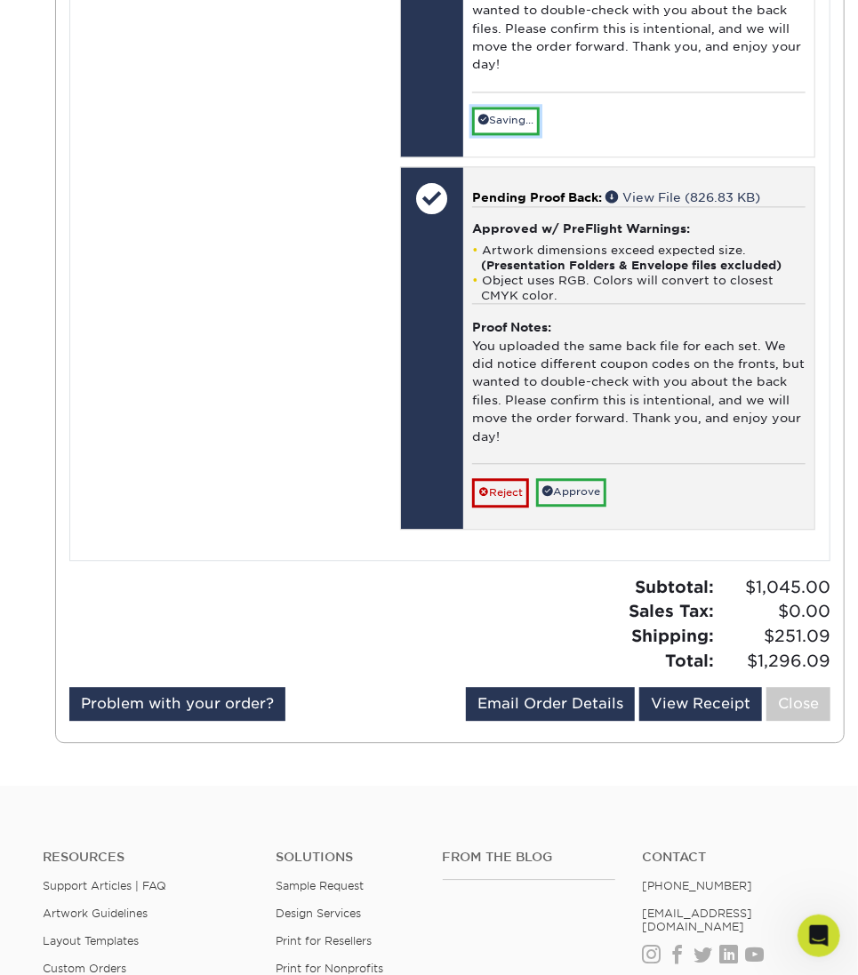
scroll to position [14309, 0]
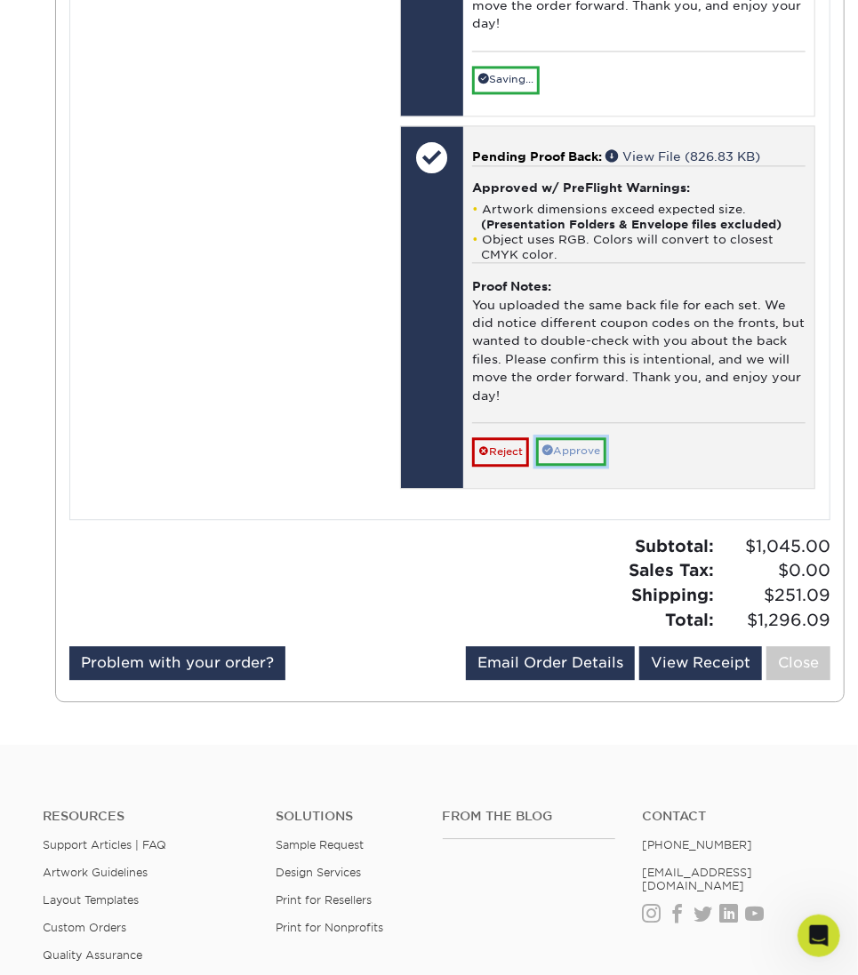
click at [579, 448] on link "Approve" at bounding box center [571, 451] width 70 height 28
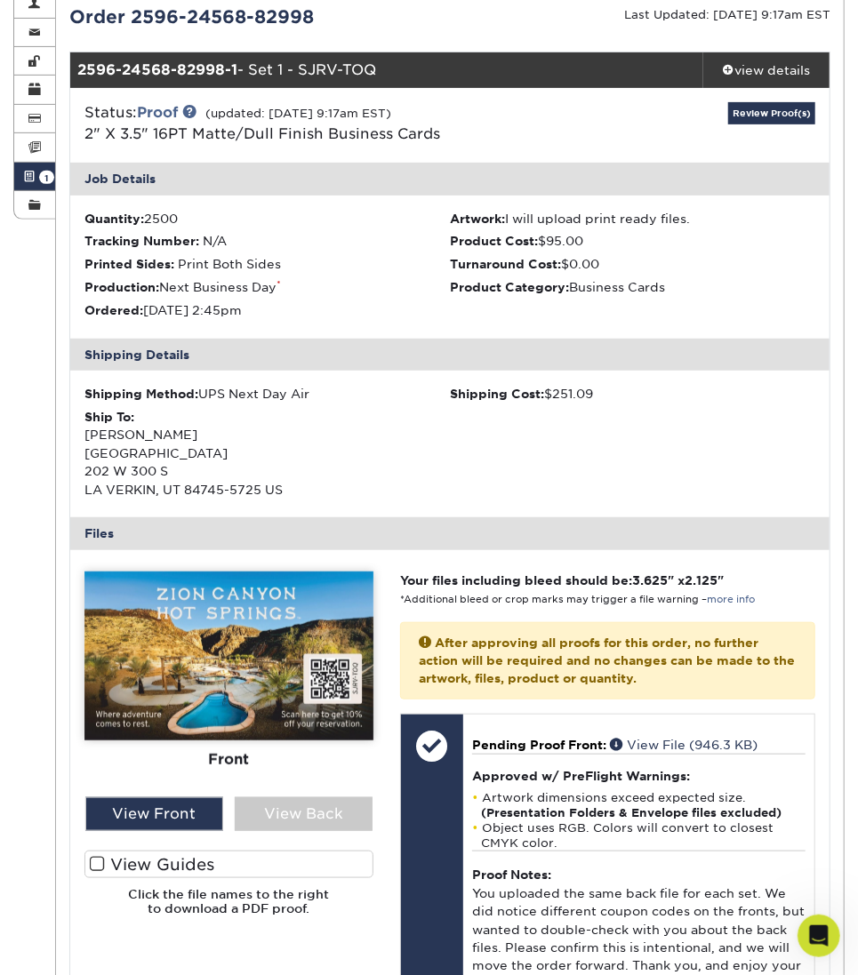
scroll to position [0, 0]
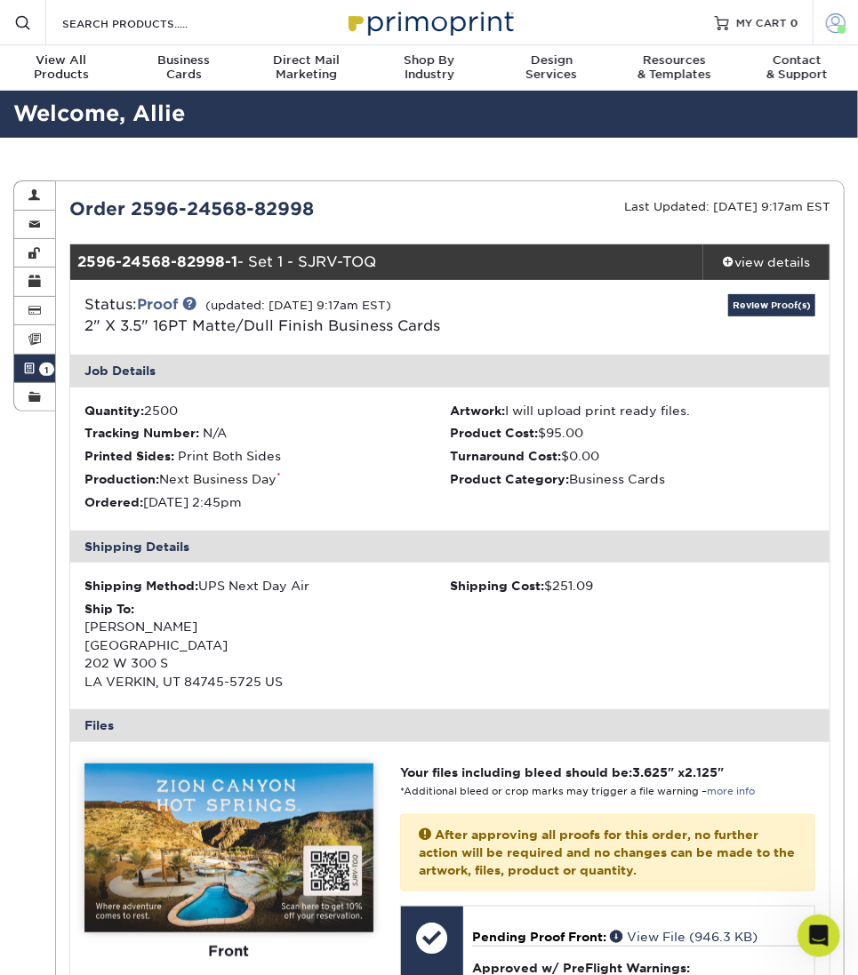
drag, startPoint x: 836, startPoint y: 21, endPoint x: 837, endPoint y: 43, distance: 21.4
click at [836, 21] on span at bounding box center [836, 22] width 20 height 20
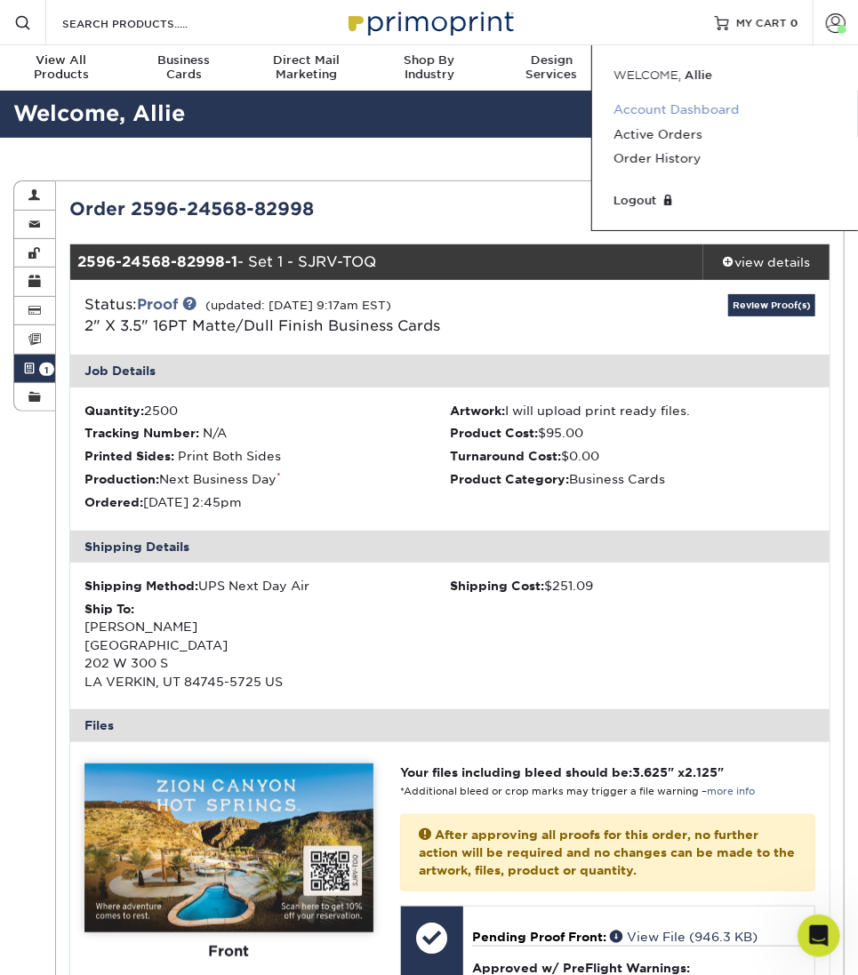
click at [733, 115] on link "Account Dashboard" at bounding box center [724, 110] width 223 height 24
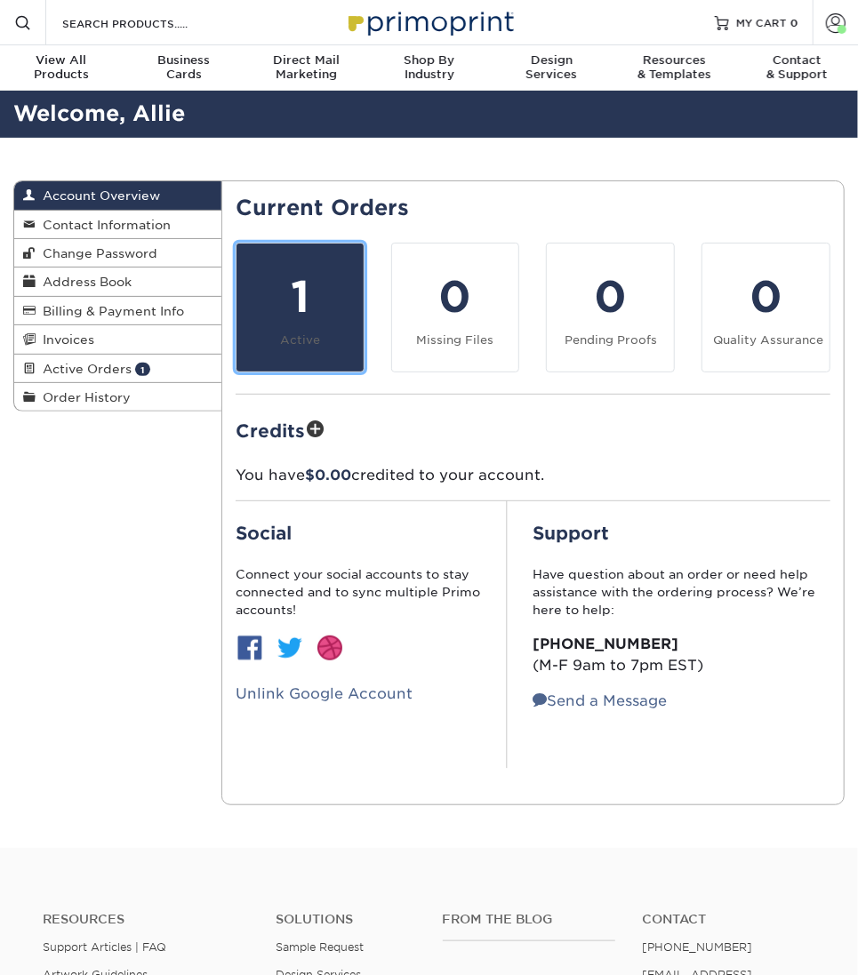
click at [310, 333] on small "Active" at bounding box center [300, 339] width 40 height 13
